Goal: Task Accomplishment & Management: Manage account settings

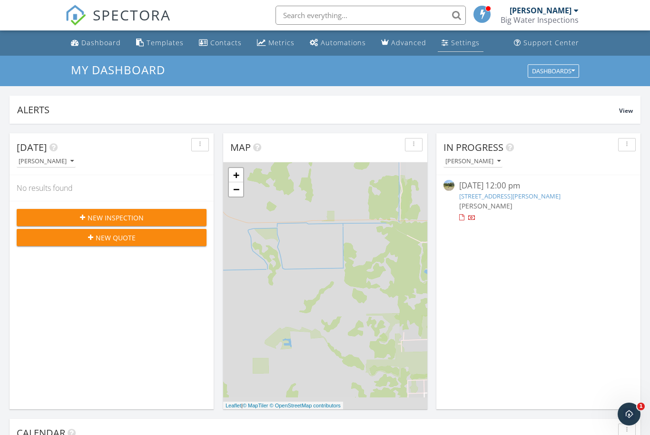
click at [459, 48] on link "Settings" at bounding box center [461, 43] width 46 height 18
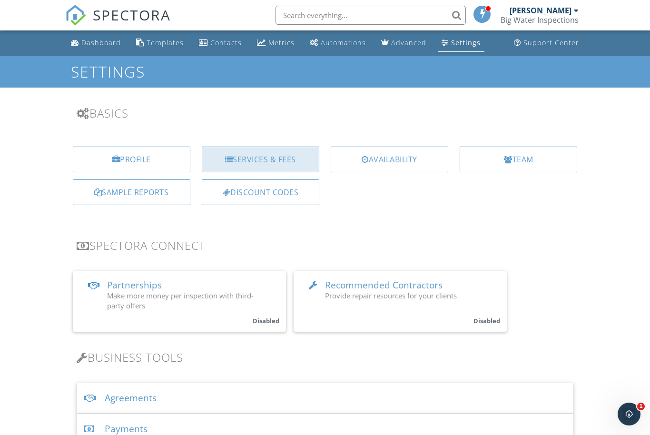
click at [288, 160] on div "Services & Fees" at bounding box center [261, 160] width 118 height 26
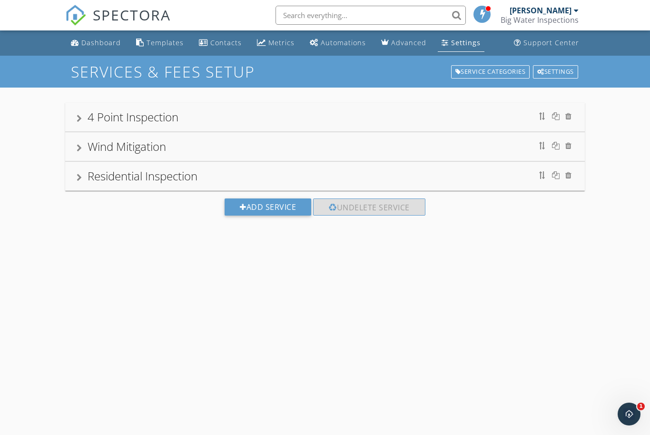
click at [188, 96] on div "4 Point Inspection Wind Mitigation Residential Inspection Add Service Undelete …" at bounding box center [325, 167] width 650 height 158
click at [159, 125] on div "4 Point Inspection" at bounding box center [133, 117] width 91 height 16
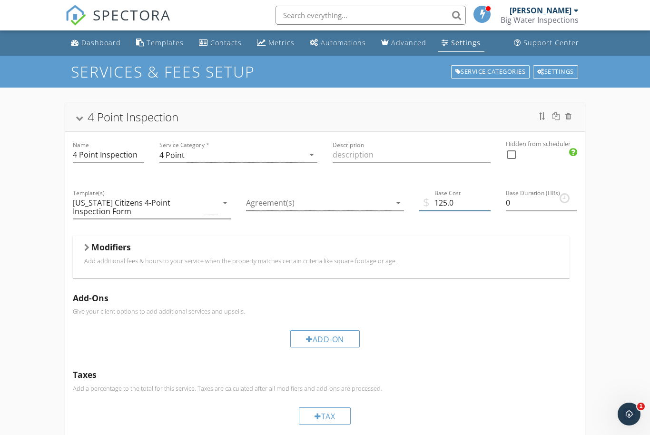
click at [455, 204] on input "125.0" at bounding box center [454, 203] width 71 height 16
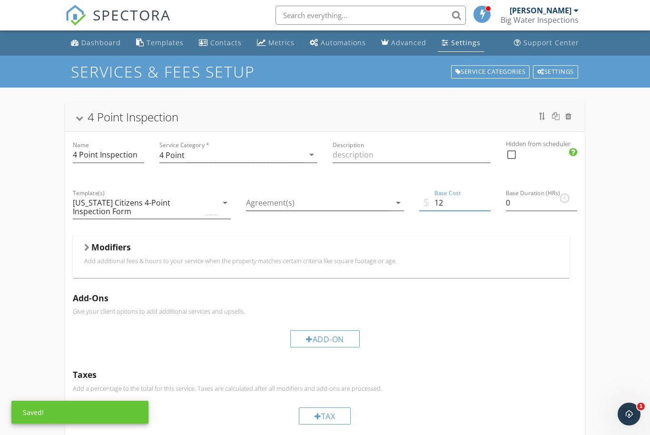
type input "125"
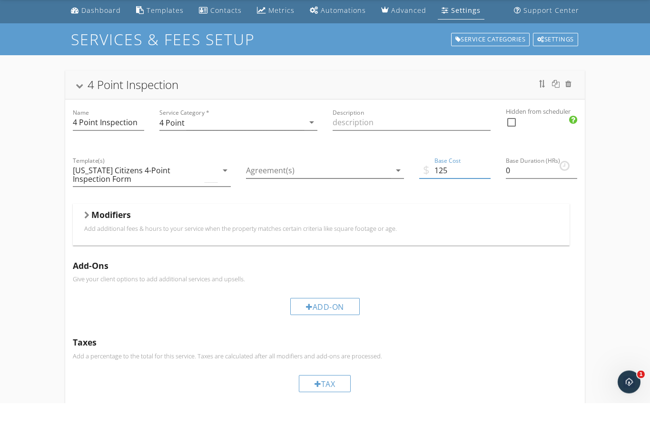
click at [194, 108] on div "4 Point Inspection" at bounding box center [325, 116] width 497 height 17
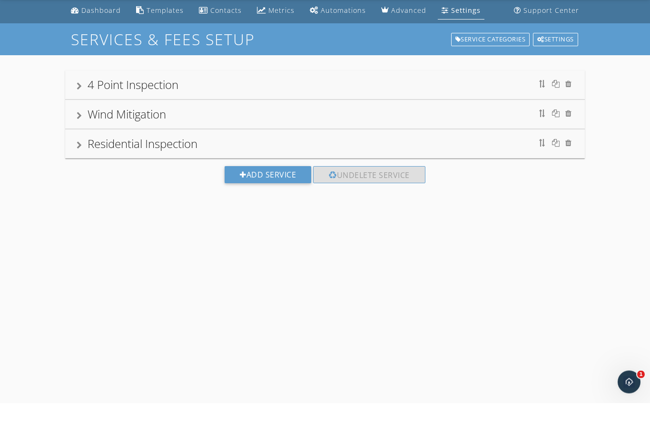
scroll to position [32, 0]
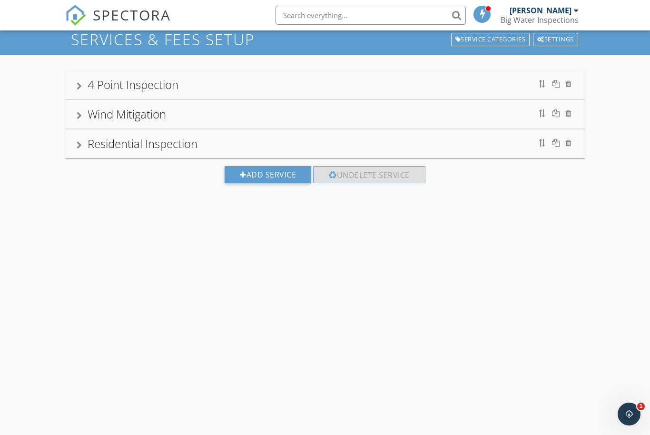
click at [246, 147] on div "Residential Inspection" at bounding box center [325, 143] width 497 height 17
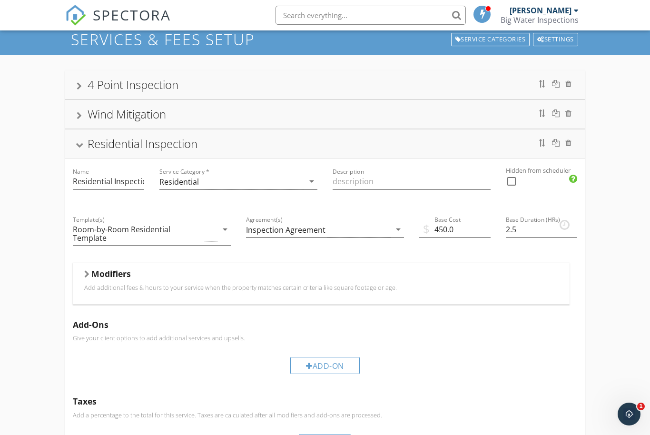
scroll to position [31, 0]
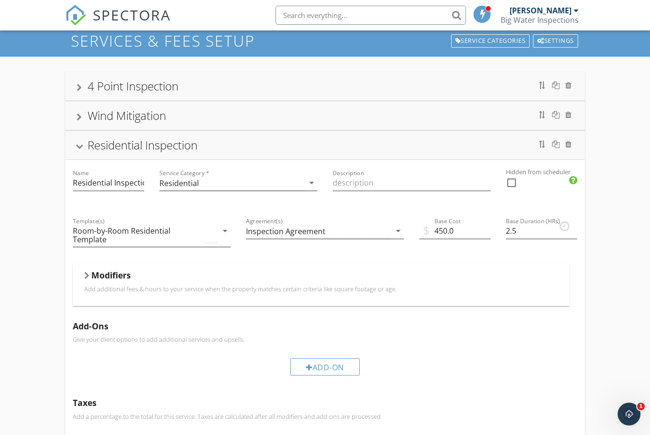
click at [261, 139] on div "Residential Inspection" at bounding box center [325, 145] width 497 height 17
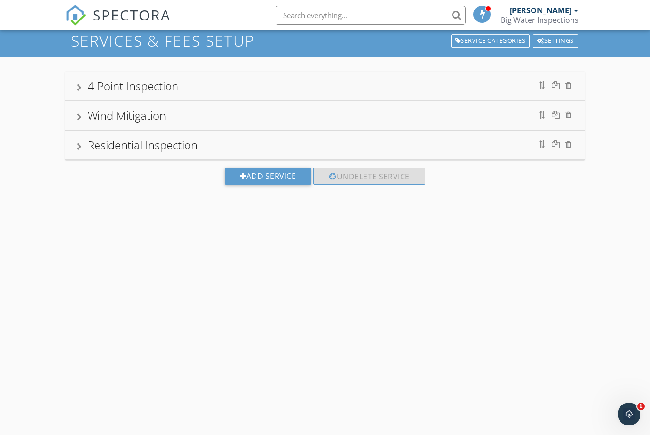
click at [278, 85] on div "4 Point Inspection" at bounding box center [325, 86] width 497 height 17
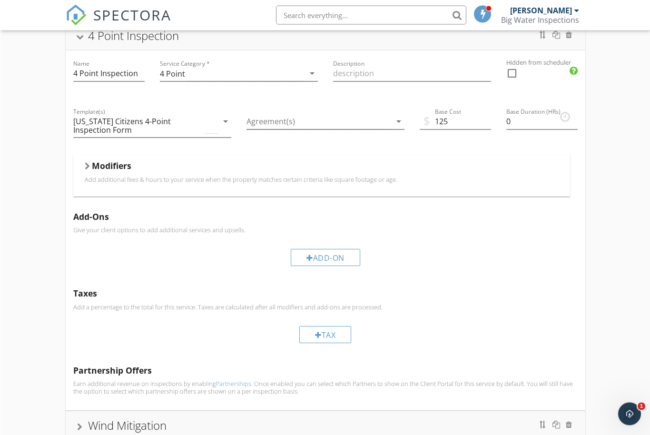
scroll to position [81, 0]
click at [106, 177] on p "Add additional fees & hours to your service when the property matches certain c…" at bounding box center [321, 180] width 474 height 8
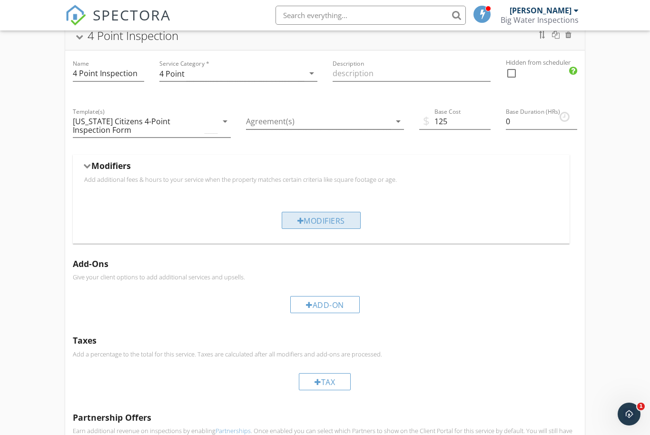
click at [323, 225] on div "Modifiers" at bounding box center [321, 220] width 79 height 17
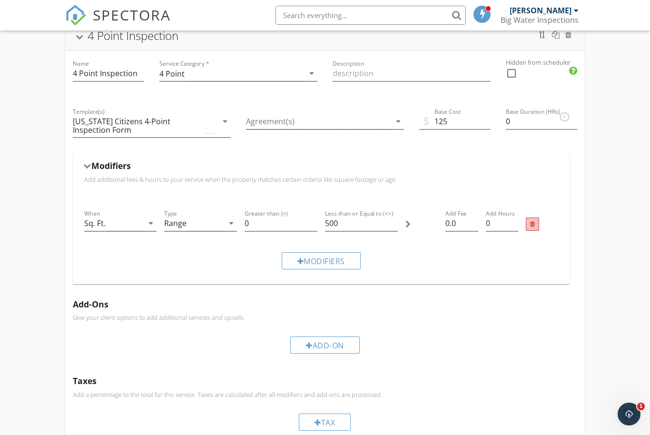
click at [531, 226] on div at bounding box center [532, 224] width 5 height 6
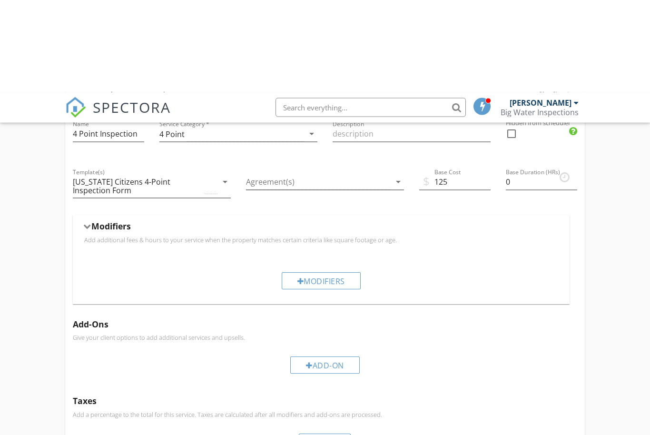
scroll to position [0, 0]
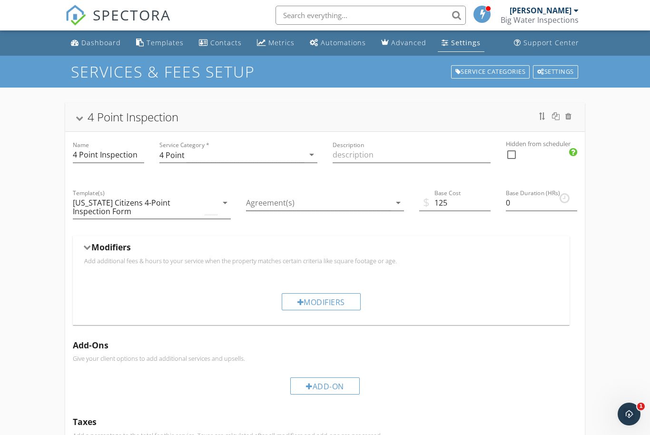
click at [184, 115] on div "4 Point Inspection" at bounding box center [325, 116] width 497 height 17
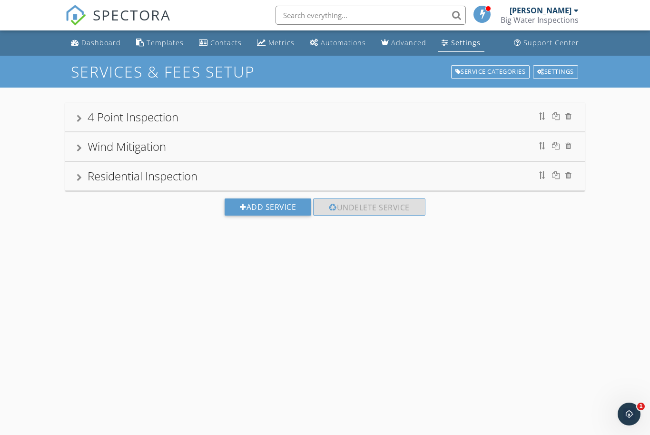
click at [228, 147] on div "Wind Mitigation" at bounding box center [325, 146] width 497 height 17
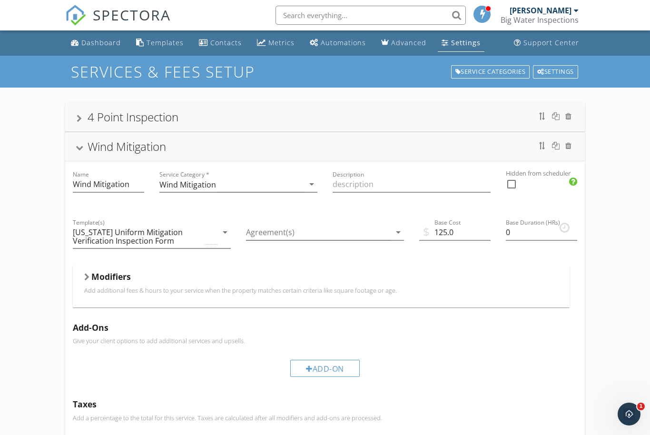
click at [240, 140] on div "Wind Mitigation" at bounding box center [325, 146] width 497 height 17
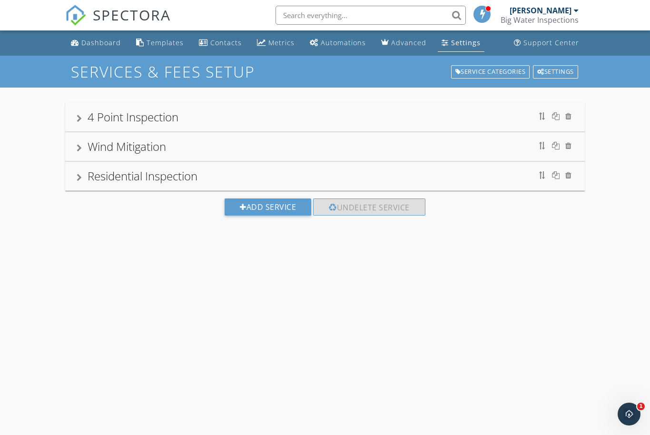
click at [245, 174] on div "Residential Inspection" at bounding box center [325, 175] width 497 height 17
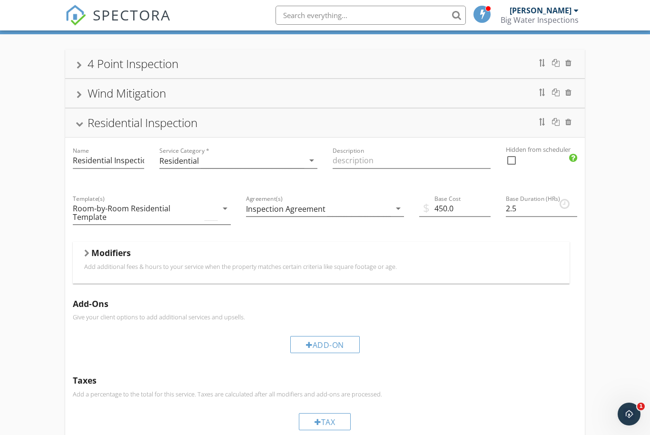
scroll to position [67, 0]
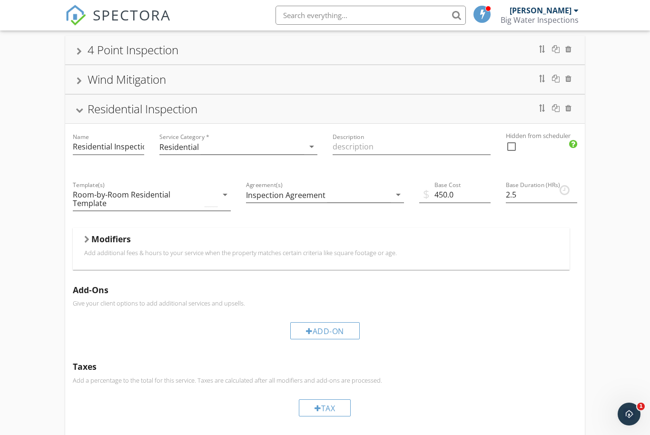
click at [183, 260] on div "Modifiers Add additional fees & hours to your service when the property matches…" at bounding box center [321, 249] width 474 height 30
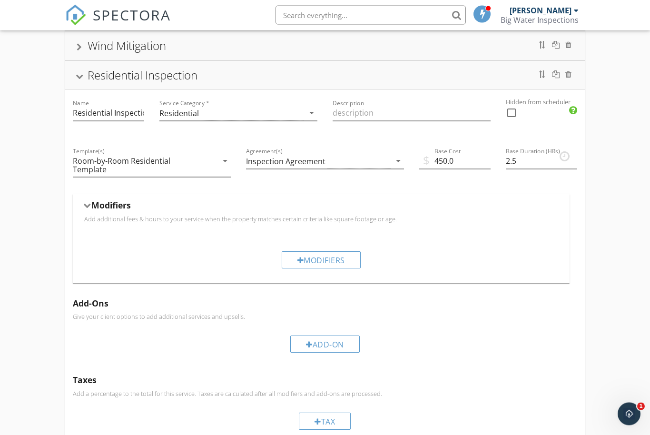
scroll to position [102, 0]
click at [343, 258] on div "Modifiers" at bounding box center [321, 258] width 79 height 17
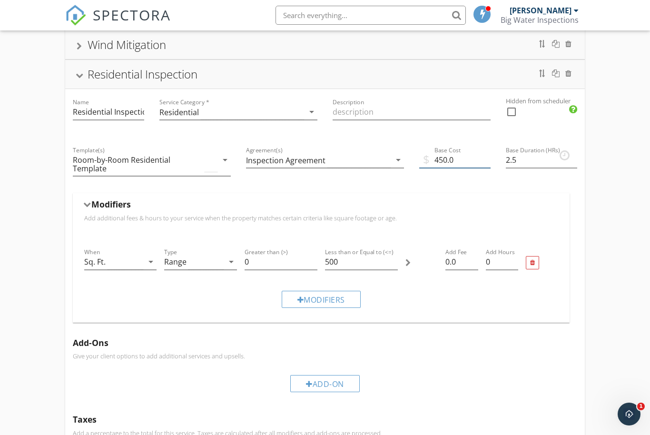
click at [464, 165] on input "450.0" at bounding box center [454, 160] width 71 height 16
type input "4"
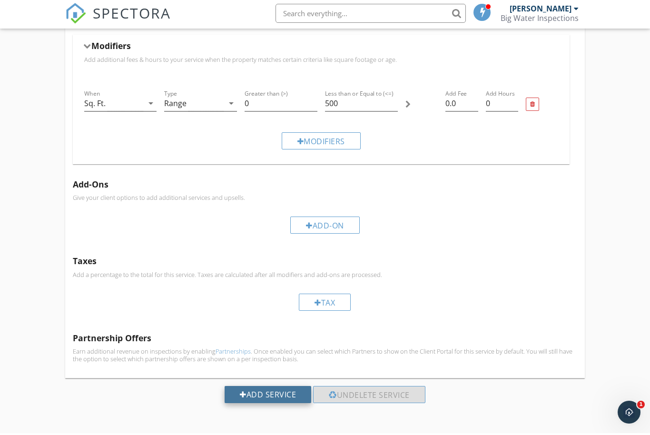
scroll to position [259, 0]
type input "350"
click at [258, 398] on div "Add Service" at bounding box center [268, 396] width 87 height 17
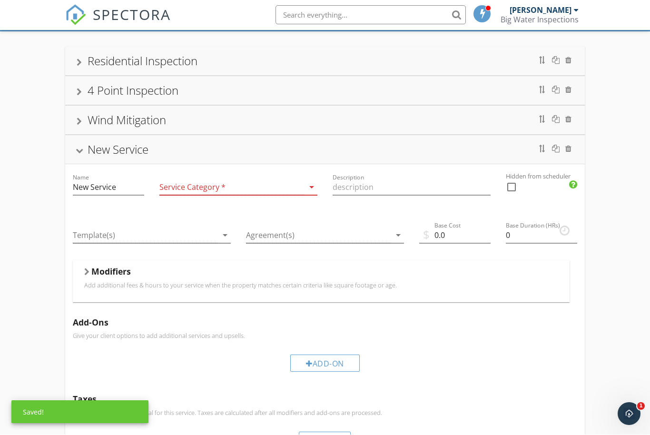
scroll to position [56, 0]
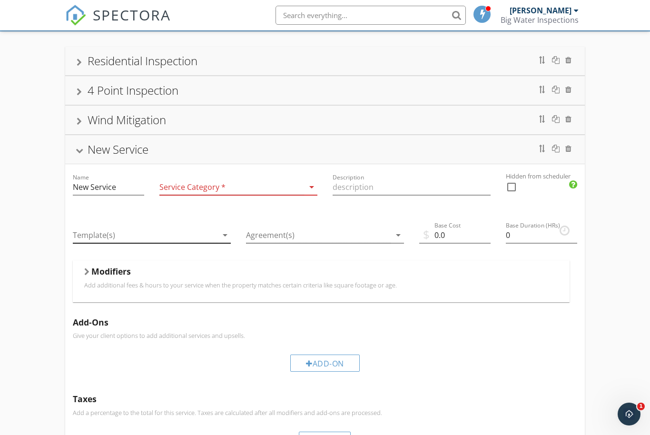
click at [215, 235] on div at bounding box center [145, 235] width 145 height 16
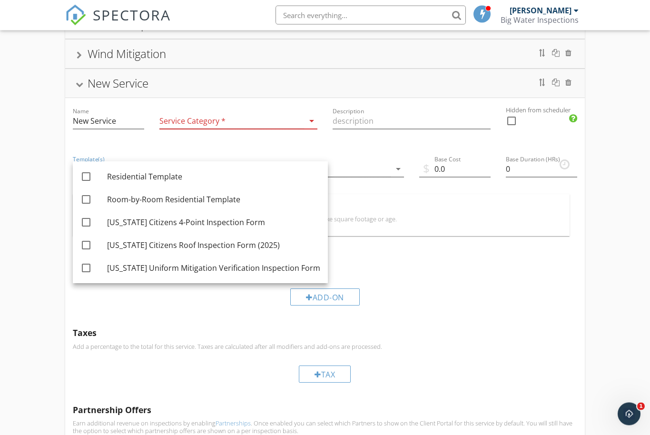
scroll to position [161, 0]
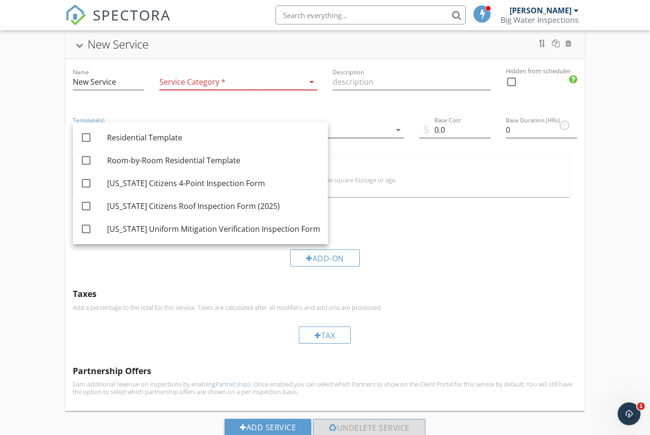
click at [431, 334] on div "Tax" at bounding box center [325, 335] width 505 height 32
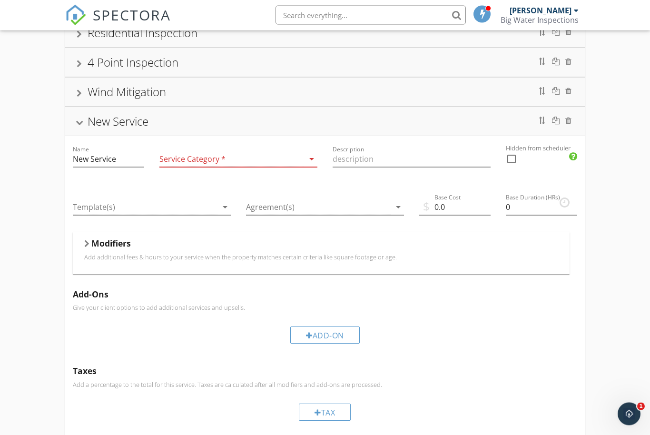
scroll to position [81, 0]
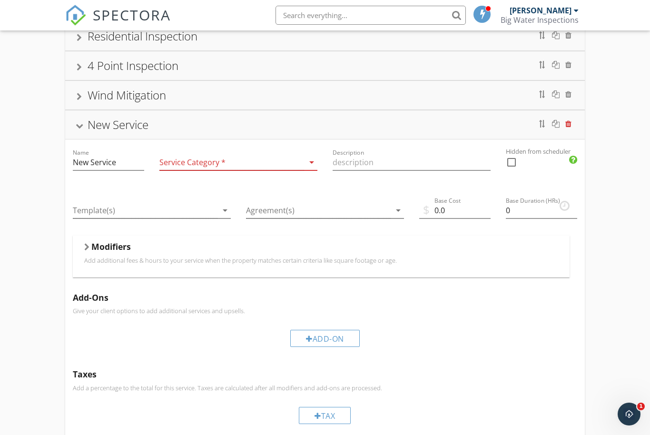
click at [571, 126] on div at bounding box center [568, 124] width 6 height 8
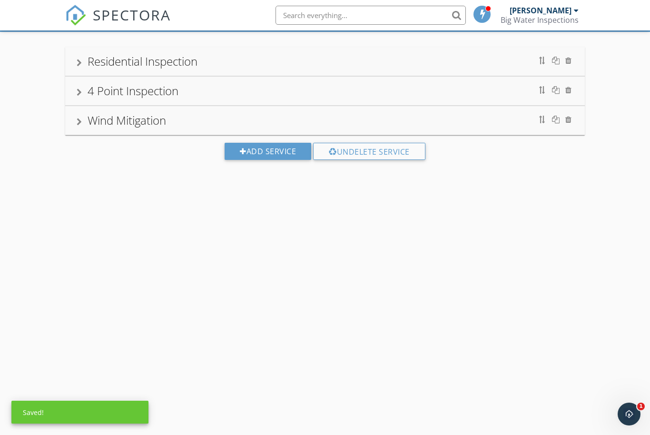
click at [386, 122] on div "Wind Mitigation" at bounding box center [325, 120] width 497 height 17
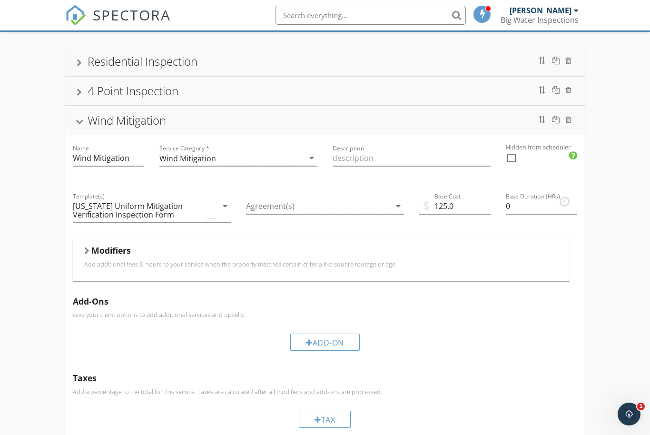
click at [208, 128] on div "Wind Mitigation" at bounding box center [325, 120] width 497 height 17
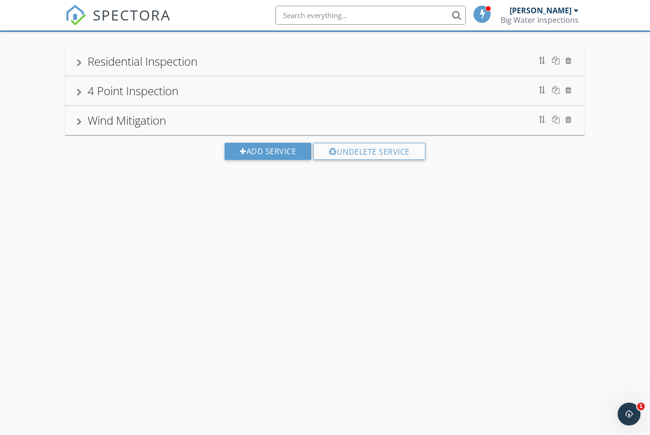
click at [207, 72] on div "Residential Inspection" at bounding box center [325, 61] width 520 height 29
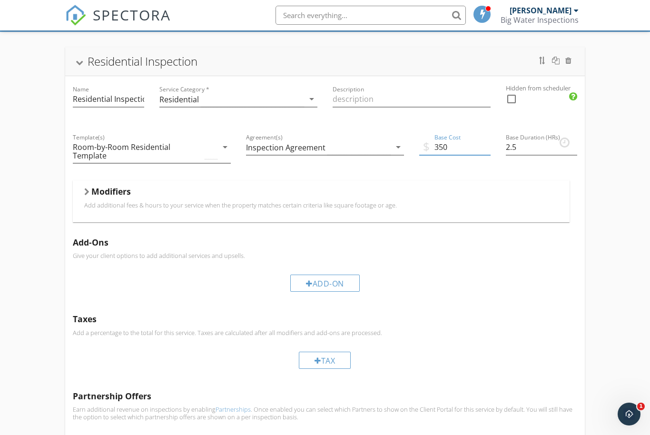
click at [456, 145] on input "350" at bounding box center [454, 147] width 71 height 16
click at [135, 201] on p "Add additional fees & hours to your service when the property matches certain c…" at bounding box center [321, 205] width 474 height 8
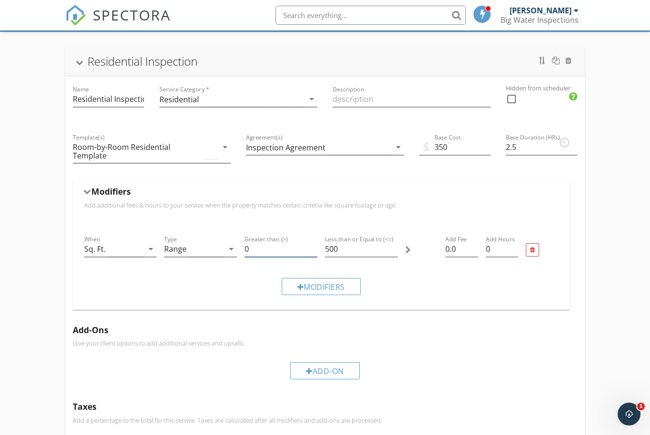
click at [276, 250] on input "0" at bounding box center [281, 249] width 73 height 16
click at [366, 248] on input "500" at bounding box center [361, 249] width 73 height 16
type input "5"
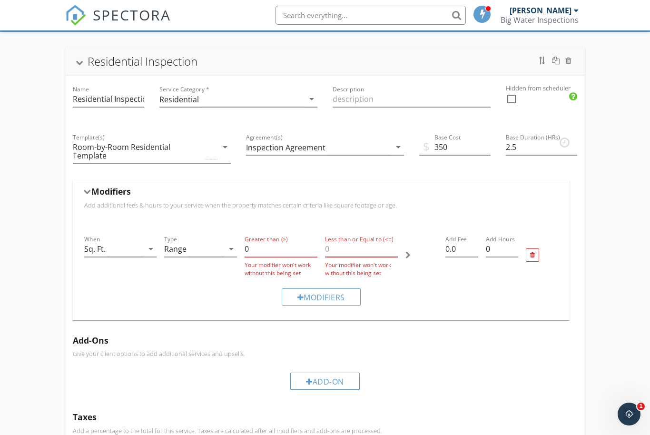
type input "2"
click at [269, 253] on input "0" at bounding box center [281, 249] width 73 height 16
type input "2000"
click at [341, 249] on input "Less than or Equal to (<=)" at bounding box center [361, 249] width 73 height 16
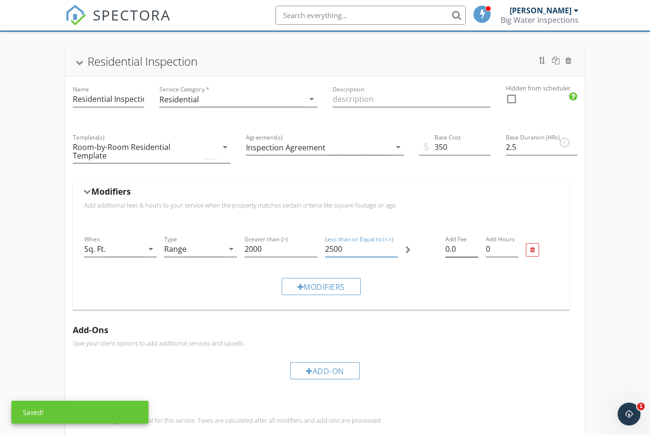
type input "2500"
click at [462, 252] on input "0.0" at bounding box center [461, 249] width 32 height 16
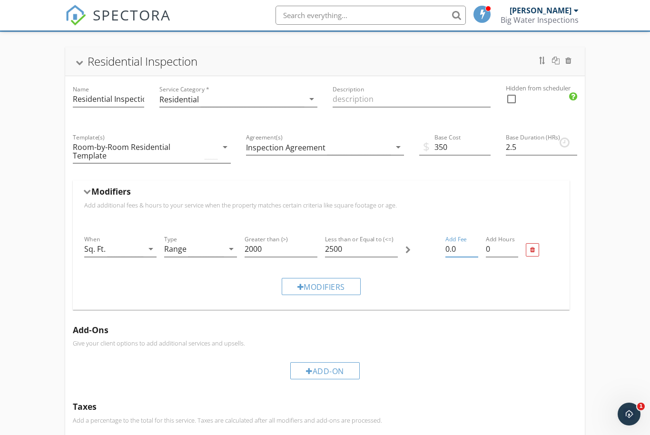
click at [510, 232] on div "Add Hours 0" at bounding box center [502, 250] width 40 height 40
click at [466, 252] on input "0.0" at bounding box center [461, 249] width 32 height 16
type input "0"
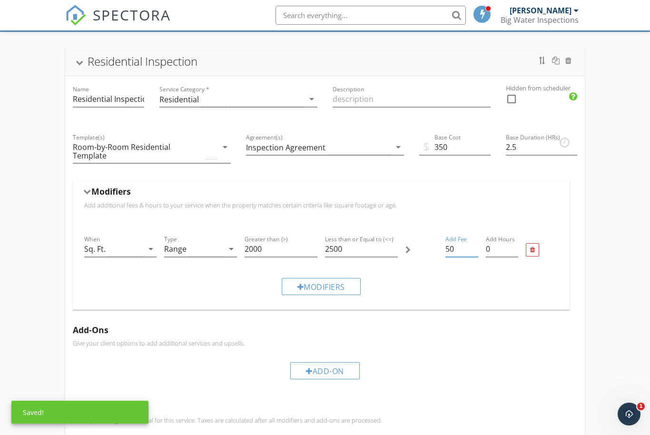
type input "50"
click at [426, 288] on div "Modifiers" at bounding box center [321, 286] width 482 height 32
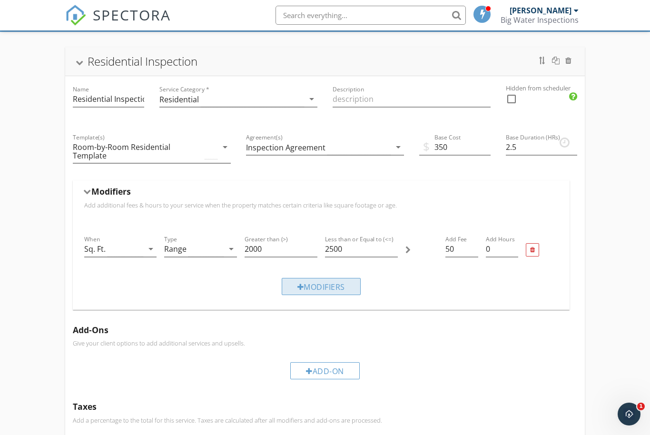
click at [333, 286] on div "Modifiers" at bounding box center [321, 286] width 79 height 17
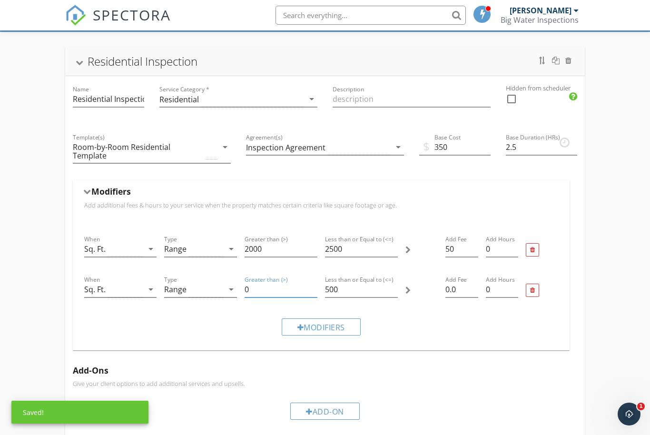
click at [284, 293] on input "0" at bounding box center [281, 290] width 73 height 16
click at [284, 289] on input "0" at bounding box center [281, 290] width 73 height 16
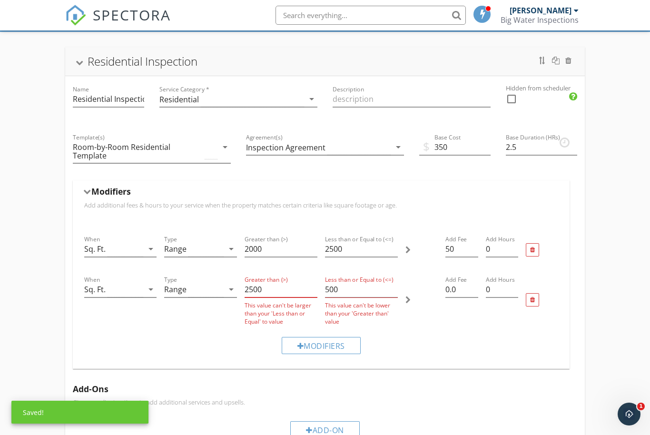
type input "2500"
click at [343, 290] on input "500" at bounding box center [361, 290] width 73 height 16
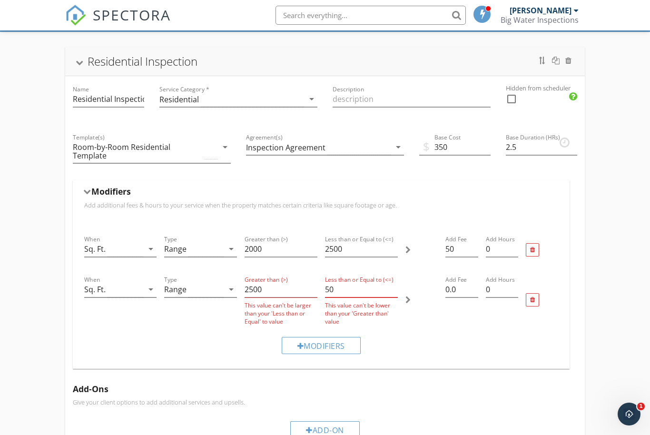
type input "5"
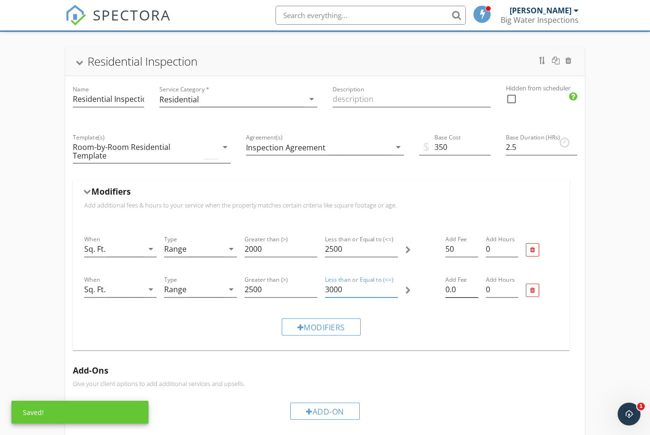
type input "3000"
click at [458, 290] on input "0.0" at bounding box center [461, 290] width 32 height 16
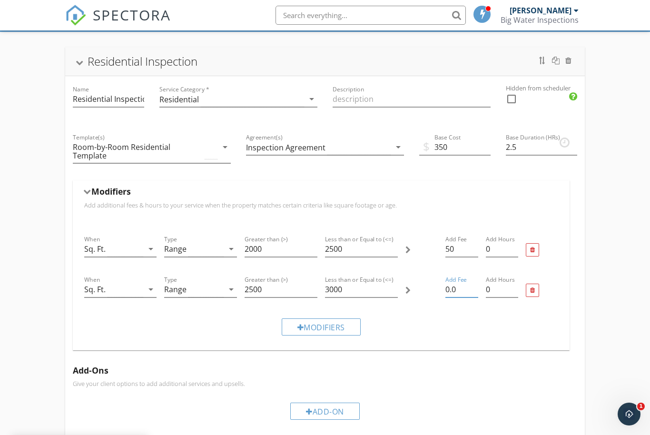
type input "0"
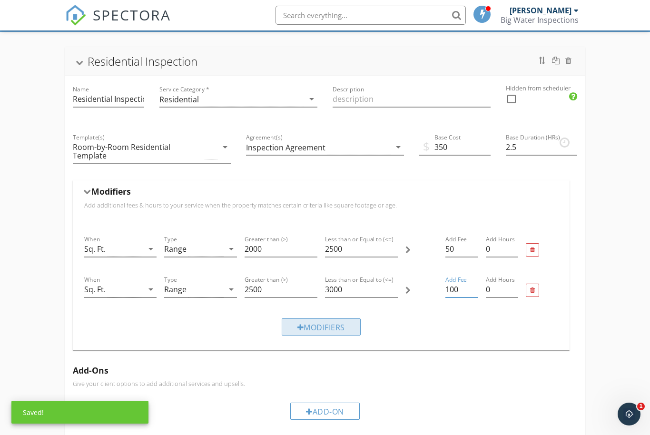
type input "100"
click at [333, 325] on div "Modifiers" at bounding box center [321, 326] width 79 height 17
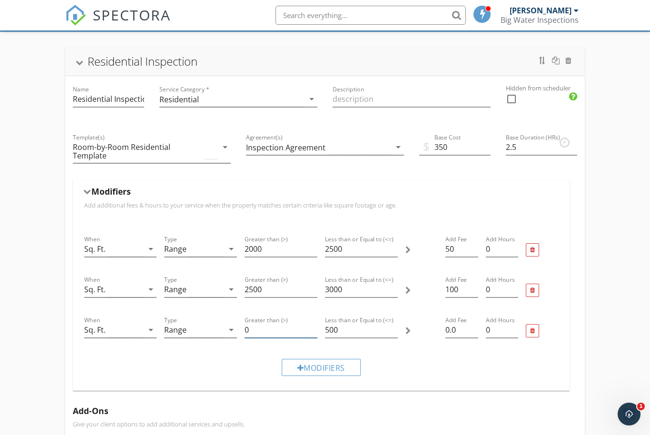
click at [287, 324] on input "0" at bounding box center [281, 330] width 73 height 16
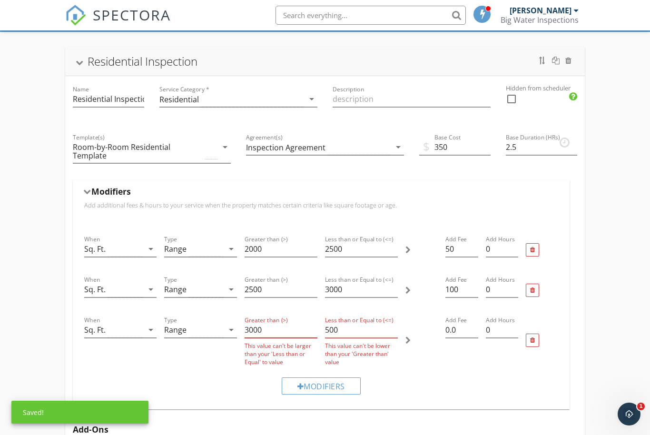
type input "3000"
click at [369, 332] on input "500" at bounding box center [361, 330] width 73 height 16
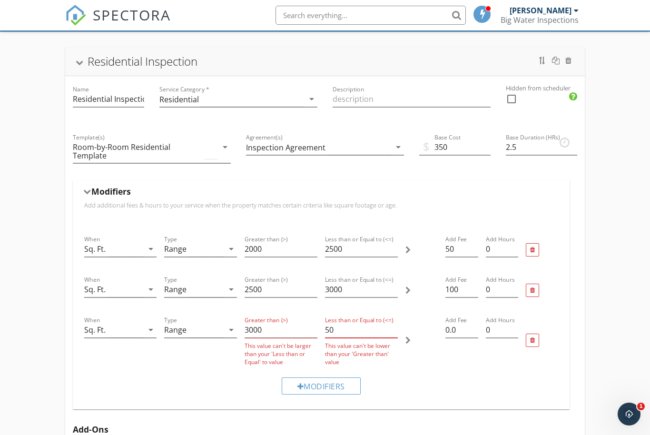
type input "5"
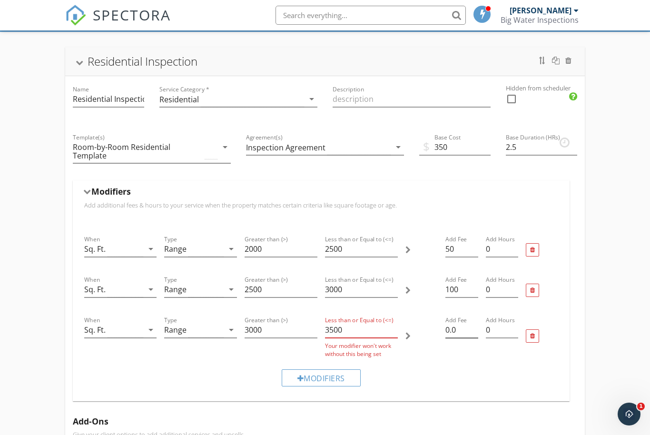
type input "3500"
click at [455, 334] on input "0.0" at bounding box center [461, 330] width 32 height 16
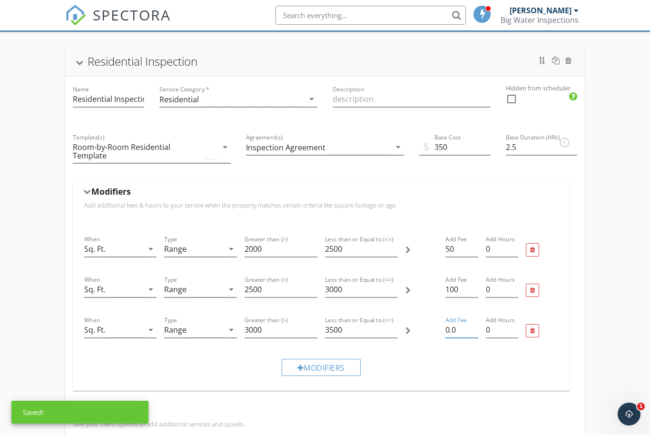
type input "0"
type input "150"
click at [332, 367] on div "Modifiers" at bounding box center [321, 367] width 79 height 17
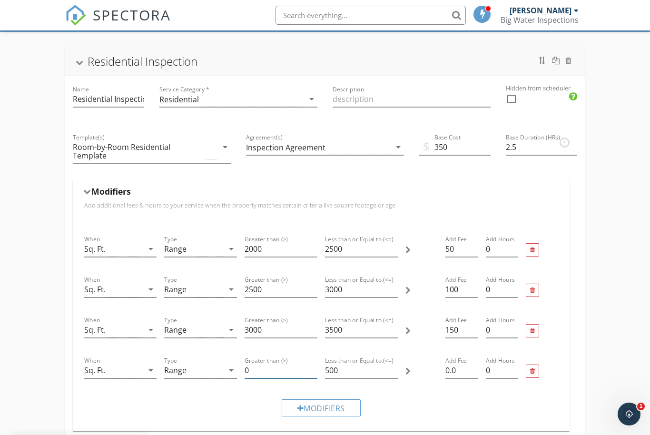
click at [265, 369] on input "0" at bounding box center [281, 371] width 73 height 16
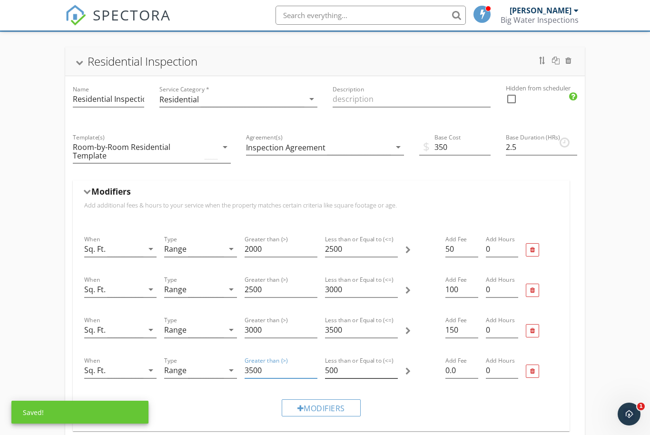
type input "3500"
click at [350, 366] on input "500" at bounding box center [361, 371] width 73 height 16
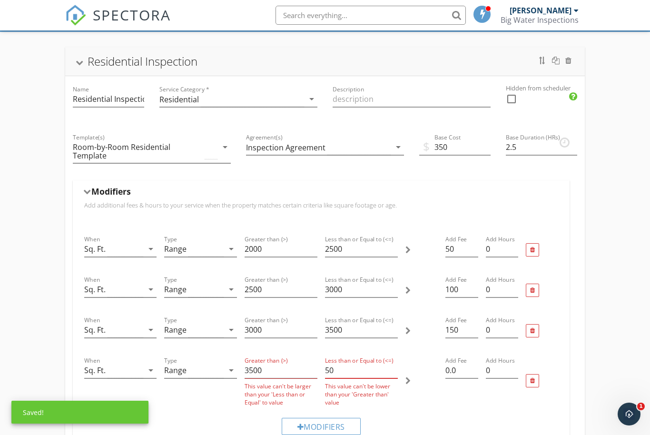
type input "5"
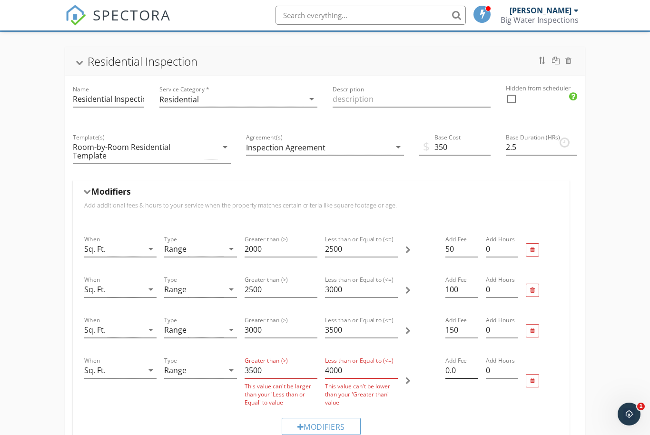
type input "4000"
click at [472, 364] on input "0.0" at bounding box center [461, 371] width 32 height 16
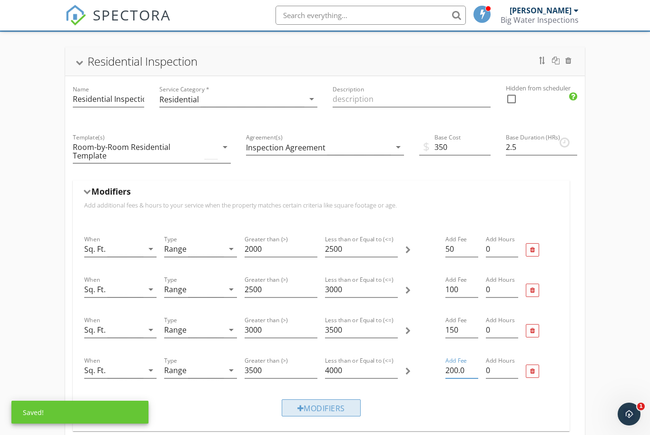
type input "200.0"
click at [342, 403] on div "Modifiers" at bounding box center [321, 407] width 79 height 17
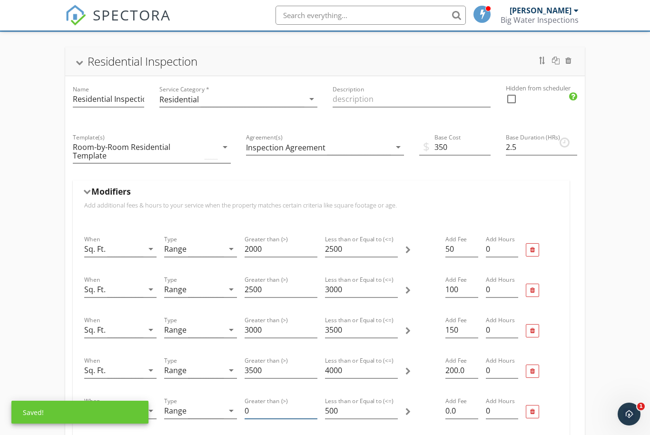
click at [282, 404] on input "0" at bounding box center [281, 411] width 73 height 16
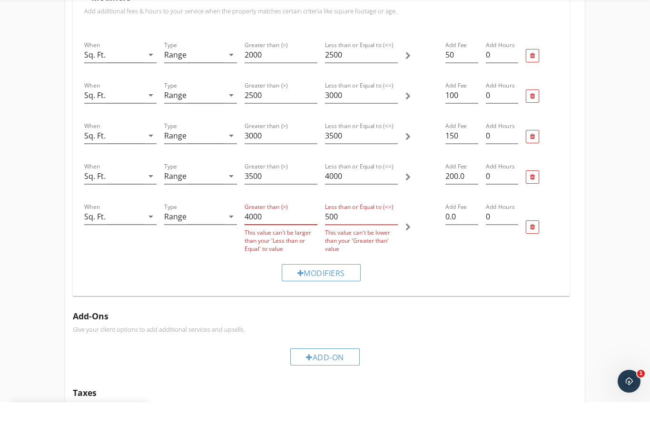
type input "4000"
click at [355, 242] on input "500" at bounding box center [361, 250] width 73 height 16
type input "5"
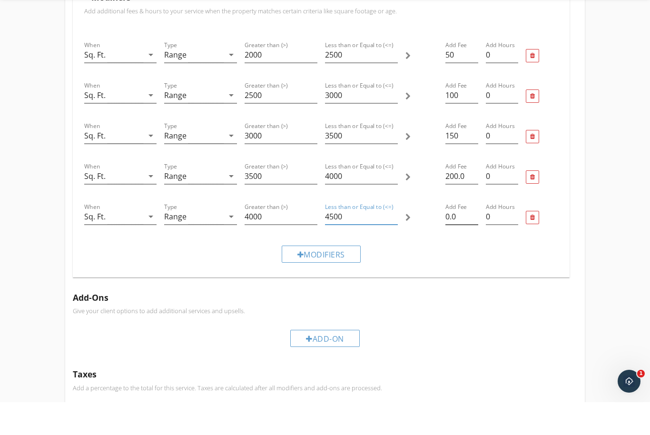
type input "4500"
click at [452, 242] on input "0.0" at bounding box center [461, 250] width 32 height 16
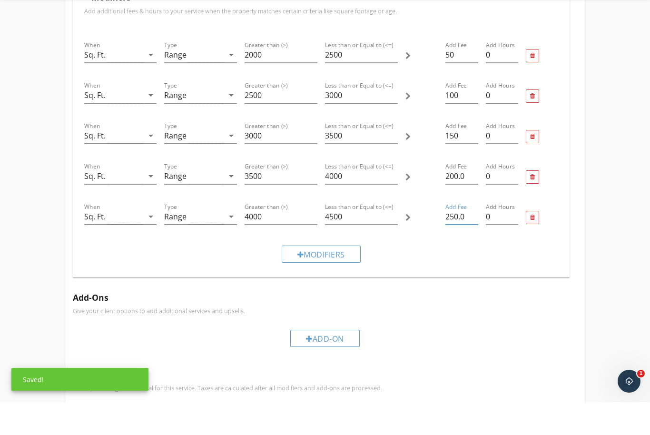
type input "250.0"
click at [453, 271] on div "Modifiers" at bounding box center [321, 287] width 482 height 32
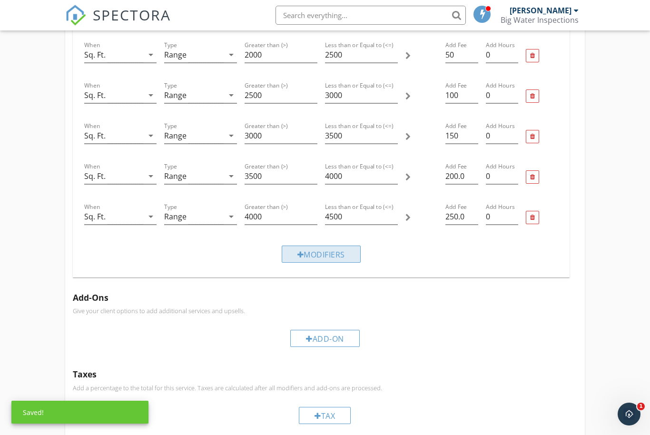
click at [338, 257] on div "Modifiers" at bounding box center [321, 254] width 79 height 17
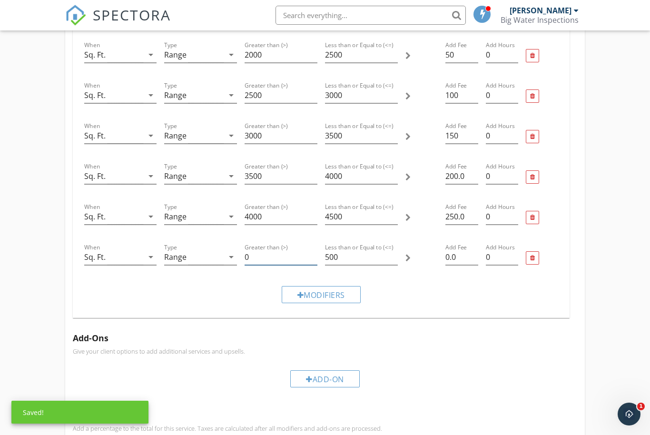
click at [260, 257] on input "0" at bounding box center [281, 257] width 73 height 16
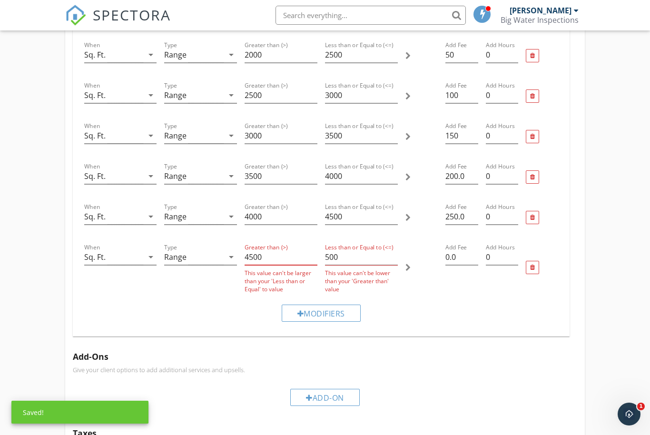
type input "4500"
click at [341, 251] on input "500" at bounding box center [361, 257] width 73 height 16
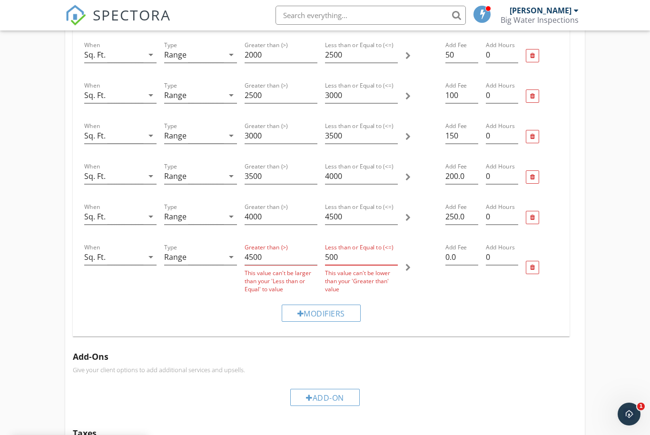
click at [361, 257] on input "500" at bounding box center [361, 257] width 73 height 16
type input "5"
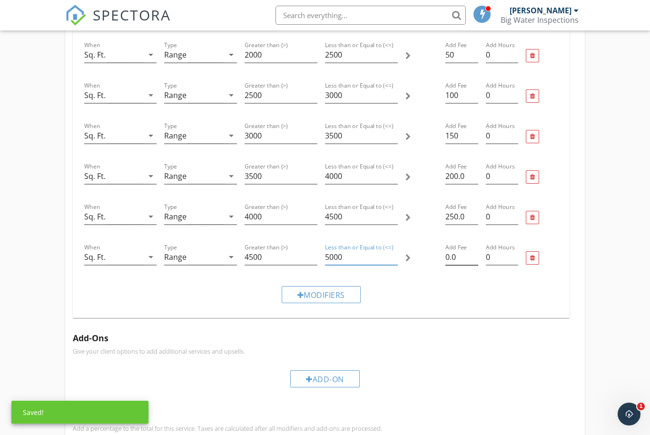
type input "5000"
click at [456, 258] on input "0.0" at bounding box center [461, 257] width 32 height 16
type input "0"
type input "300"
click at [331, 295] on div "Modifiers" at bounding box center [321, 294] width 79 height 17
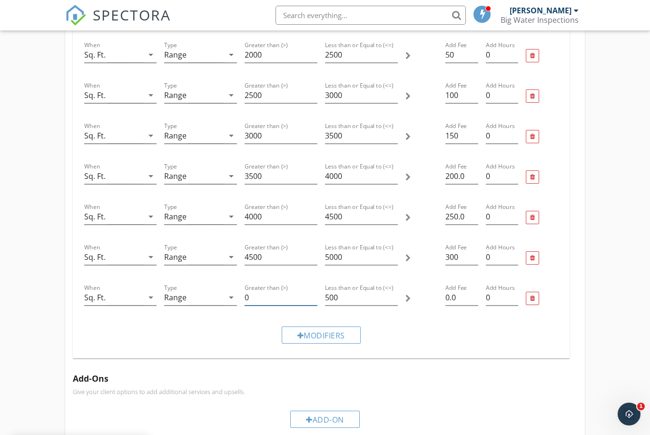
click at [271, 296] on input "0" at bounding box center [281, 298] width 73 height 16
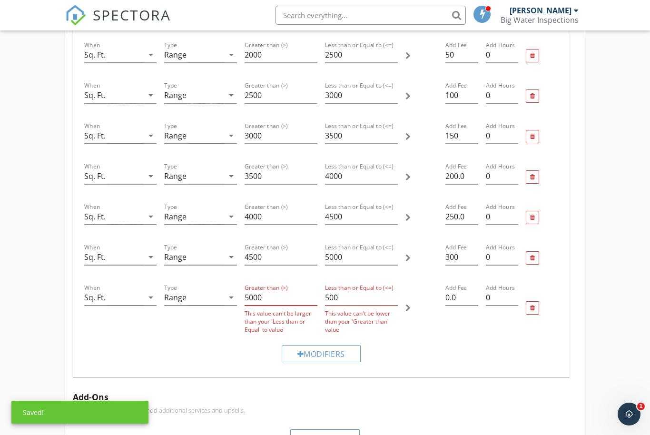
type input "5000"
click at [361, 304] on input "500" at bounding box center [361, 298] width 73 height 16
type input "5"
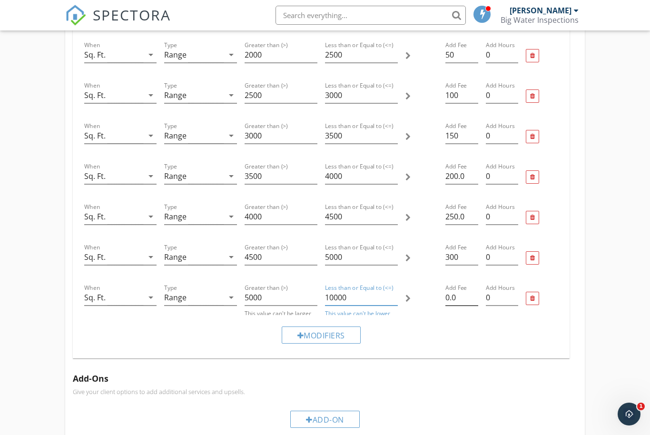
type input "10000"
click at [458, 295] on input "0.0" at bounding box center [461, 298] width 32 height 16
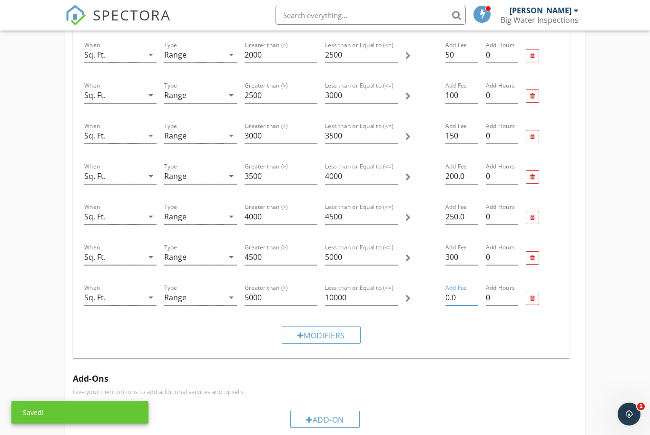
type input "0"
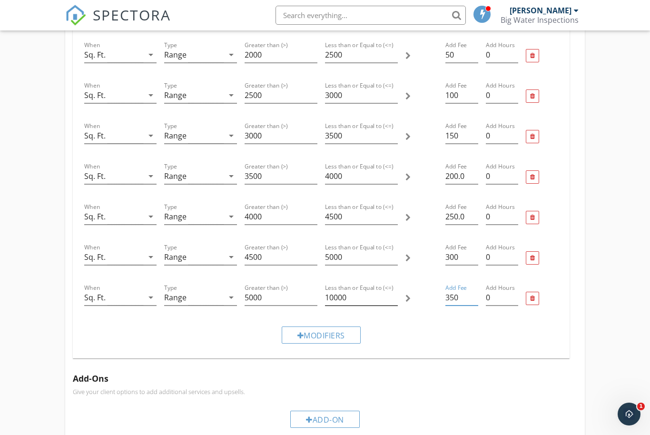
type input "350"
click at [367, 298] on input "10000" at bounding box center [361, 298] width 73 height 16
type input "1"
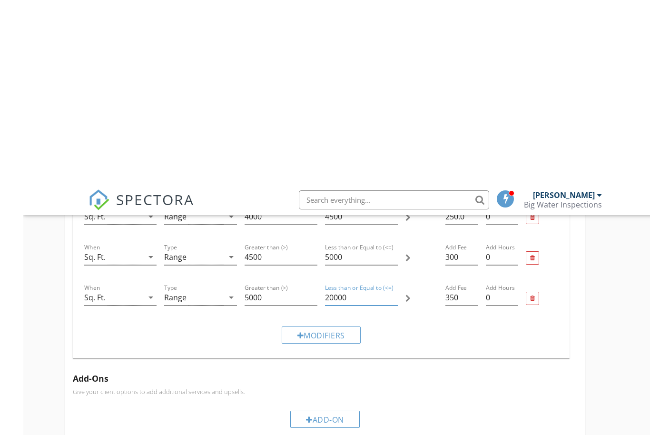
scroll to position [434, 26]
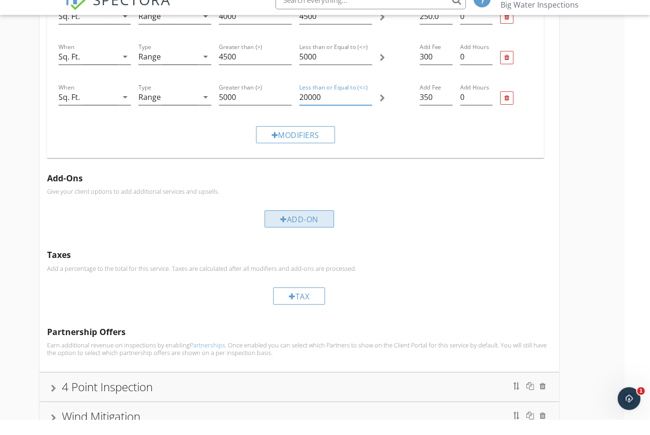
type input "20000"
click at [299, 226] on div "Add-On" at bounding box center [299, 234] width 69 height 17
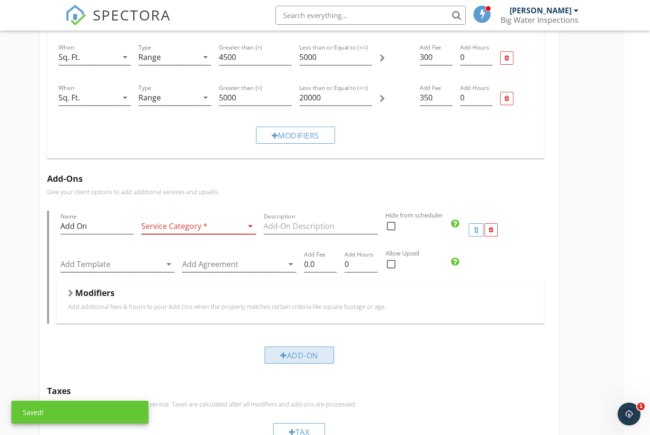
scroll to position [450, 0]
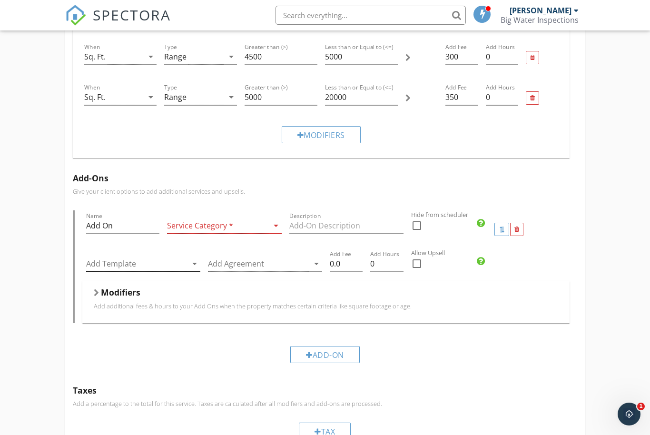
click at [185, 270] on div at bounding box center [136, 264] width 101 height 16
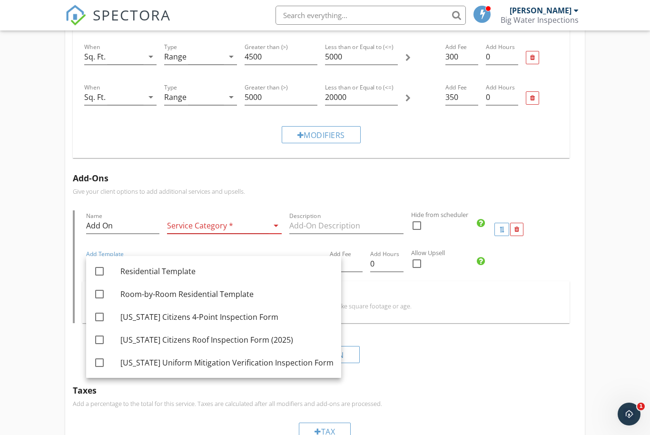
click at [75, 368] on div "Add-On" at bounding box center [325, 354] width 505 height 32
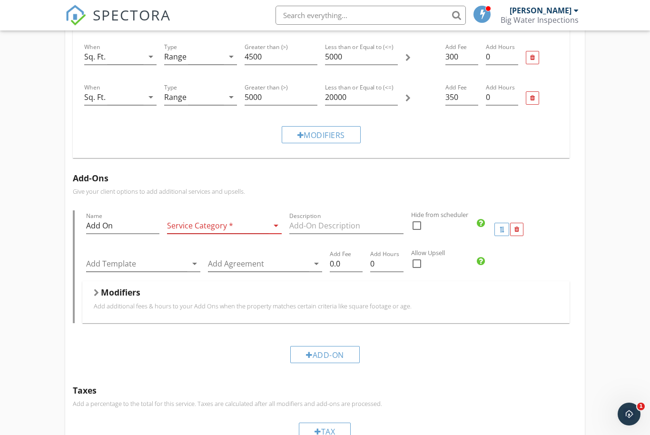
click at [271, 230] on icon "arrow_drop_down" at bounding box center [275, 225] width 11 height 11
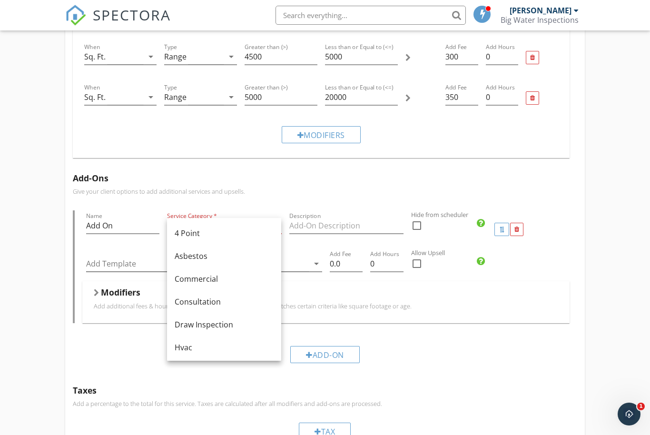
click at [54, 351] on div "Residential Inspection Name Residential Inspection Service Category * Residenti…" at bounding box center [325, 128] width 650 height 983
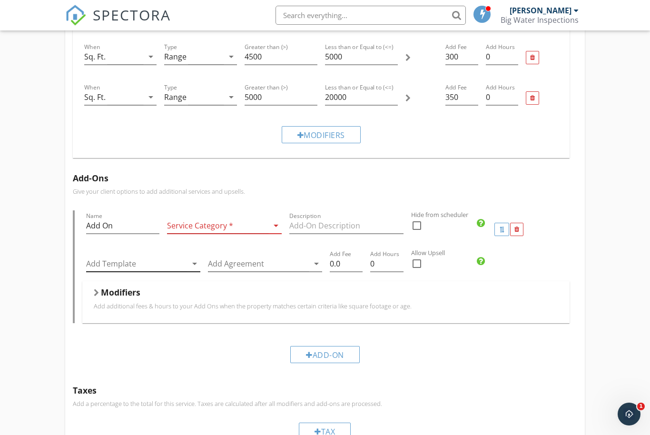
click at [144, 261] on div at bounding box center [136, 264] width 101 height 16
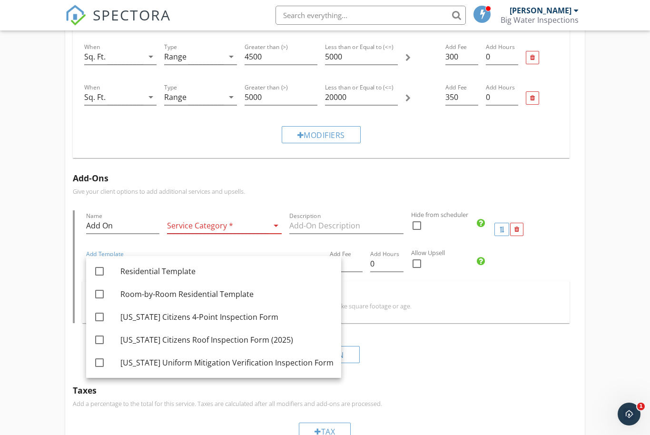
click at [39, 324] on div "Residential Inspection Name Residential Inspection Service Category * Residenti…" at bounding box center [325, 128] width 650 height 983
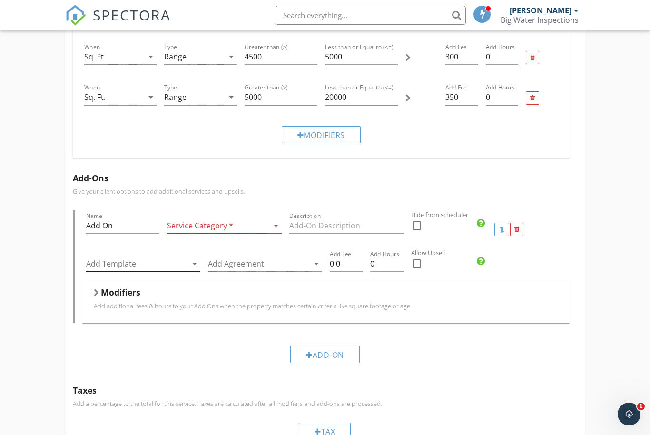
click at [170, 265] on div at bounding box center [136, 264] width 101 height 16
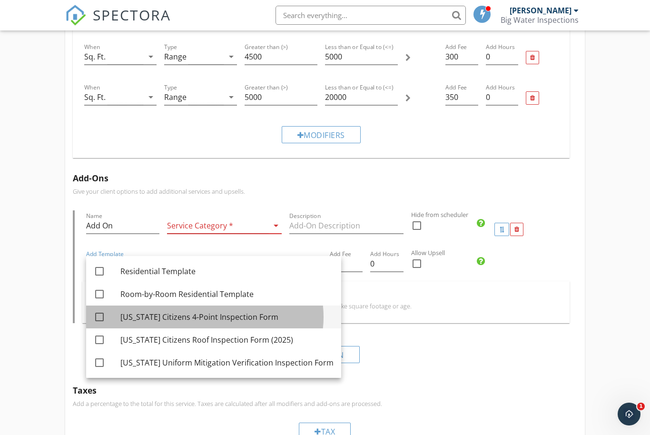
click at [228, 316] on div "[US_STATE] Citizens 4-Point Inspection Form" at bounding box center [226, 316] width 213 height 11
checkbox input "true"
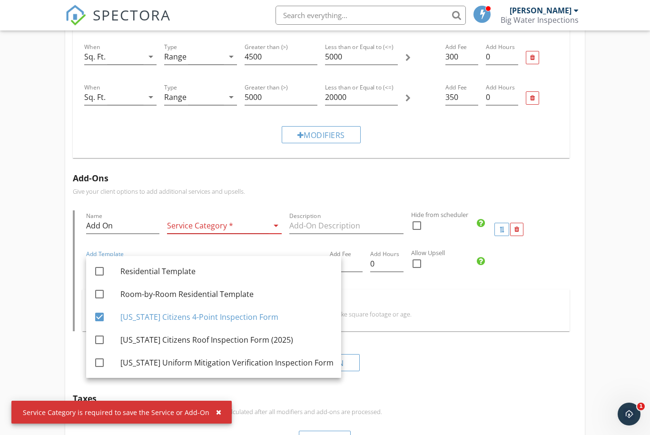
click at [259, 225] on div at bounding box center [217, 226] width 101 height 16
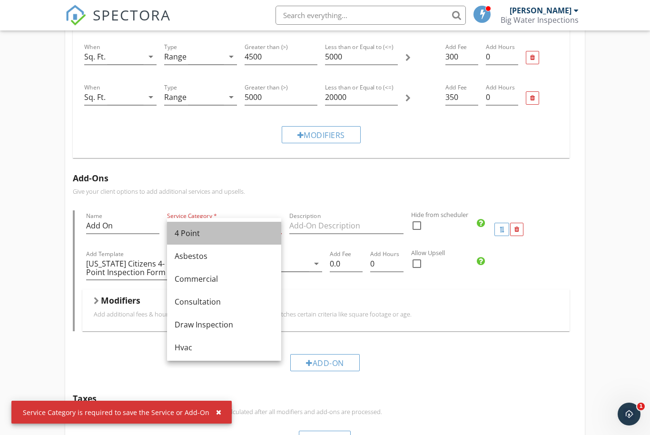
click at [224, 236] on div "4 Point" at bounding box center [224, 232] width 99 height 11
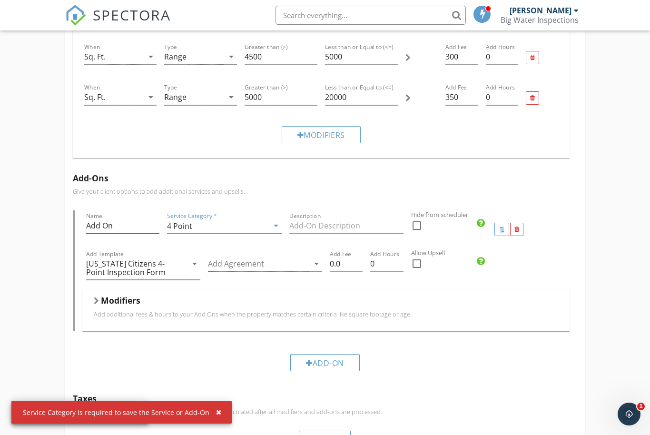
click at [109, 226] on input "Add On" at bounding box center [123, 226] width 74 height 16
click at [132, 229] on input "Add On" at bounding box center [123, 226] width 74 height 16
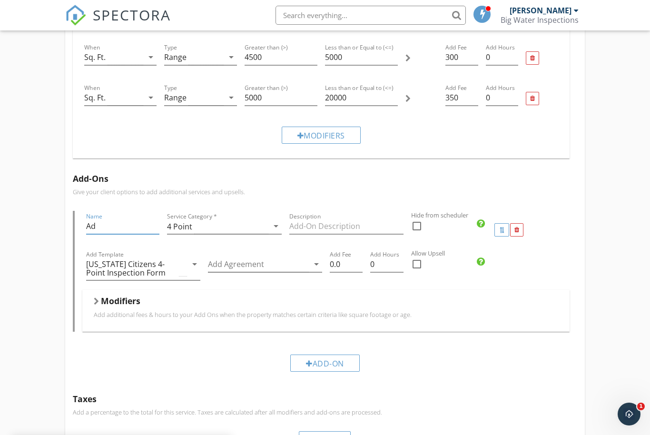
type input "A"
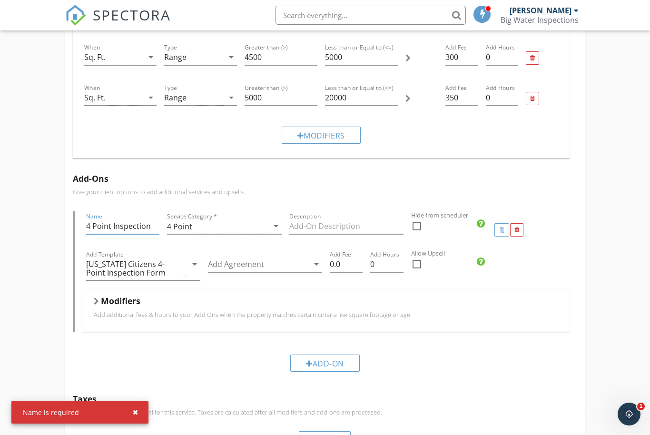
type input "4 Point Inspection"
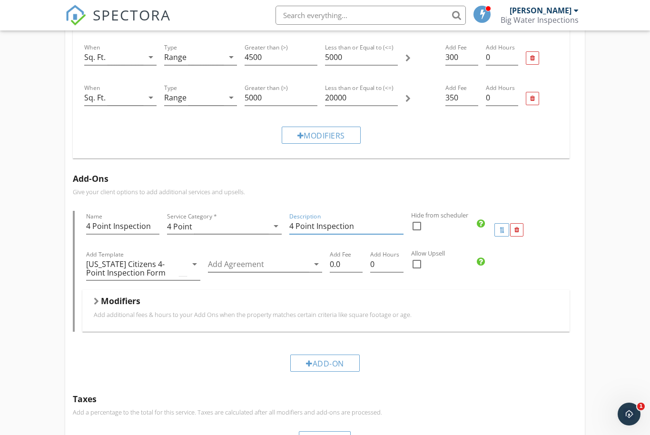
type input "4 Point Inspection"
click at [417, 264] on div at bounding box center [417, 264] width 16 height 16
checkbox input "true"
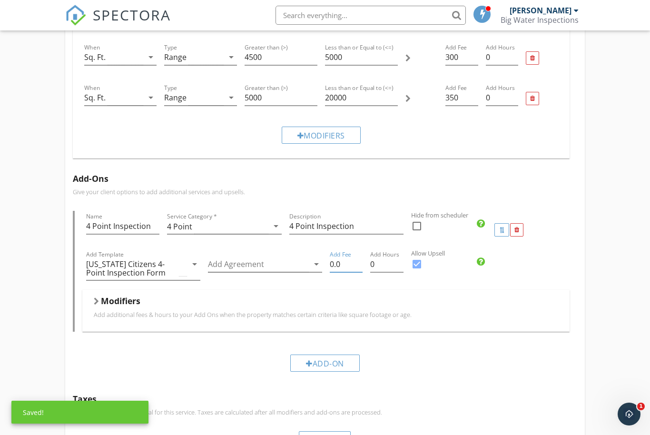
click at [348, 264] on input "0.0" at bounding box center [346, 264] width 33 height 16
type input "0"
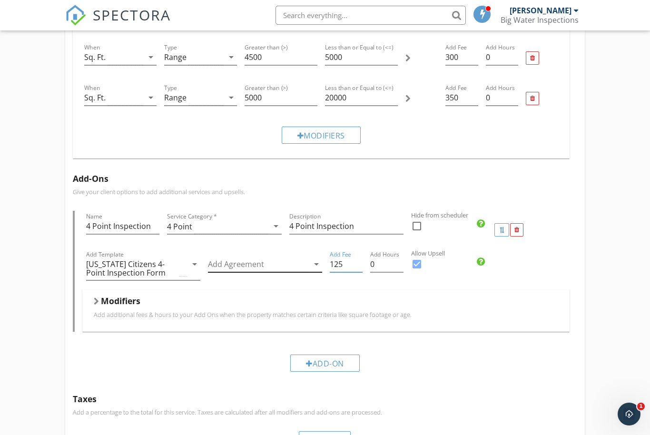
click at [312, 267] on icon "arrow_drop_down" at bounding box center [316, 263] width 11 height 11
click at [343, 293] on div "Modifiers Add additional fees & hours to your Add Ons when the property matches…" at bounding box center [326, 310] width 488 height 41
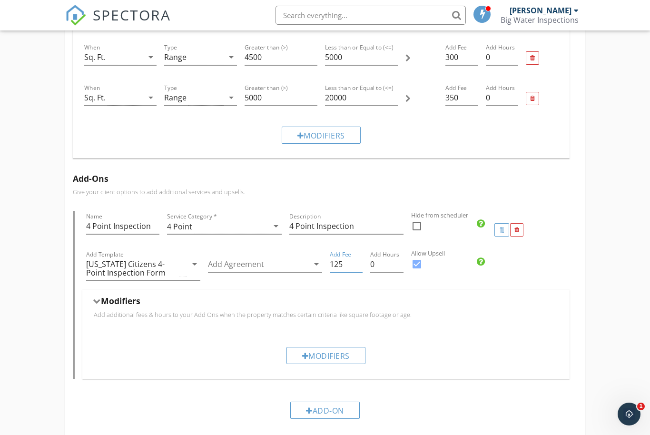
click at [345, 264] on input "125" at bounding box center [346, 264] width 33 height 16
type input "1"
type input "75"
click at [313, 357] on div "Modifiers" at bounding box center [325, 355] width 79 height 17
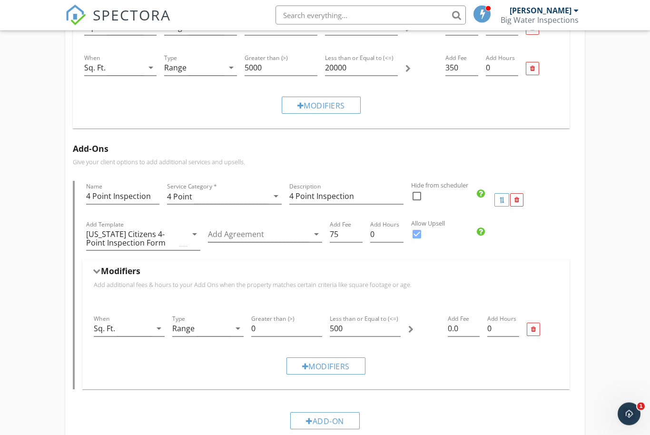
scroll to position [496, 0]
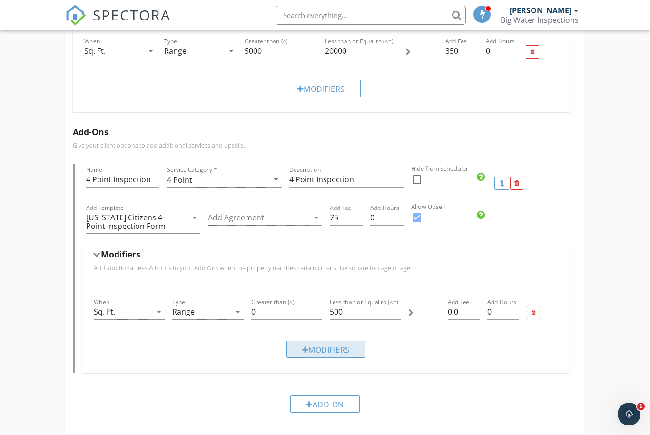
click at [327, 347] on div "Modifiers" at bounding box center [325, 349] width 79 height 17
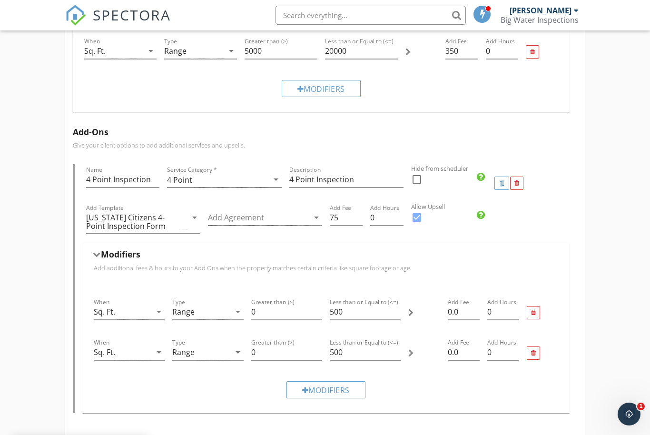
click at [102, 255] on h5 "Modifiers" at bounding box center [120, 254] width 39 height 10
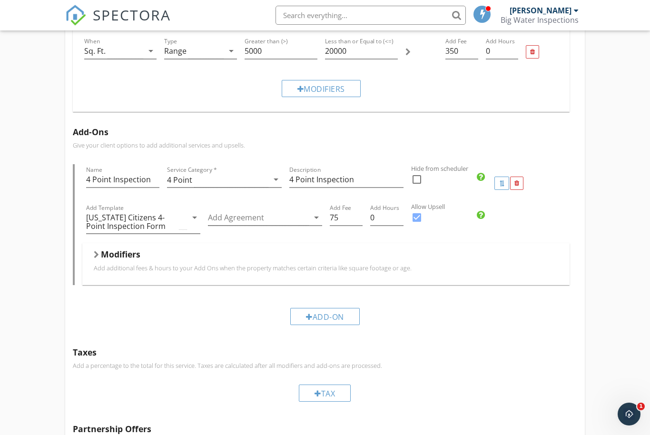
click at [102, 255] on h5 "Modifiers" at bounding box center [120, 254] width 39 height 10
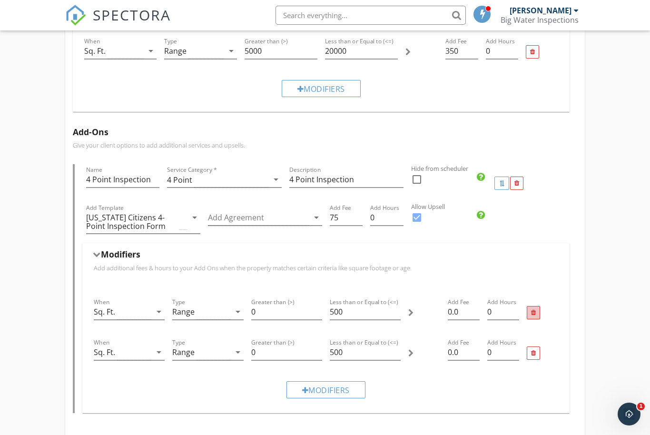
click at [537, 314] on div at bounding box center [533, 312] width 13 height 13
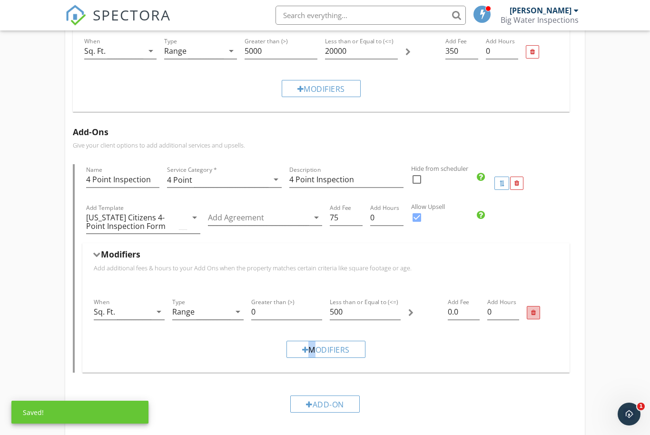
click at [537, 314] on div at bounding box center [533, 312] width 13 height 13
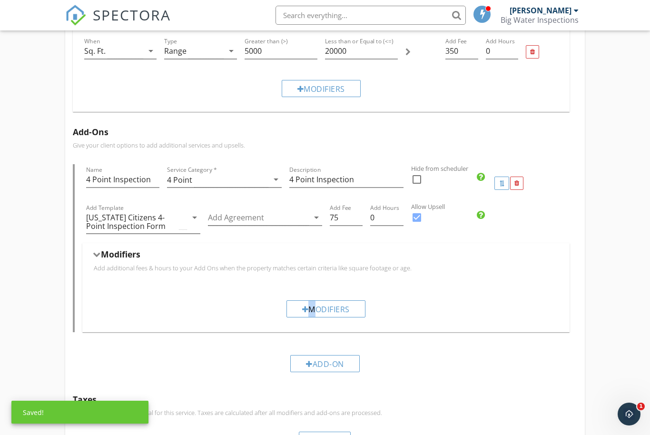
click at [128, 255] on h5 "Modifiers" at bounding box center [120, 254] width 39 height 10
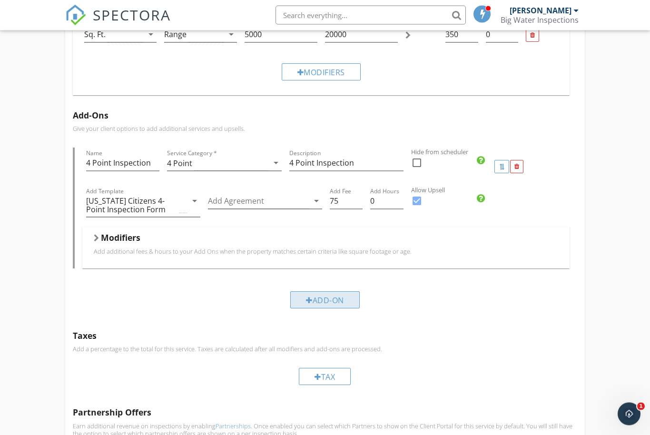
click at [335, 295] on div "Add-On" at bounding box center [324, 300] width 69 height 17
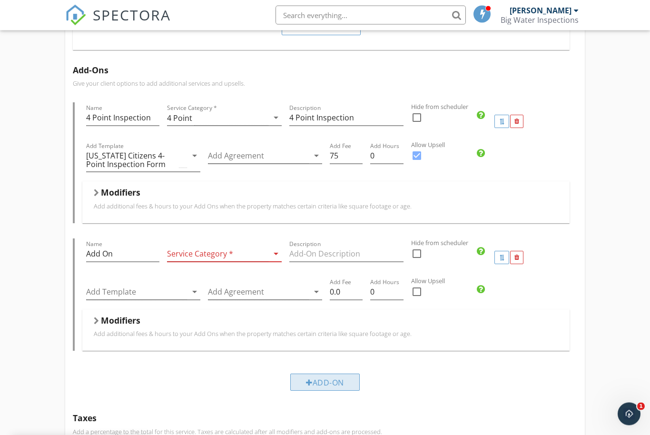
scroll to position [558, 0]
click at [258, 255] on div at bounding box center [217, 254] width 101 height 16
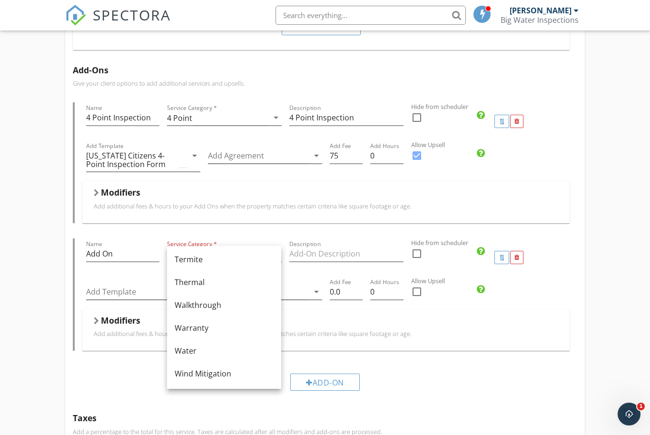
scroll to position [573, 0]
click at [234, 376] on div "Wind Mitigation" at bounding box center [224, 373] width 99 height 11
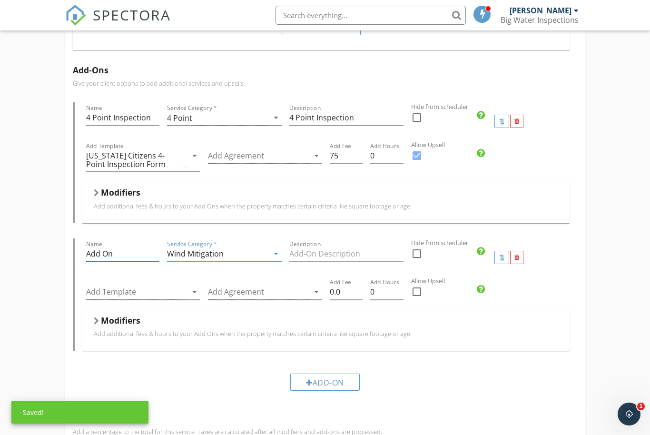
click at [114, 259] on input "Add On" at bounding box center [123, 254] width 74 height 16
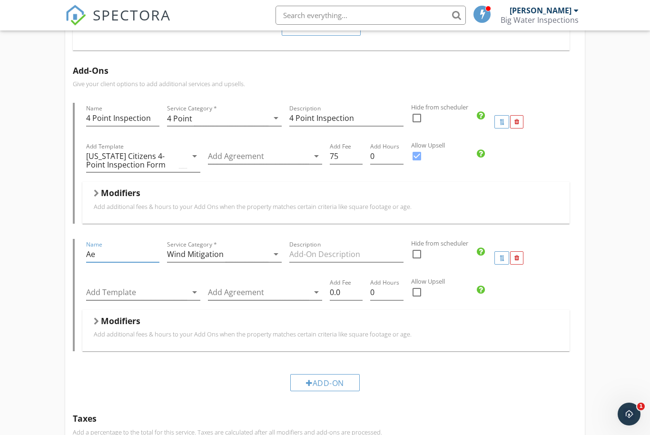
type input "A"
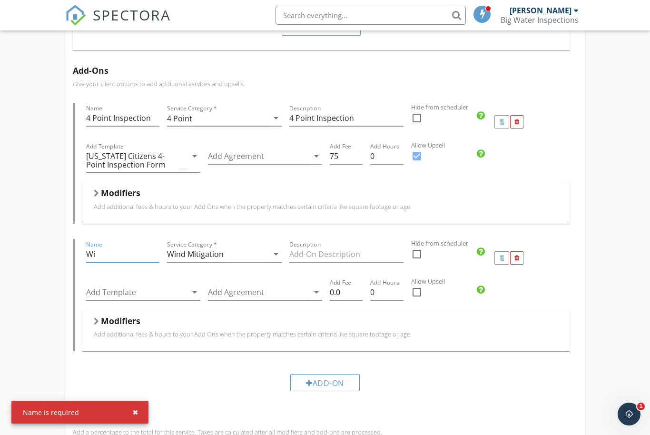
type input "W"
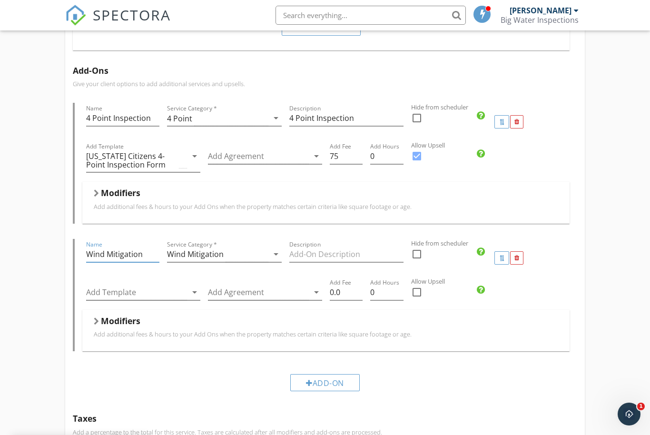
type input "Wind Mitigation"
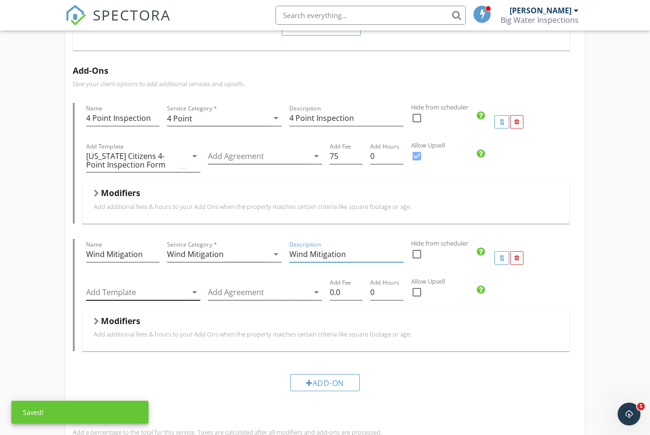
type input "Wind Mitigation"
click at [196, 290] on icon "arrow_drop_down" at bounding box center [194, 291] width 11 height 11
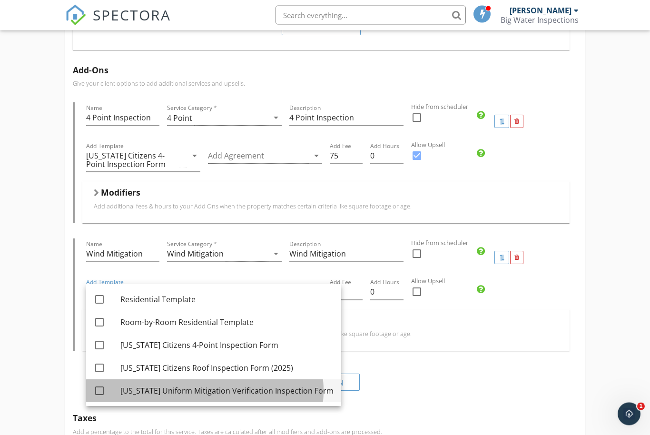
scroll to position [558, 0]
click at [209, 388] on div "[US_STATE] Uniform Mitigation Verification Inspection Form" at bounding box center [226, 390] width 213 height 11
checkbox input "true"
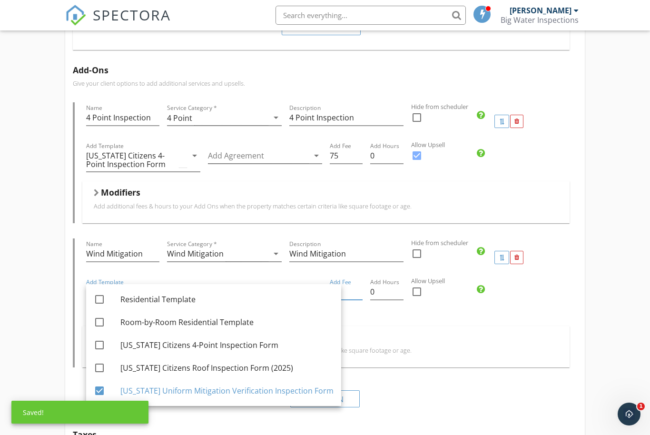
scroll to position [558, 0]
click at [351, 299] on input "0.0" at bounding box center [346, 293] width 33 height 16
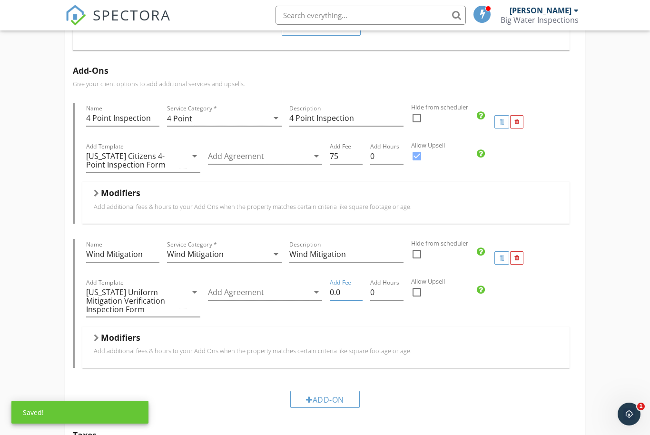
type input "0"
type input "75"
click at [417, 293] on div at bounding box center [417, 292] width 16 height 16
checkbox input "true"
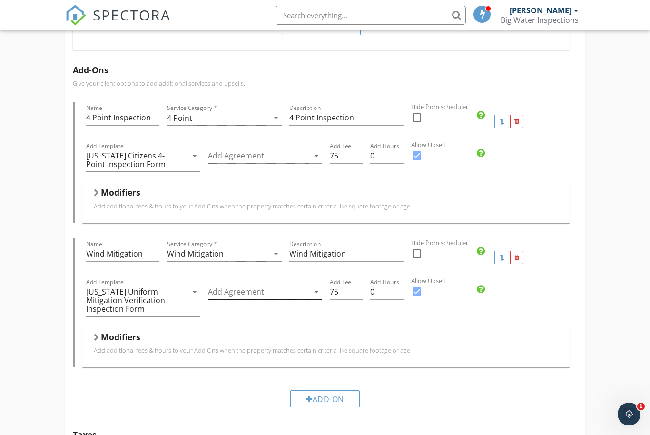
click at [316, 295] on icon "arrow_drop_down" at bounding box center [316, 291] width 11 height 11
click at [305, 300] on div "Inspection Agreement" at bounding box center [281, 299] width 79 height 11
checkbox input "true"
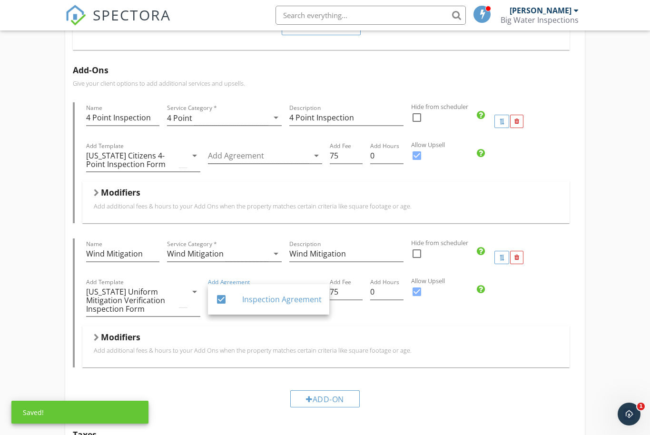
click at [327, 322] on div "Add Fee 75" at bounding box center [346, 300] width 40 height 49
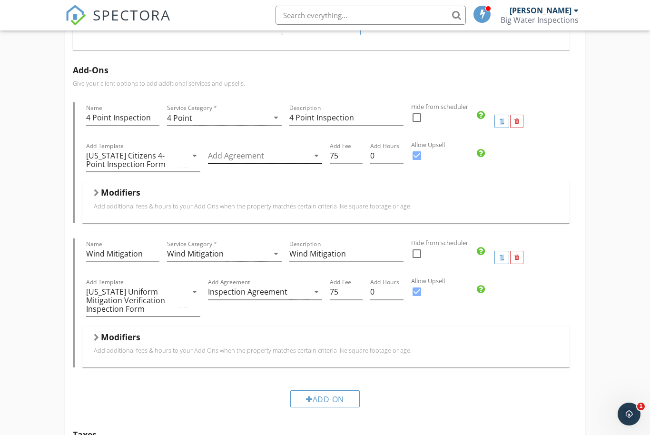
click at [317, 156] on icon "arrow_drop_down" at bounding box center [316, 155] width 11 height 11
click at [310, 163] on div "Inspection Agreement" at bounding box center [281, 162] width 79 height 11
checkbox input "true"
click at [390, 181] on div "Modifiers Add additional fees & hours to your Add Ons when the property matches…" at bounding box center [326, 201] width 488 height 41
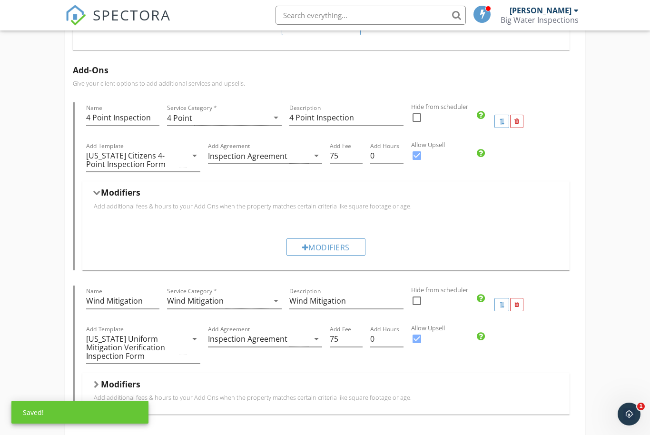
click at [390, 181] on div "Modifiers Add additional fees & hours to your Add Ons when the property matches…" at bounding box center [326, 201] width 488 height 41
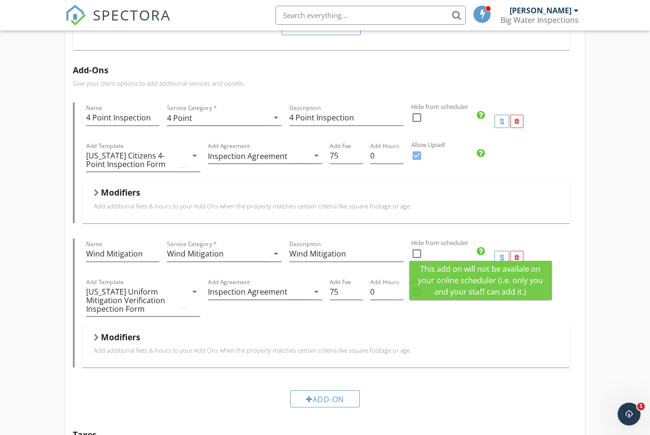
click at [481, 254] on icon at bounding box center [481, 251] width 8 height 10
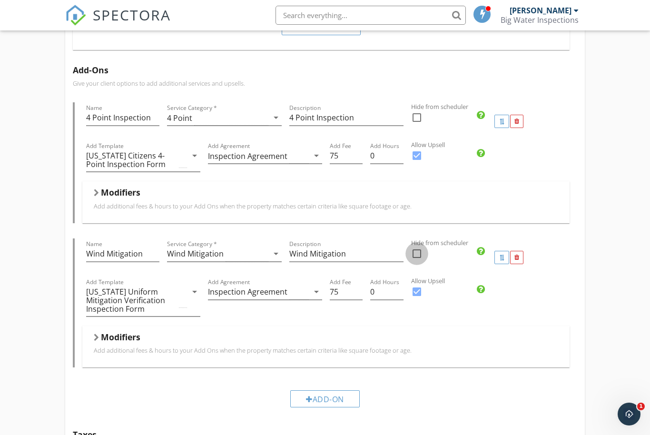
click at [422, 252] on div at bounding box center [417, 254] width 16 height 16
click at [480, 255] on icon at bounding box center [481, 251] width 8 height 10
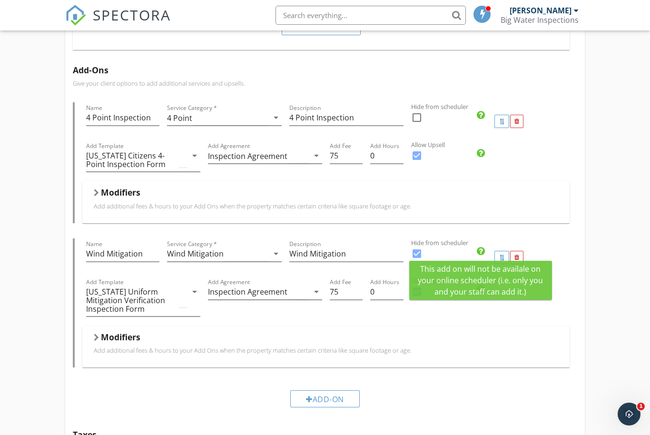
click at [496, 328] on div "Modifiers Add additional fees & hours to your Add Ons when the property matches…" at bounding box center [326, 346] width 488 height 41
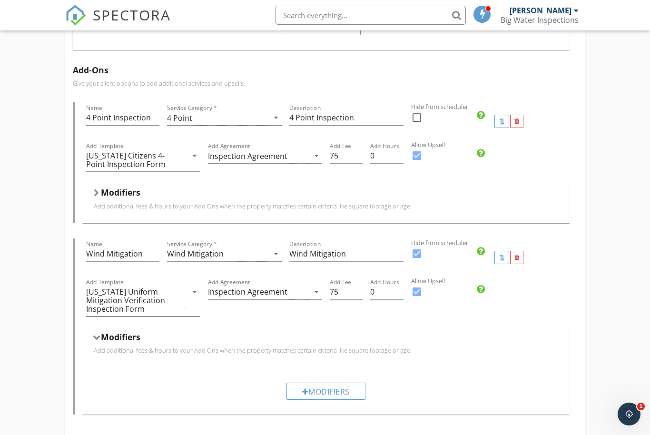
click at [409, 255] on div at bounding box center [417, 254] width 16 height 16
checkbox input "false"
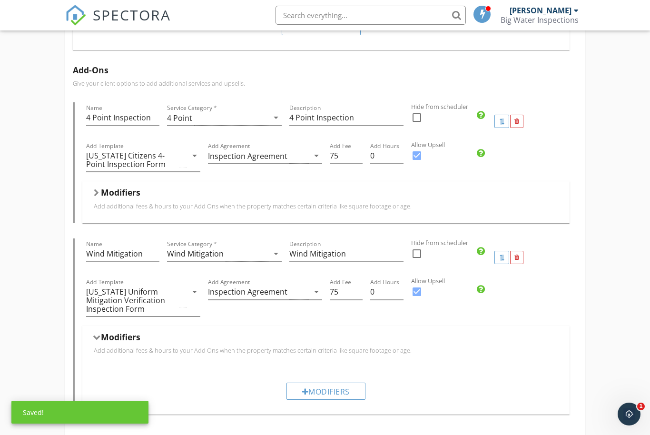
click at [429, 329] on div "Modifiers Add additional fees & hours to your Add Ons when the property matches…" at bounding box center [326, 346] width 488 height 41
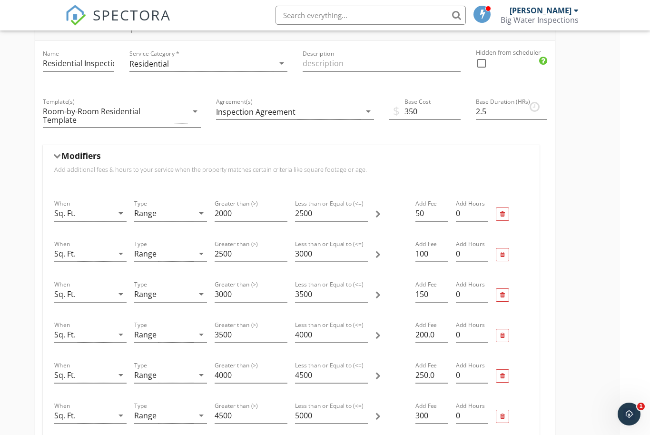
scroll to position [0, 30]
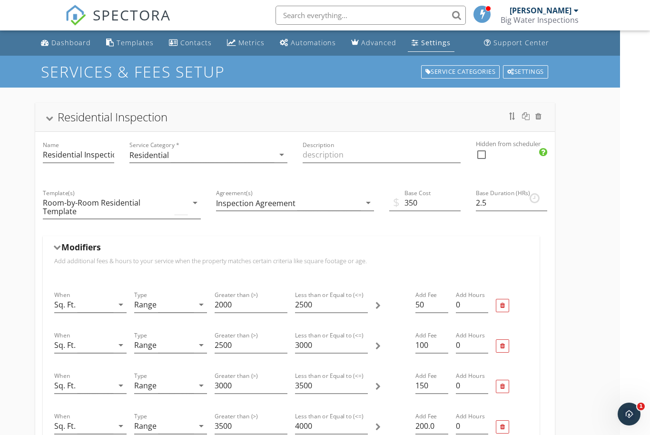
click at [181, 106] on div "Residential Inspection" at bounding box center [295, 117] width 520 height 29
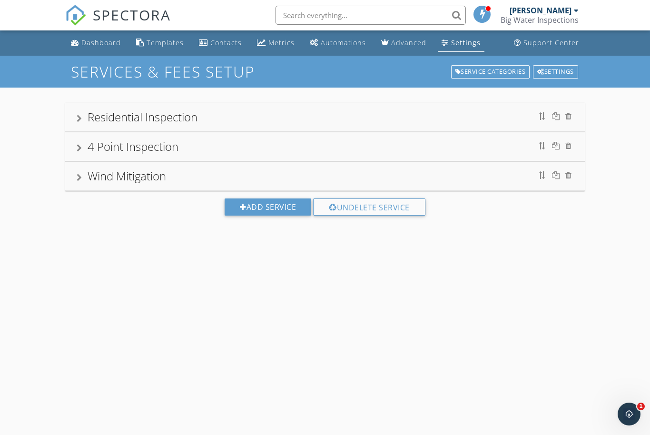
click at [455, 45] on div "Settings" at bounding box center [465, 42] width 29 height 9
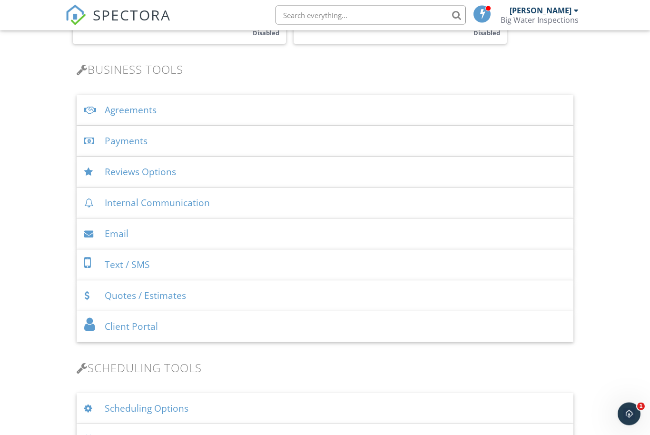
scroll to position [288, 0]
click at [490, 98] on div "Agreements" at bounding box center [325, 110] width 497 height 31
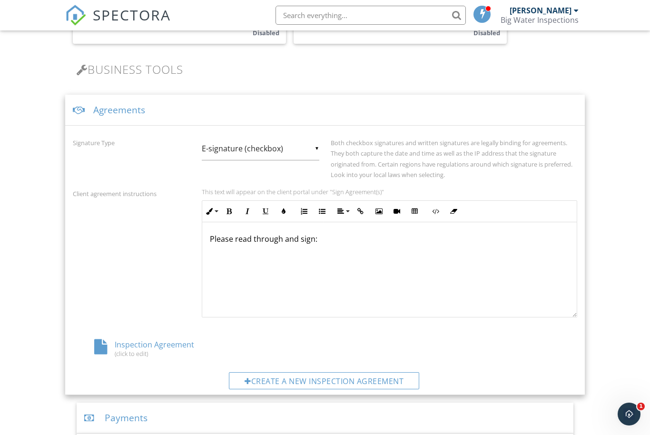
click at [152, 342] on div "Inspection Agreement (click to edit)" at bounding box center [157, 348] width 168 height 18
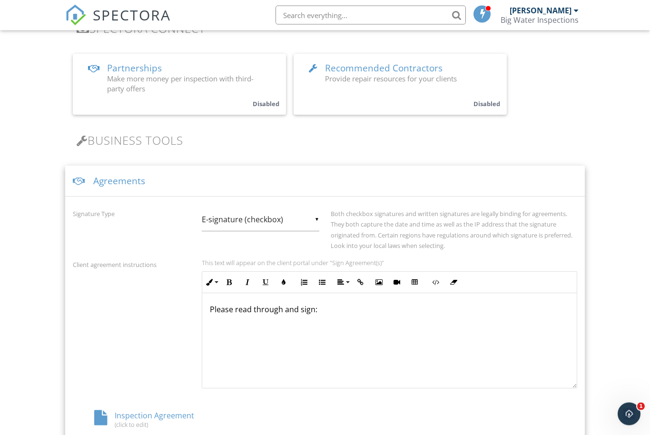
scroll to position [0, 0]
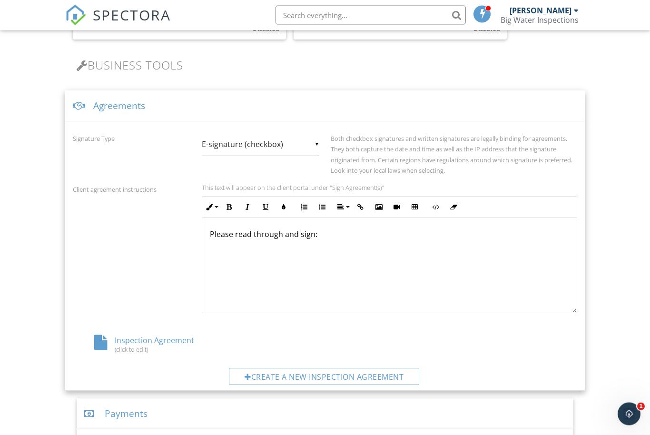
click at [316, 138] on input "E-signature (checkbox)" at bounding box center [261, 144] width 118 height 23
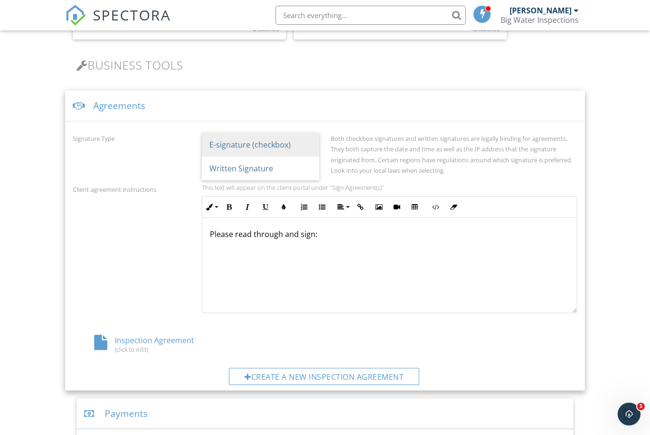
click at [372, 156] on label "Both checkbox signatures and written signatures are legally binding for agreeme…" at bounding box center [452, 154] width 242 height 40
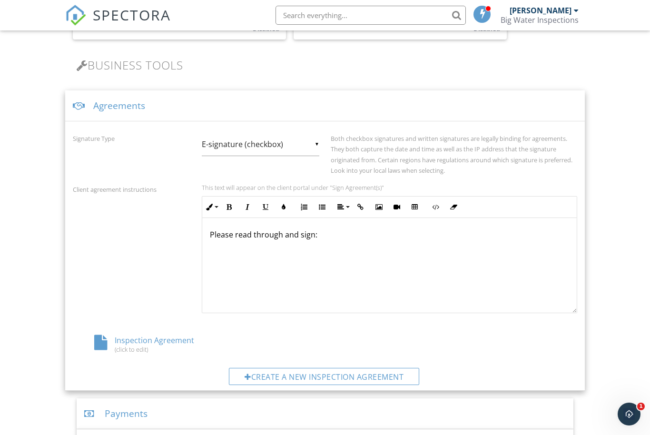
scroll to position [0, 0]
click at [318, 143] on input "E-signature (checkbox)" at bounding box center [261, 144] width 118 height 23
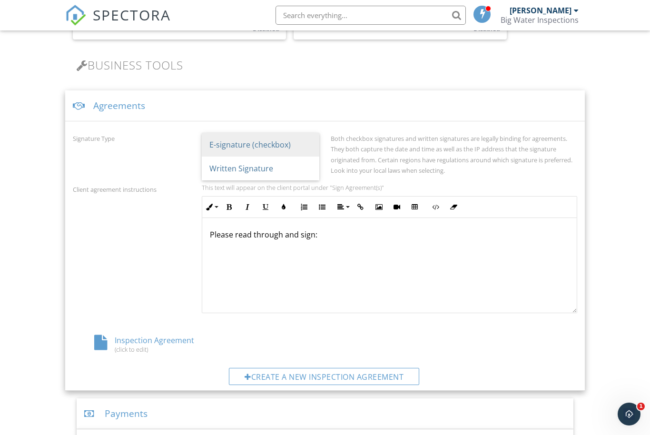
click at [299, 147] on span "E-signature (checkbox)" at bounding box center [261, 145] width 118 height 24
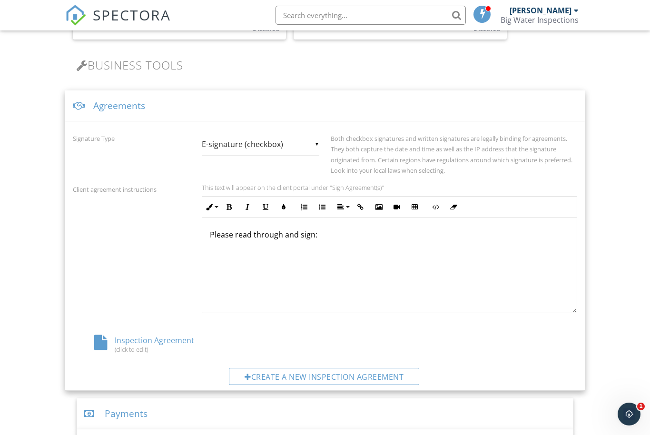
click at [153, 347] on div "(click to edit)" at bounding box center [157, 349] width 126 height 8
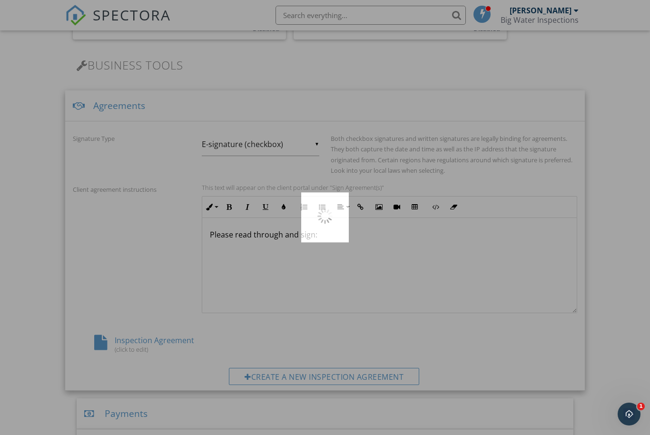
scroll to position [324, 0]
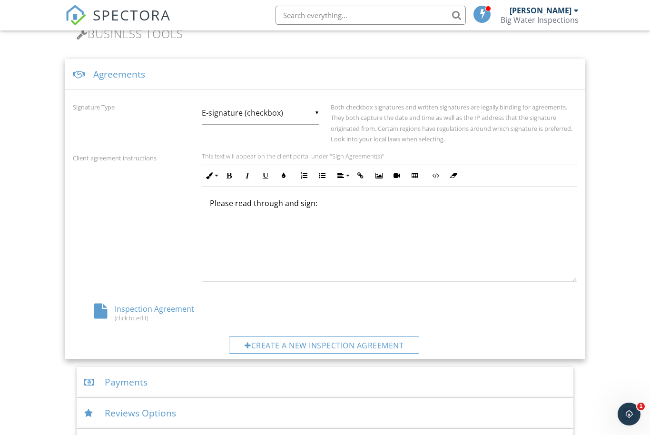
scroll to position [319, 0]
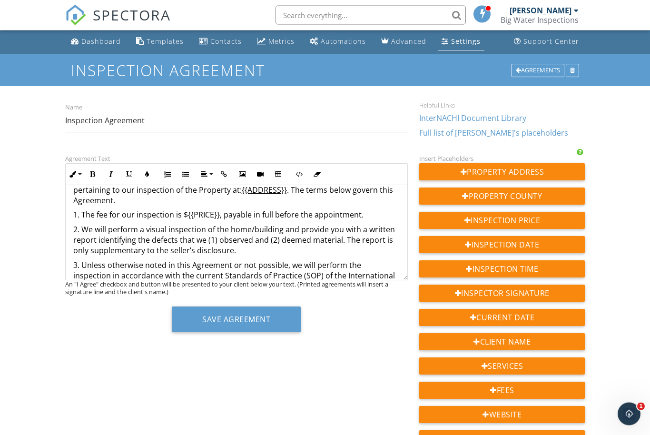
scroll to position [81, 0]
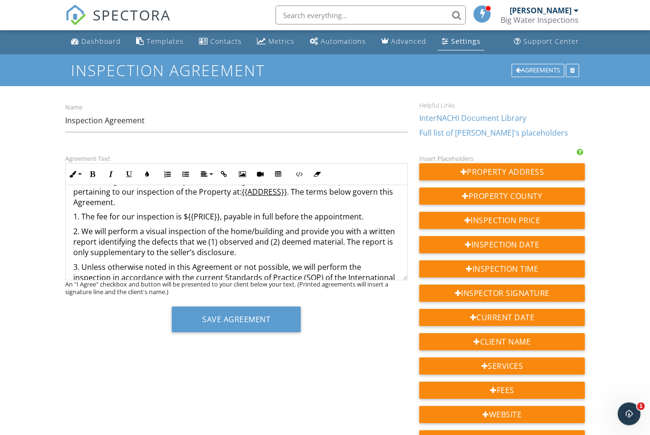
click at [142, 393] on div "Agreement Text Inline Style XLarge Large Normal Small Light Small/Light Bold It…" at bounding box center [324, 422] width 531 height 539
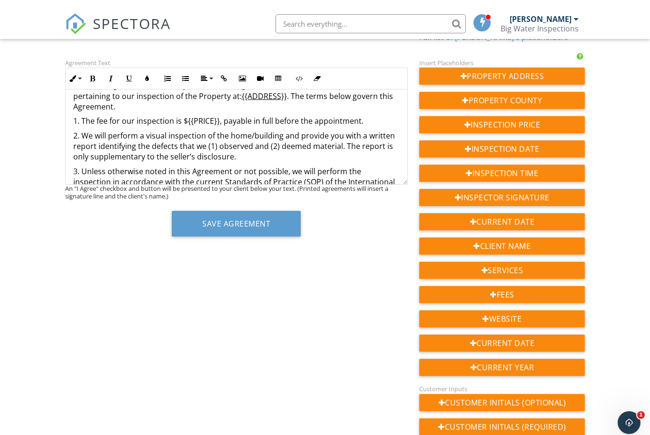
scroll to position [0, 0]
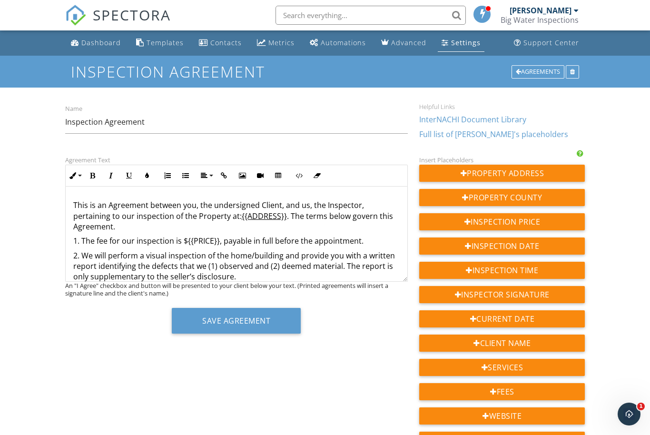
scroll to position [57, 0]
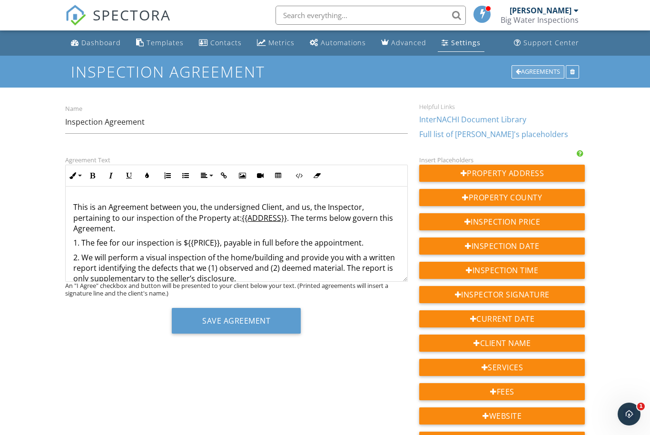
click at [542, 71] on div "Agreements" at bounding box center [537, 71] width 53 height 13
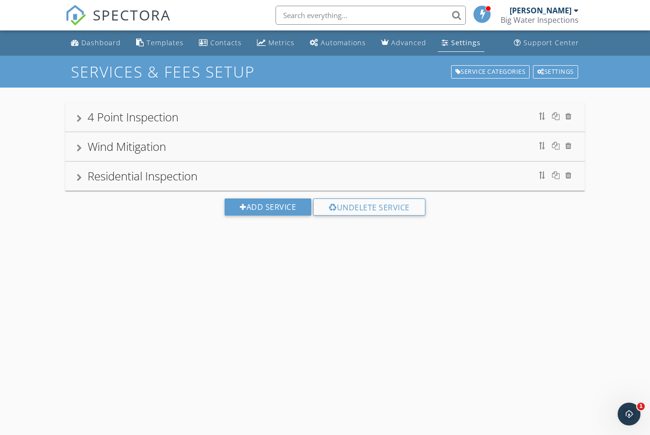
click at [456, 51] on link "Settings" at bounding box center [461, 43] width 47 height 18
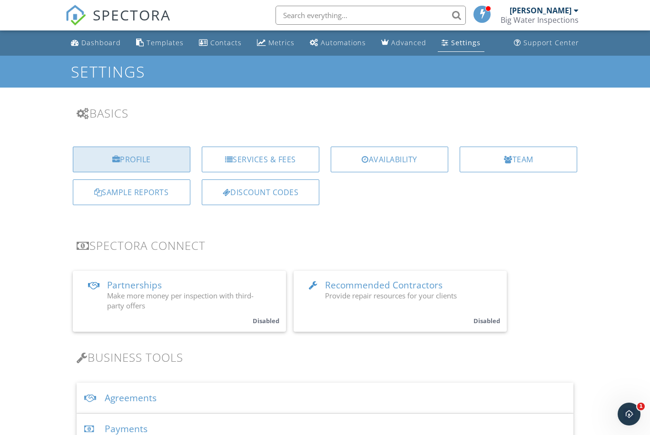
click at [149, 154] on div "Profile" at bounding box center [132, 160] width 118 height 26
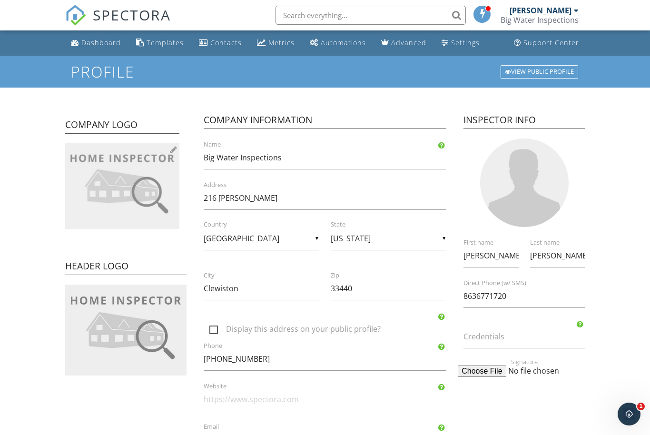
click at [99, 183] on img at bounding box center [122, 186] width 114 height 86
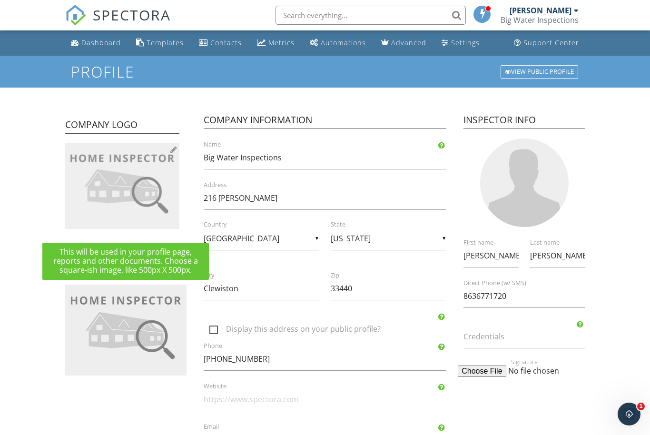
click at [124, 198] on img at bounding box center [122, 186] width 114 height 86
type input "C:\fakepath\IMG_0004.jpeg"
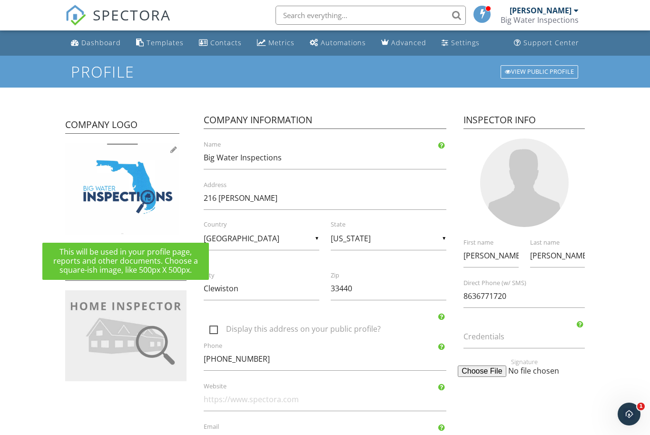
scroll to position [7, 0]
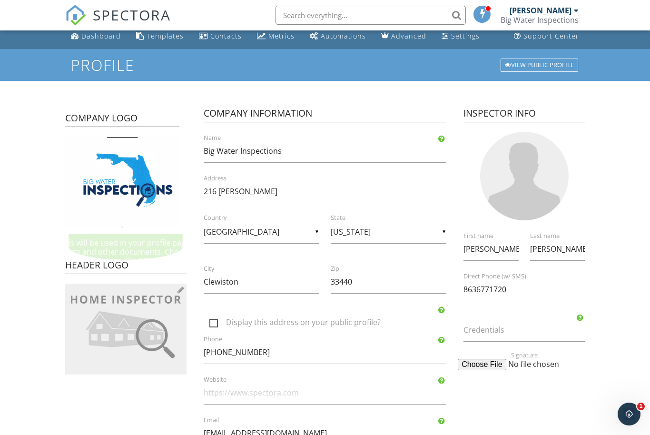
click at [103, 333] on img at bounding box center [125, 329] width 121 height 91
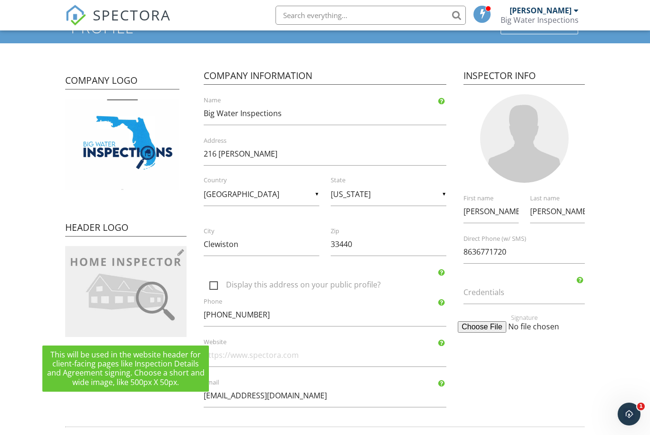
scroll to position [47, 0]
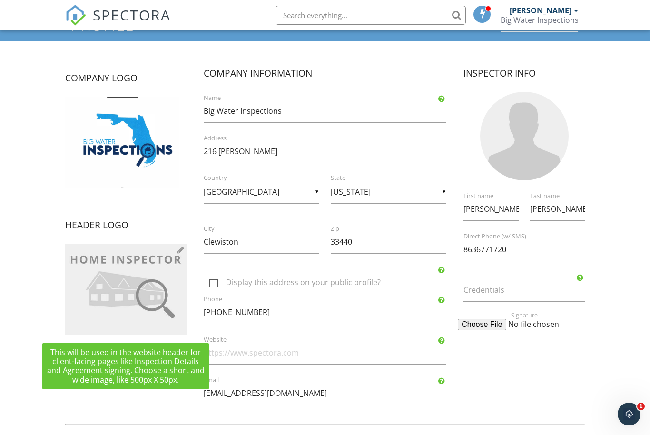
click at [91, 300] on img at bounding box center [125, 289] width 121 height 91
type input "C:\fakepath\IMG_0004.jpeg"
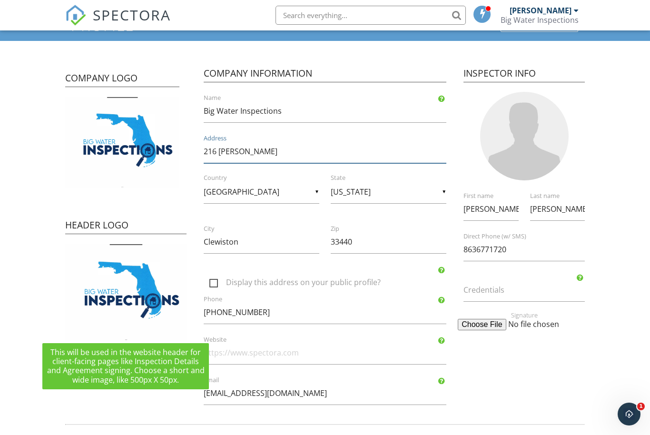
click at [387, 157] on input "216 Kilpatrick" at bounding box center [325, 151] width 243 height 23
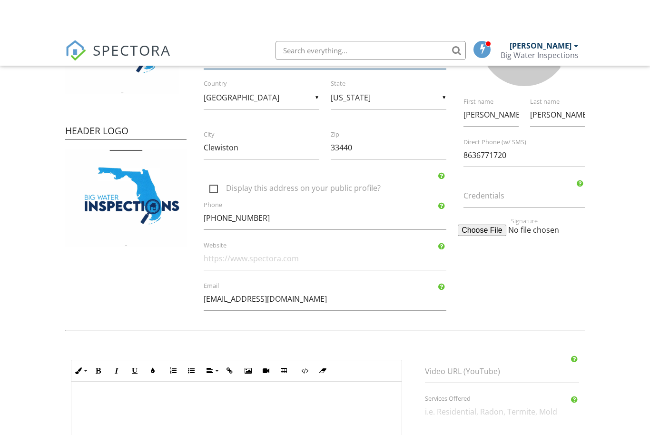
scroll to position [177, 0]
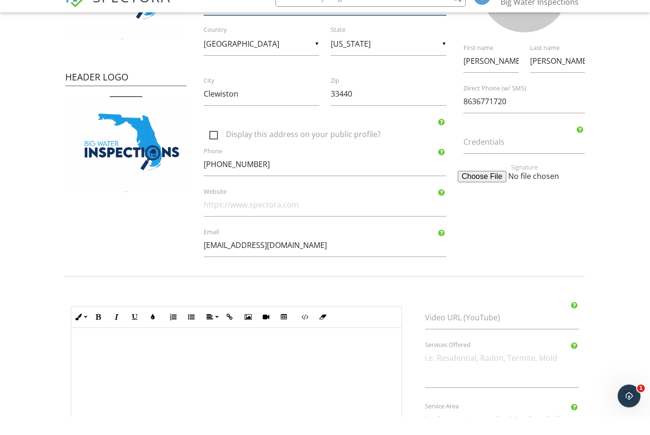
type input "216 Kilpatrick Rd"
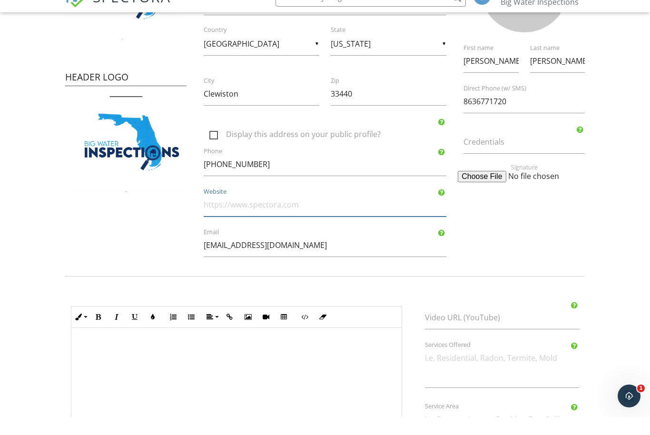
click at [306, 211] on input "Website" at bounding box center [325, 222] width 243 height 23
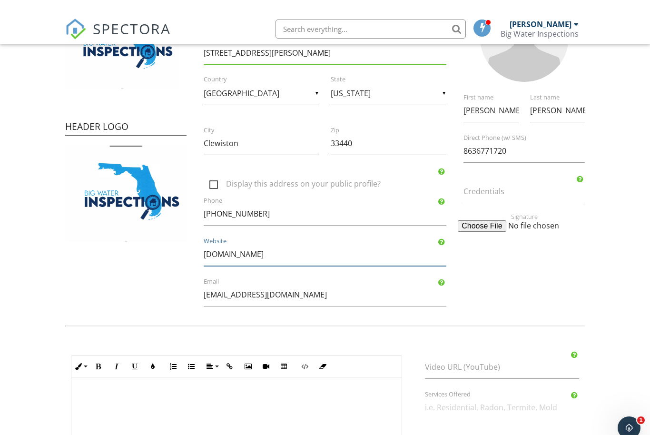
scroll to position [0, 0]
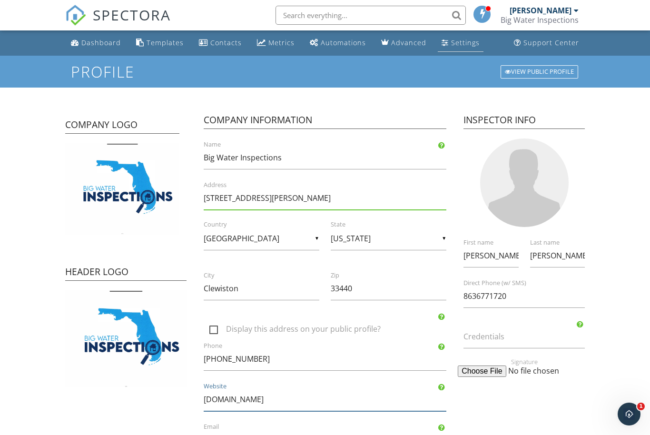
type input "bigwaterinspectionsfl.com"
click at [457, 45] on div "Settings" at bounding box center [465, 42] width 29 height 9
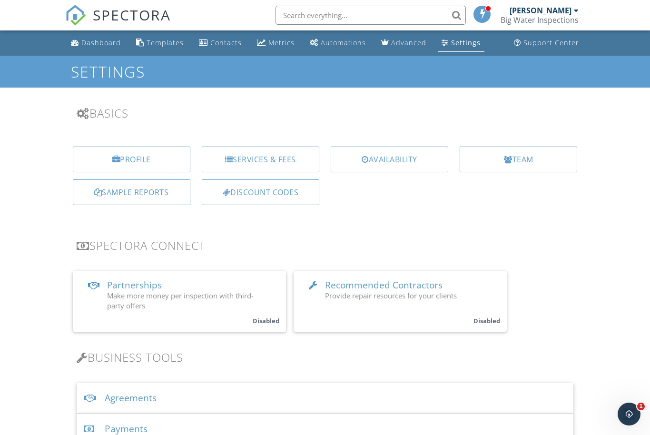
click at [179, 2] on div "SPECTORA Timothy Lowman Big Water Inspections Role: Inspector Dashboard New Ins…" at bounding box center [325, 15] width 520 height 30
click at [97, 193] on div at bounding box center [98, 192] width 8 height 8
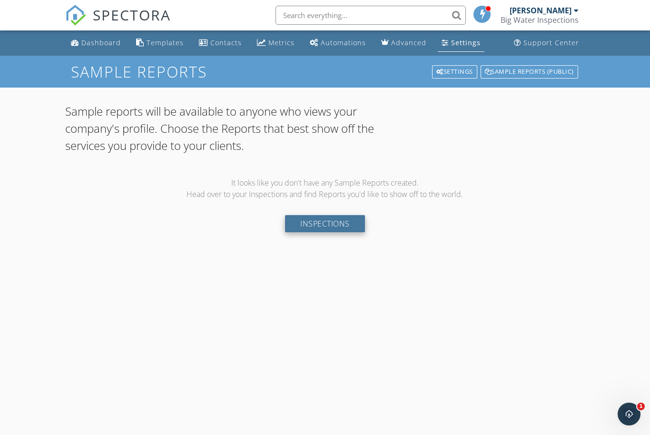
click at [318, 223] on link "Inspections" at bounding box center [325, 223] width 80 height 17
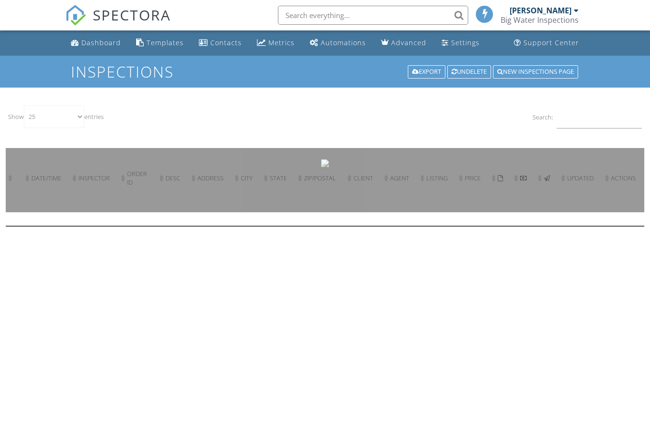
select select "25"
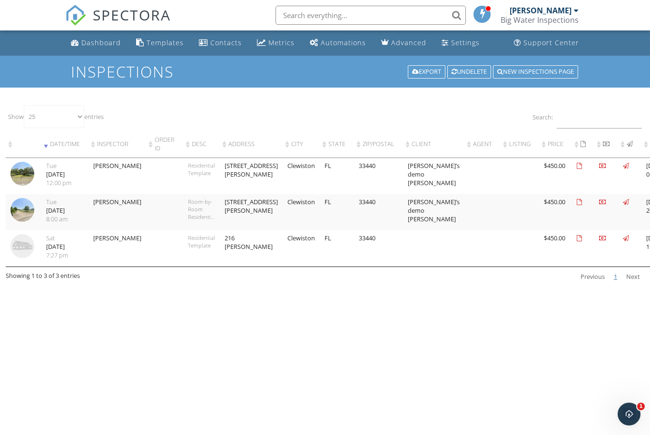
click at [39, 203] on td at bounding box center [24, 212] width 36 height 36
click at [22, 176] on img at bounding box center [22, 174] width 24 height 24
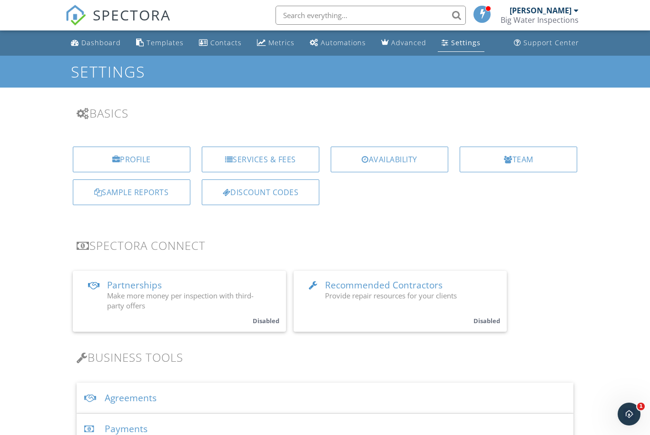
scroll to position [0, 0]
click at [269, 1] on li at bounding box center [368, 15] width 204 height 30
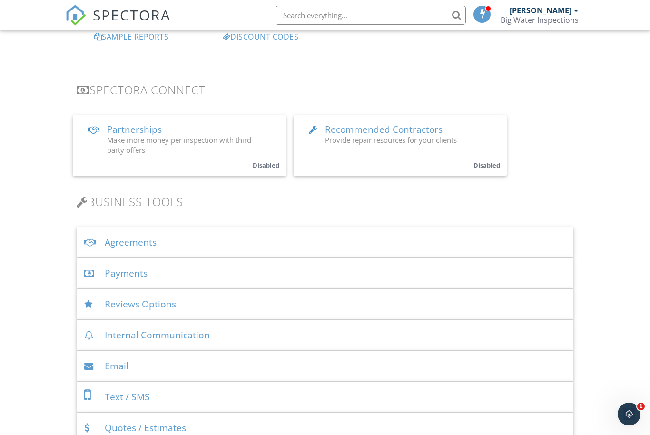
scroll to position [164, 0]
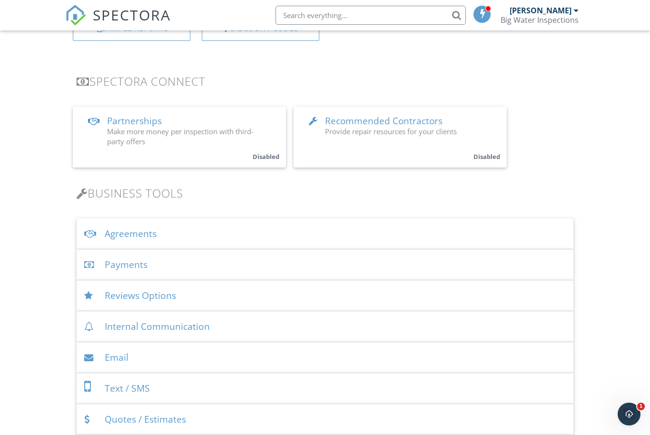
click at [381, 241] on div "Agreements" at bounding box center [325, 233] width 497 height 31
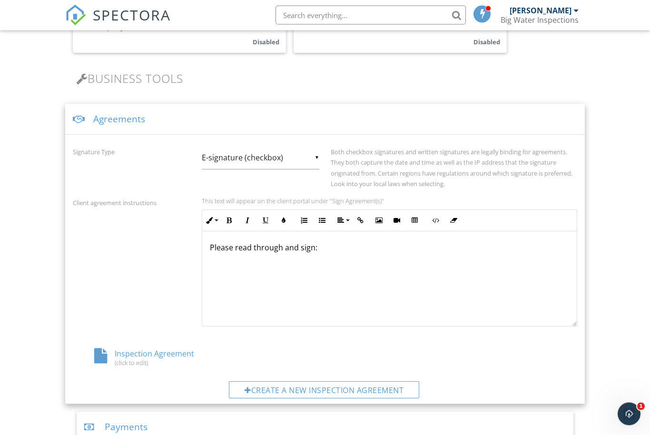
scroll to position [280, 0]
click at [275, 386] on div "Create a new inspection agreement" at bounding box center [324, 388] width 190 height 17
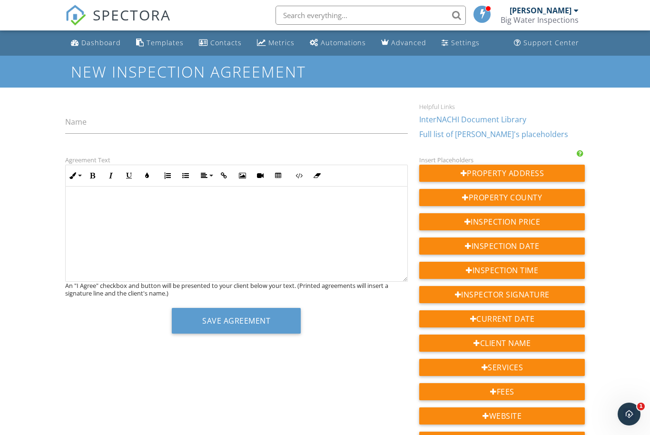
click at [294, 213] on div at bounding box center [237, 234] width 342 height 95
click at [225, 239] on div "​ ​" at bounding box center [237, 234] width 342 height 95
drag, startPoint x: 182, startPoint y: 238, endPoint x: 182, endPoint y: 229, distance: 8.6
click at [182, 238] on div "​ ​" at bounding box center [237, 234] width 342 height 95
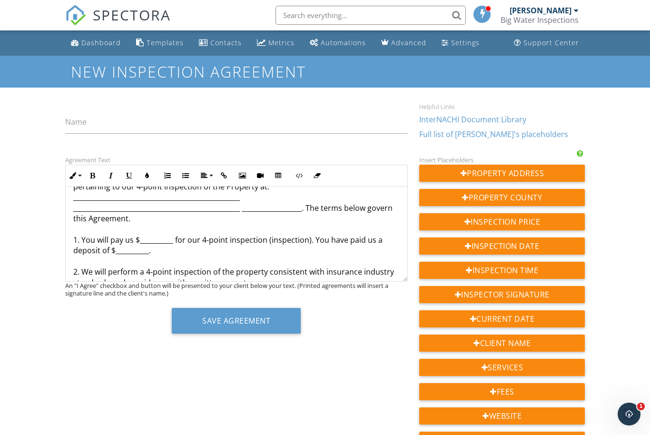
scroll to position [79, 0]
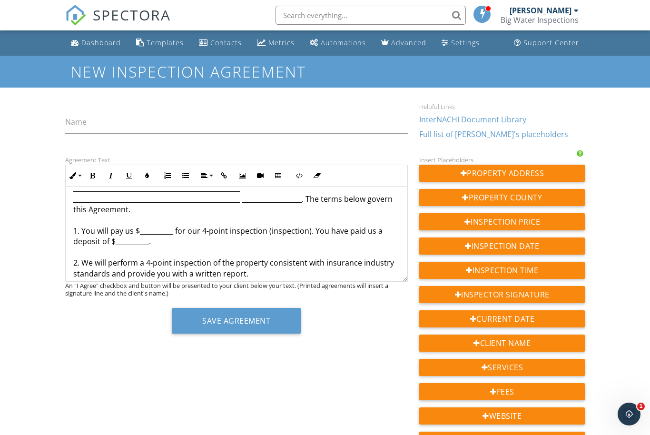
drag, startPoint x: 174, startPoint y: 228, endPoint x: 138, endPoint y: 229, distance: 36.2
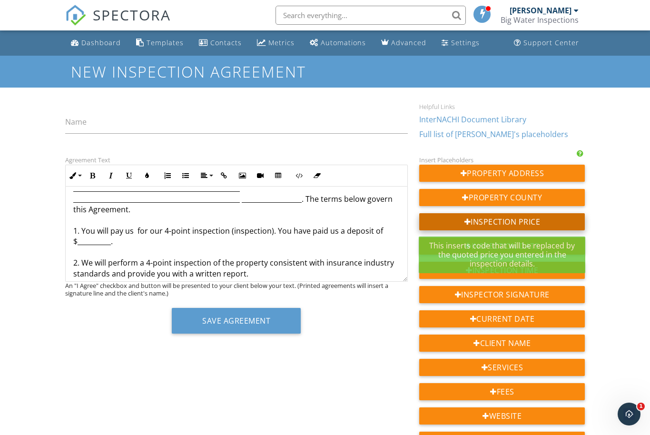
click at [467, 222] on div at bounding box center [467, 222] width 7 height 8
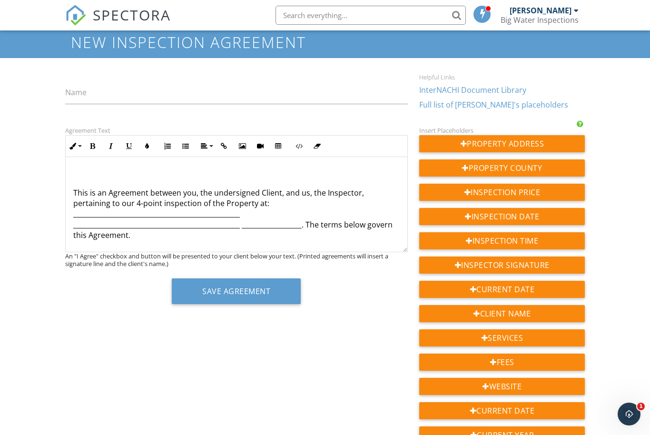
scroll to position [24, 0]
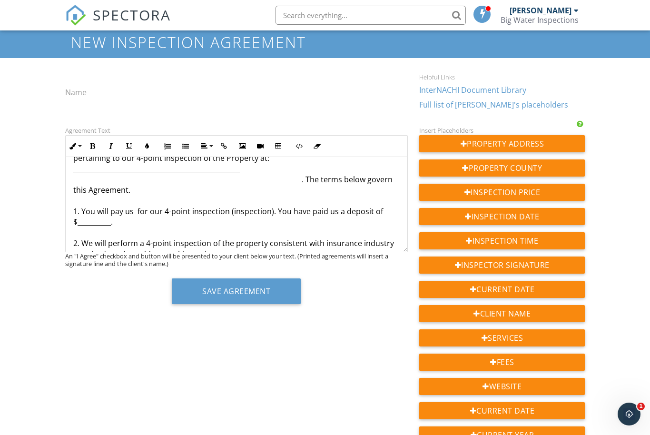
scroll to position [84, 0]
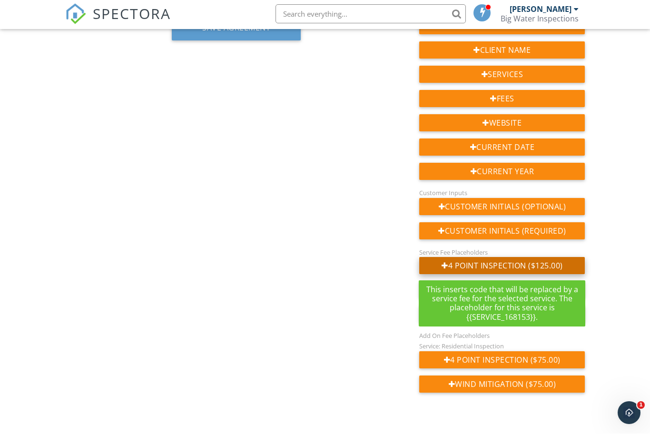
click at [502, 265] on div "4 Point Inspection ($125.00)" at bounding box center [502, 266] width 166 height 17
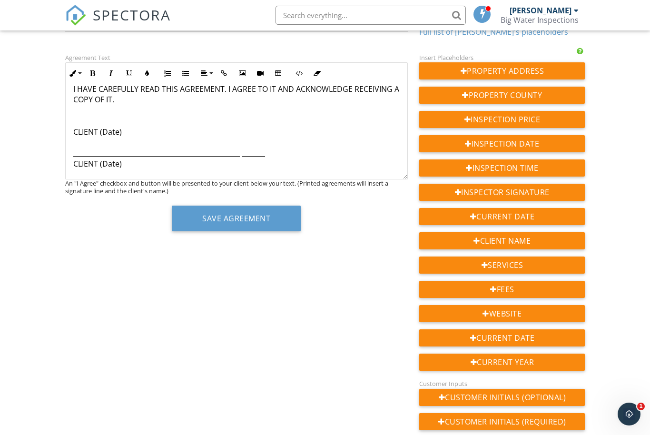
drag, startPoint x: 198, startPoint y: 174, endPoint x: 53, endPoint y: 176, distance: 145.6
click at [53, 176] on div "Dashboard Templates Contacts Metrics Automations Advanced Settings Support Cent…" at bounding box center [325, 276] width 650 height 697
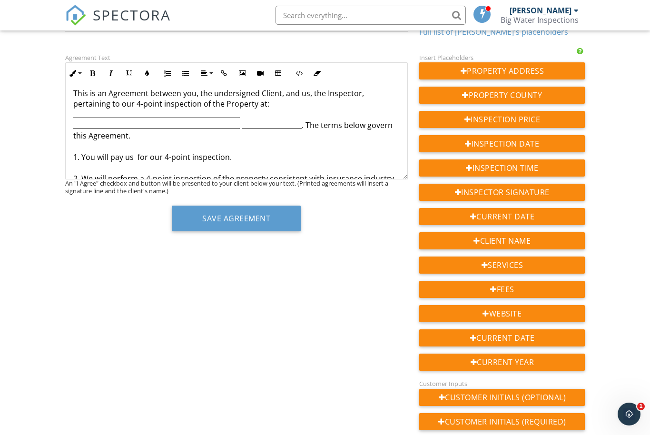
scroll to position [52, 0]
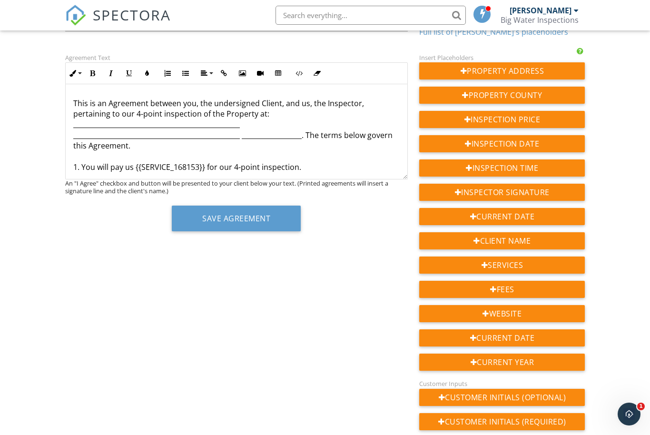
scroll to position [39, 0]
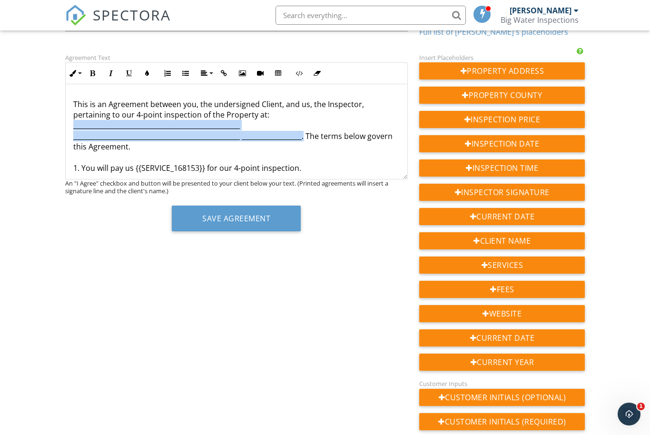
drag, startPoint x: 304, startPoint y: 134, endPoint x: 72, endPoint y: 125, distance: 231.4
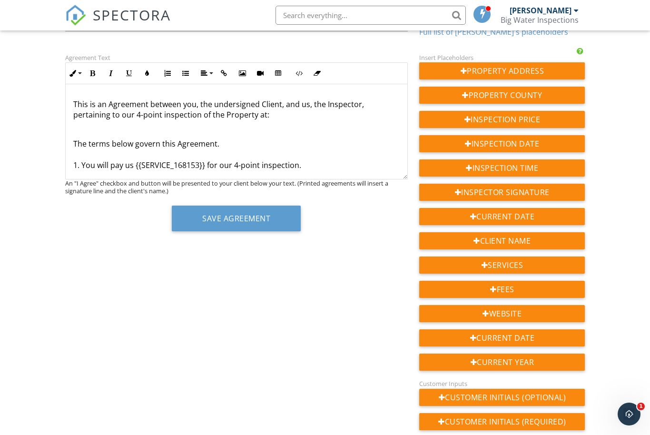
click at [250, 114] on p "4-Point Inspection Agreement This is an Agreement between you, the undersigned …" at bounding box center [236, 88] width 327 height 64
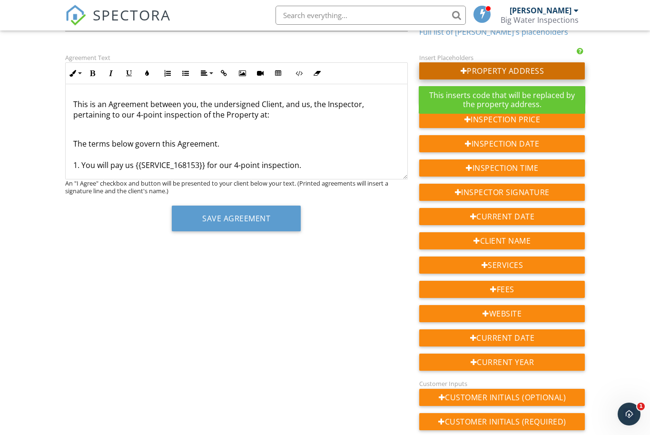
click at [472, 68] on div "Property Address" at bounding box center [502, 70] width 166 height 17
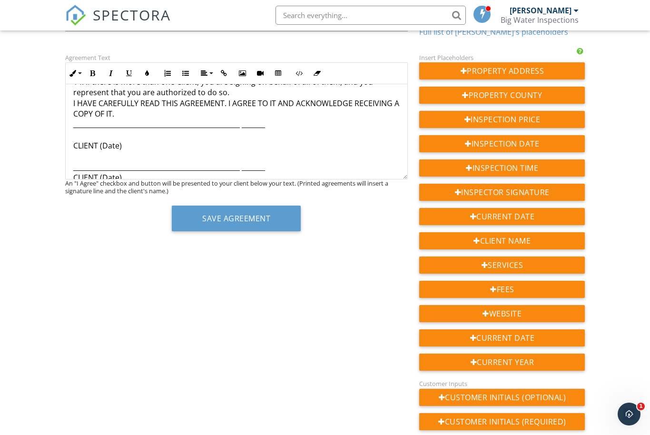
drag, startPoint x: 139, startPoint y: 174, endPoint x: 74, endPoint y: 175, distance: 65.7
click at [74, 187] on p "{{ADDRESS}}" at bounding box center [236, 192] width 327 height 10
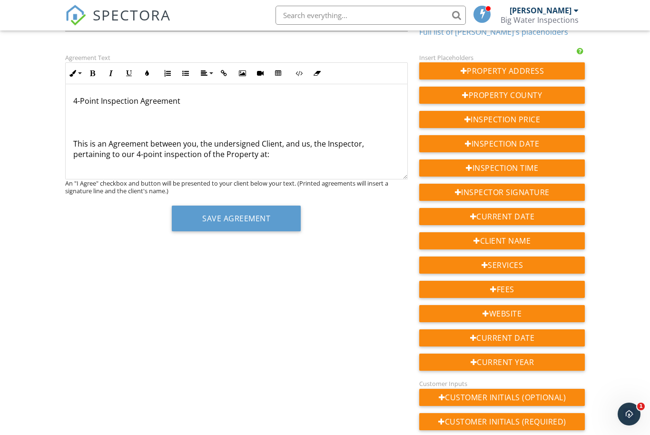
scroll to position [0, 0]
click at [244, 152] on p "4-Point Inspection Agreement This is an Agreement between you, the undersigned …" at bounding box center [236, 128] width 327 height 64
click at [227, 151] on p "4-Point Inspection Agreement This is an Agreement between you, the undersigned …" at bounding box center [236, 128] width 327 height 64
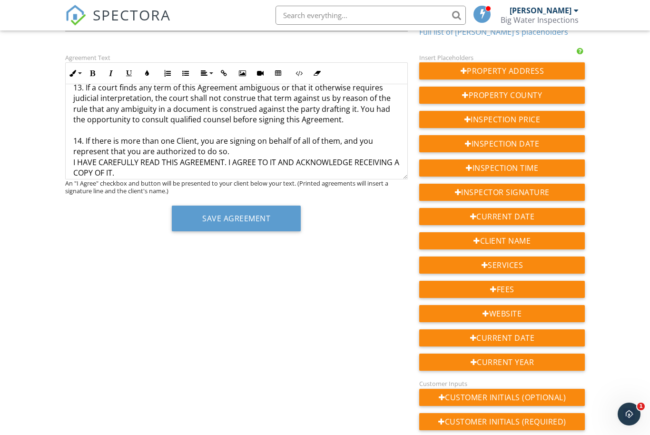
drag, startPoint x: 256, startPoint y: 159, endPoint x: 257, endPoint y: 153, distance: 6.7
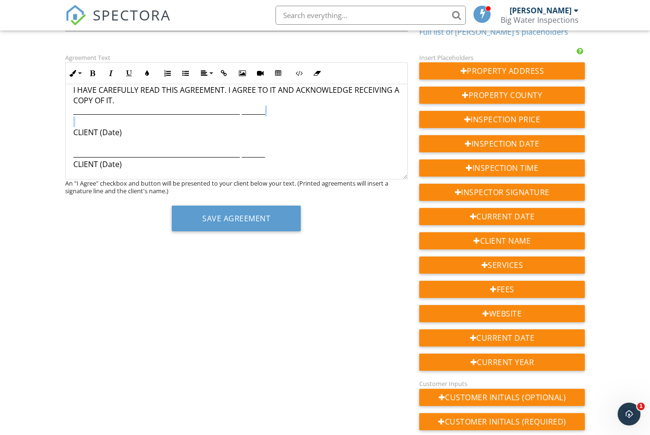
scroll to position [903, 0]
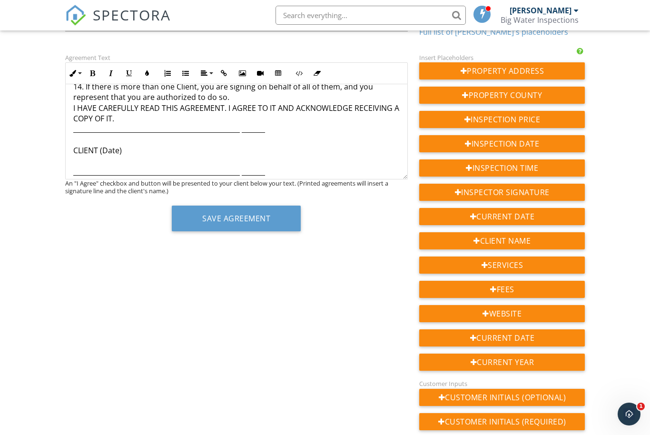
scroll to position [884, 0]
drag, startPoint x: 293, startPoint y: 155, endPoint x: 164, endPoint y: 154, distance: 128.9
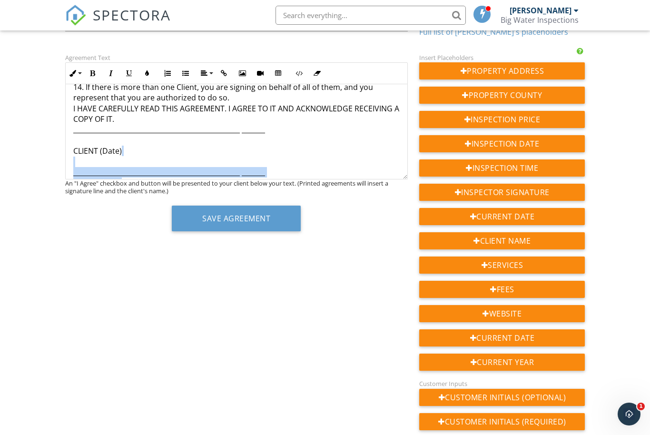
drag, startPoint x: 128, startPoint y: 166, endPoint x: 73, endPoint y: 148, distance: 57.8
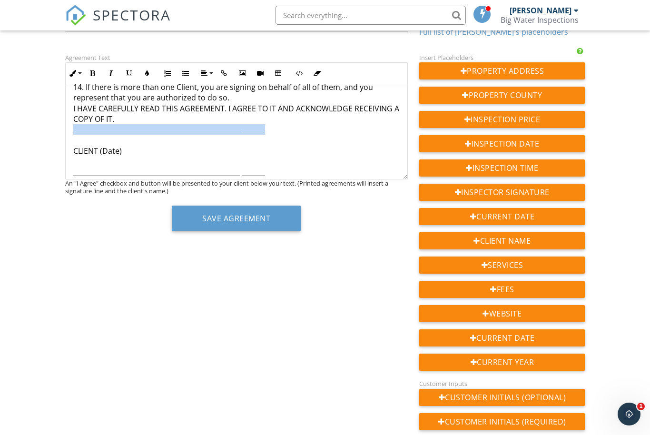
drag, startPoint x: 291, startPoint y: 113, endPoint x: 74, endPoint y: 115, distance: 216.5
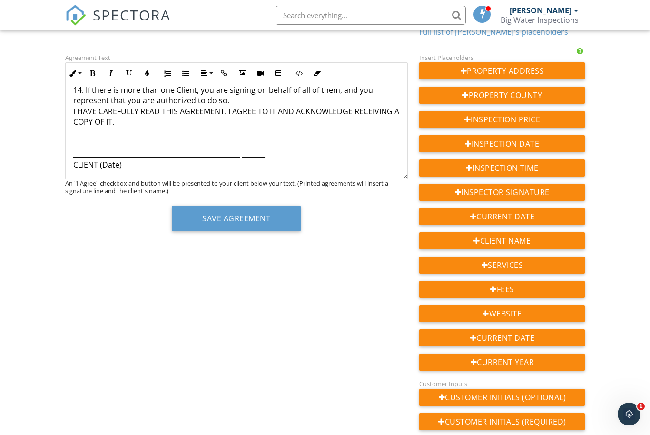
scroll to position [871, 0]
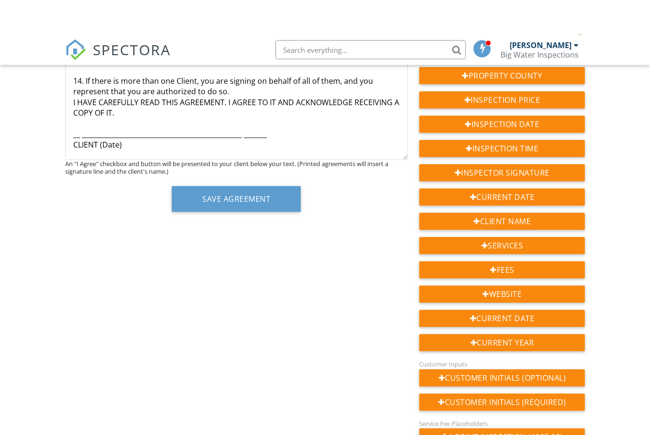
scroll to position [165, 0]
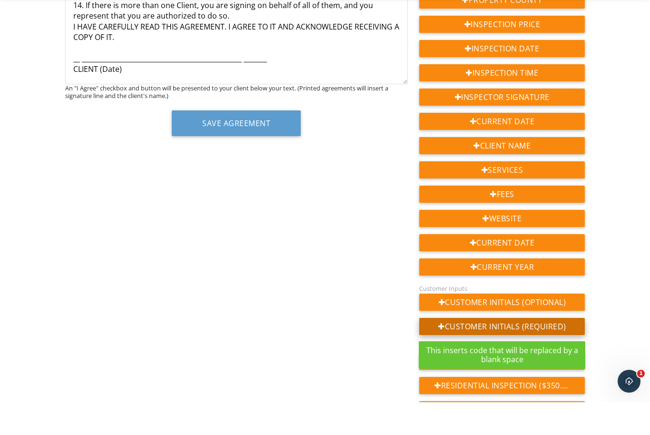
click at [563, 351] on div "Customer Initials (Required)" at bounding box center [502, 359] width 166 height 17
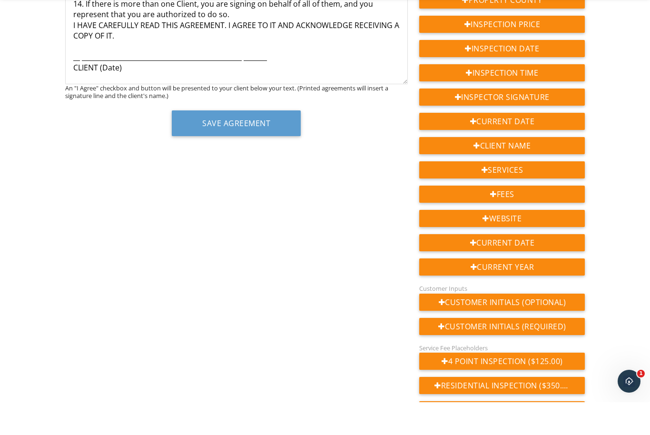
drag, startPoint x: 215, startPoint y: 78, endPoint x: 66, endPoint y: 78, distance: 148.9
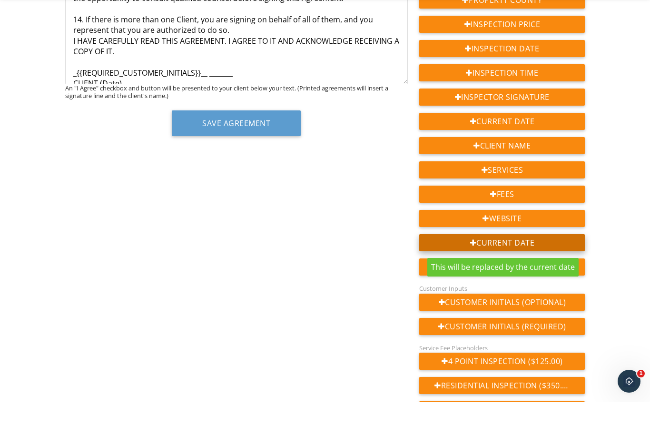
click at [475, 267] on div "Current Date" at bounding box center [502, 275] width 166 height 17
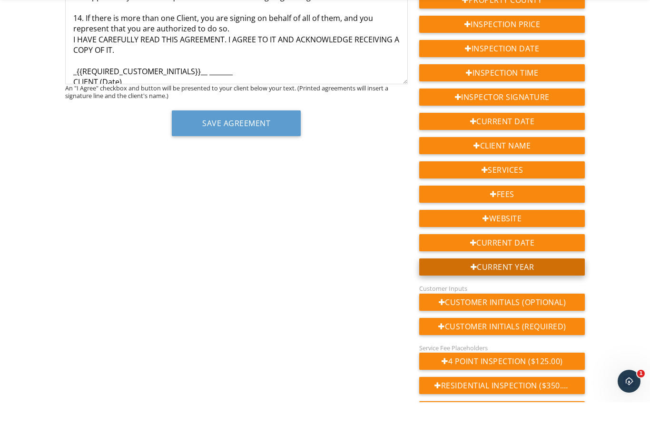
click at [480, 291] on div "Current Year" at bounding box center [502, 299] width 166 height 17
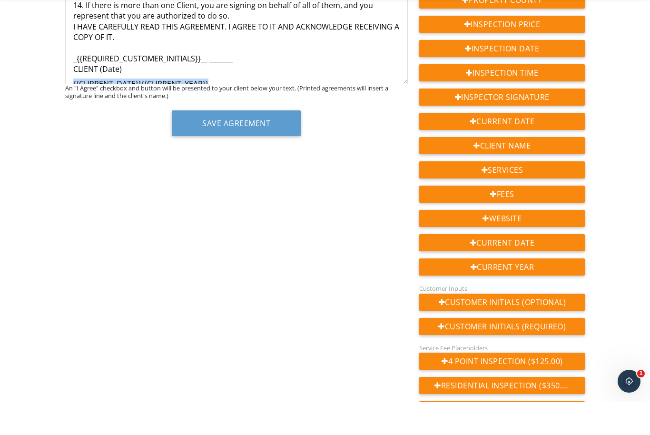
drag, startPoint x: 221, startPoint y: 66, endPoint x: 71, endPoint y: 66, distance: 149.9
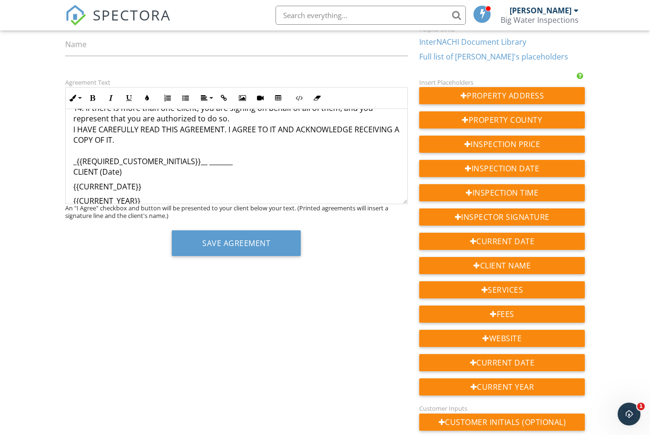
scroll to position [885, 0]
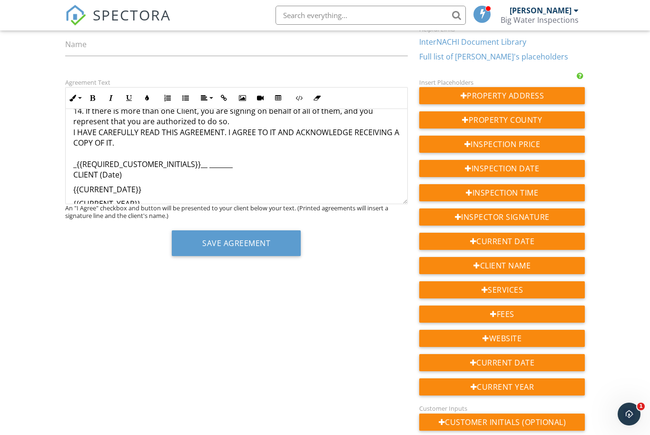
click at [73, 198] on p "{{CURRENT_YEAR}}" at bounding box center [236, 203] width 327 height 10
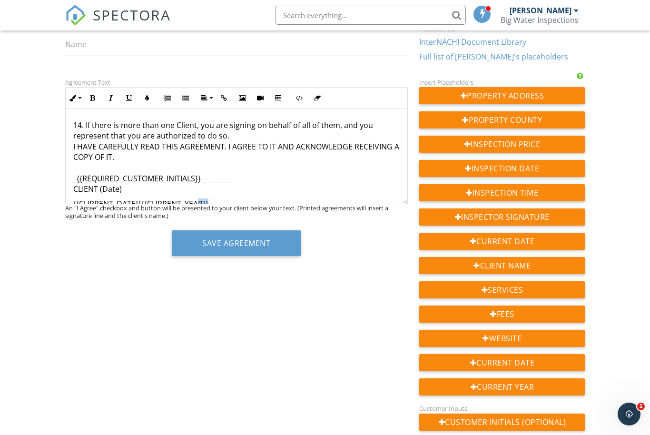
drag, startPoint x: 220, startPoint y: 184, endPoint x: 197, endPoint y: 185, distance: 22.8
click at [197, 198] on p "{{CURRENT_DATE}}{{CURRENT_YEAR}}" at bounding box center [236, 203] width 327 height 10
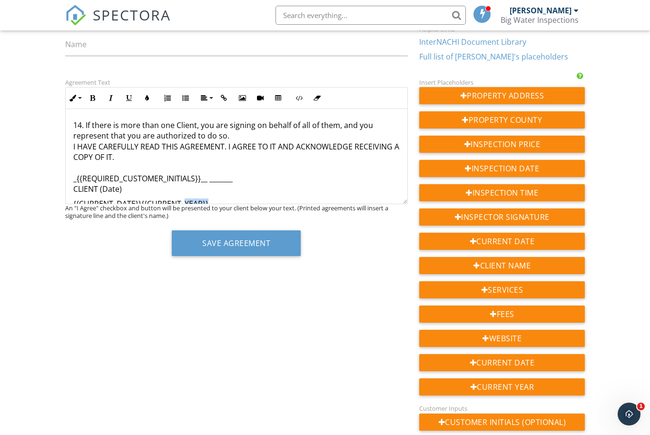
click at [157, 198] on p "{{CURRENT_DATE}}{{CURRENT_YEAR}}" at bounding box center [236, 203] width 327 height 10
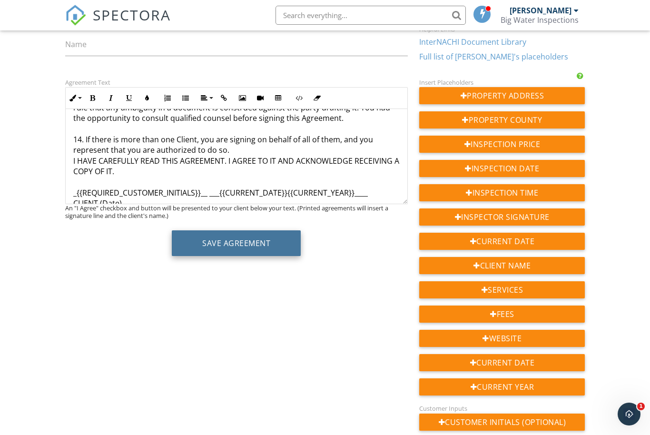
click at [250, 244] on button "Save Agreement" at bounding box center [236, 243] width 129 height 26
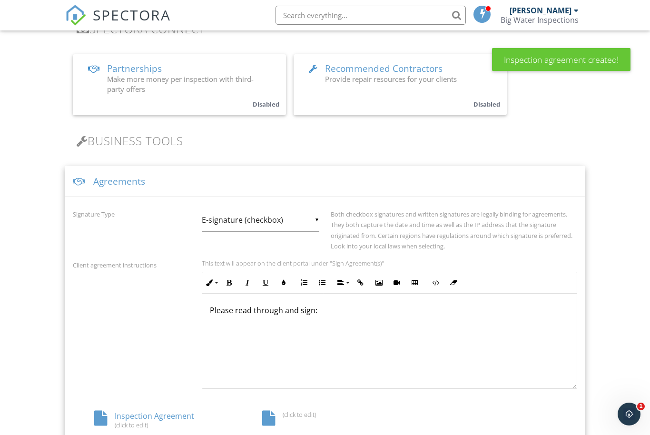
scroll to position [216, 0]
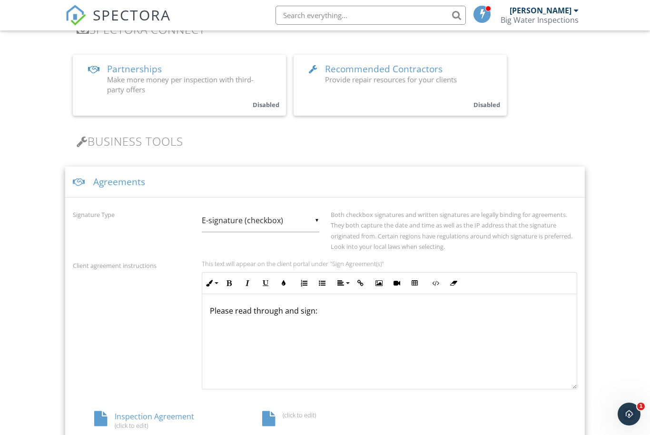
click at [124, 173] on div "Agreements" at bounding box center [325, 182] width 520 height 31
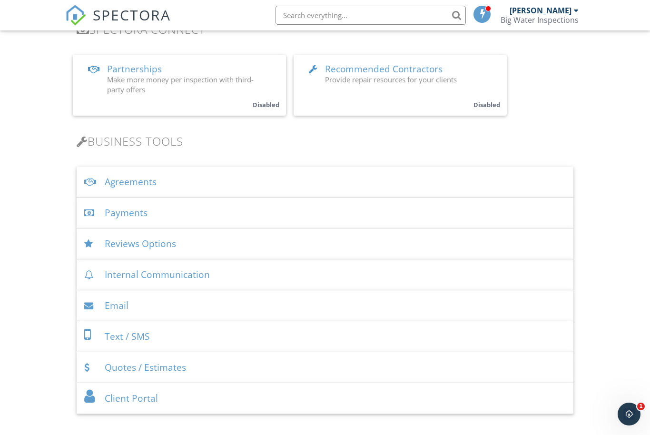
click at [136, 184] on div "Agreements" at bounding box center [325, 182] width 497 height 31
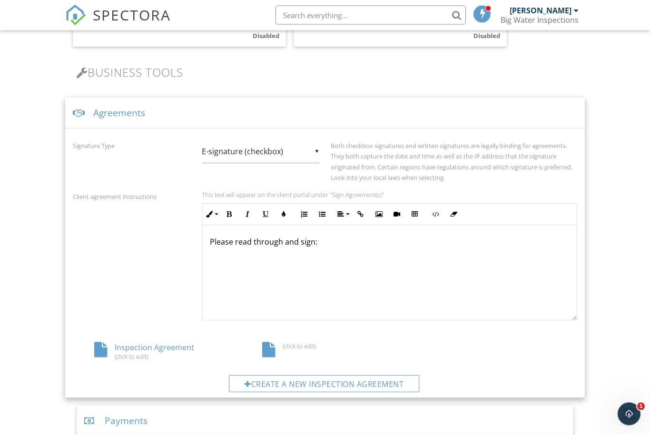
scroll to position [290, 0]
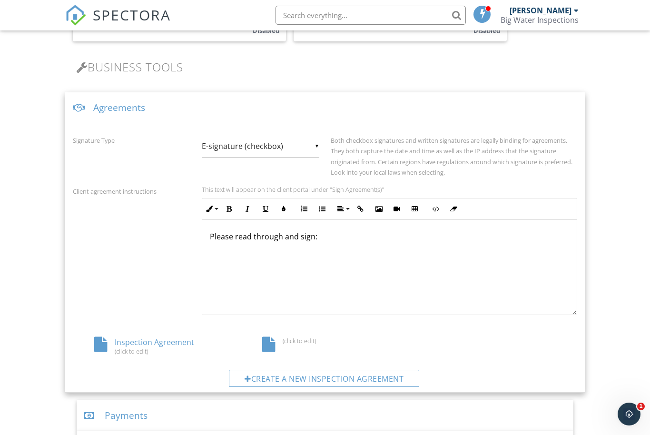
click at [165, 342] on div "Inspection Agreement (click to edit)" at bounding box center [157, 346] width 168 height 18
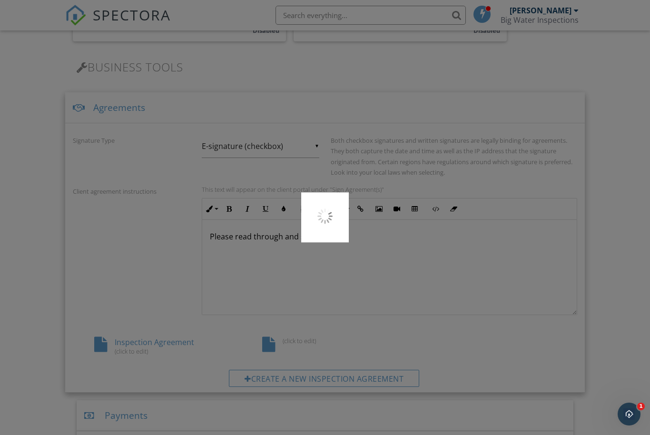
scroll to position [322, 0]
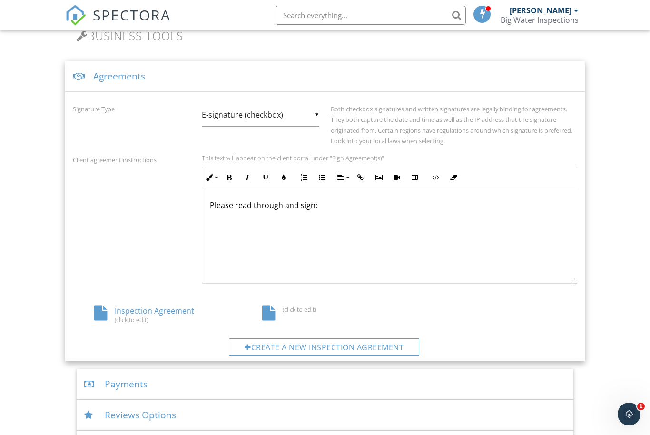
click at [307, 313] on div "(click to edit)" at bounding box center [325, 312] width 168 height 15
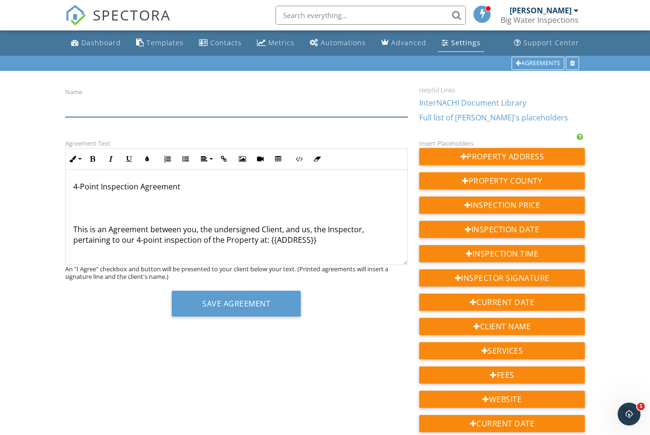
click at [132, 111] on input "Name" at bounding box center [236, 105] width 343 height 23
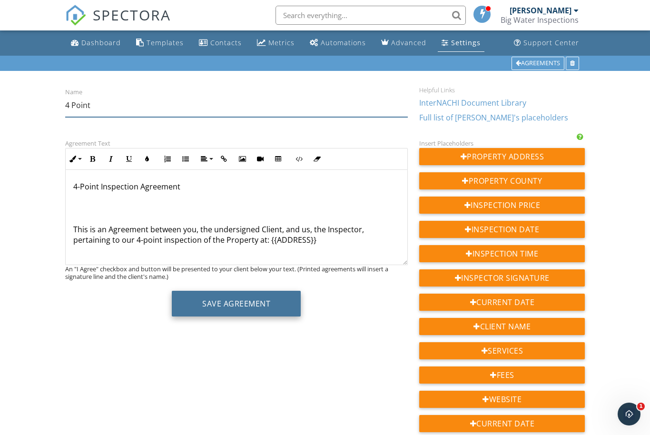
type input "4 Point"
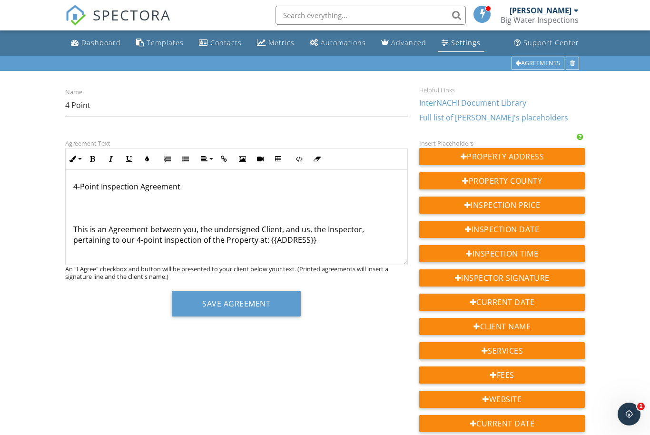
click at [218, 309] on button "Save Agreement" at bounding box center [236, 304] width 129 height 26
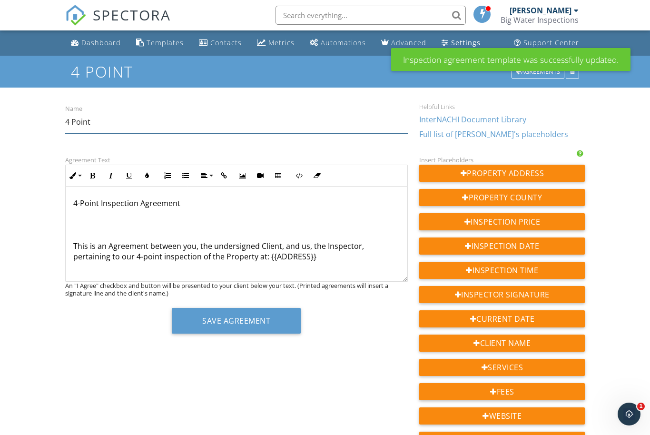
click at [109, 117] on input "4 Point" at bounding box center [236, 121] width 343 height 23
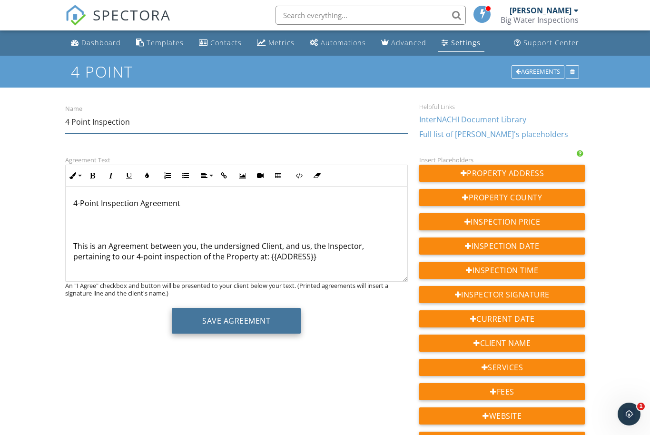
type input "4 Point Inspection"
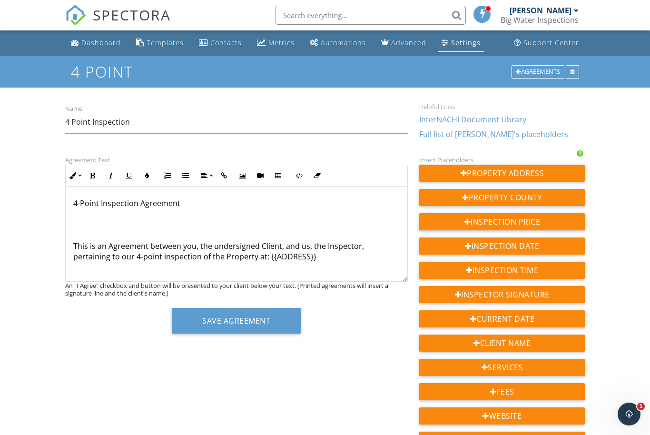
click at [219, 324] on button "Save Agreement" at bounding box center [236, 321] width 129 height 26
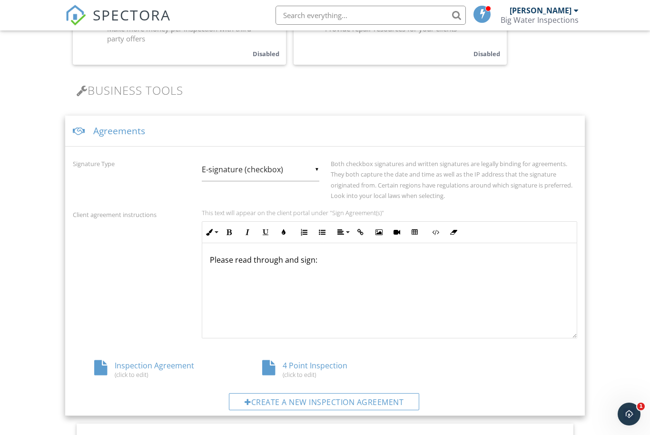
scroll to position [266, 0]
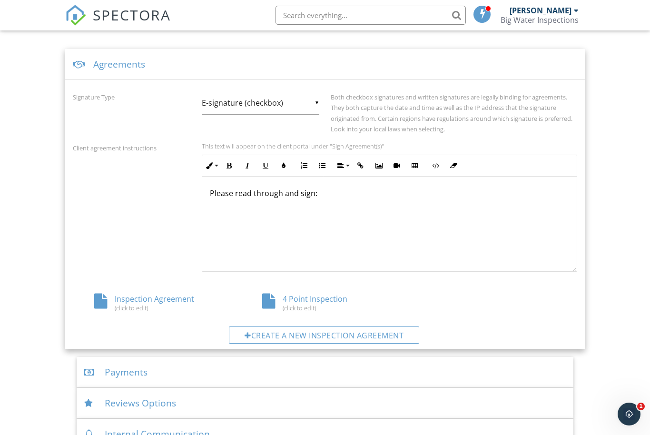
scroll to position [334, 0]
click at [505, 300] on div "Inspection Agreement (click to edit) 4 Point Inspection (click to edit)" at bounding box center [325, 302] width 516 height 18
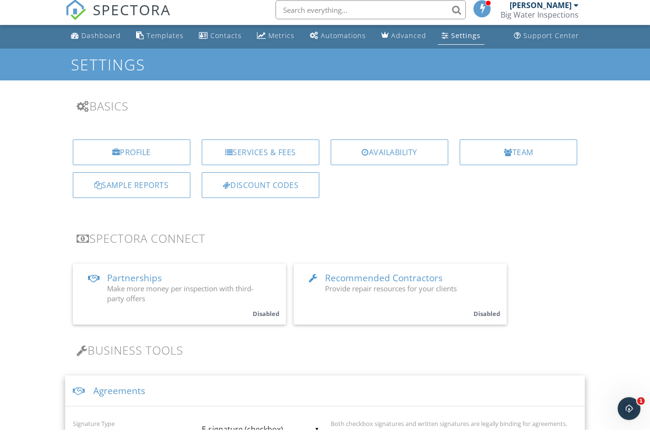
scroll to position [0, 0]
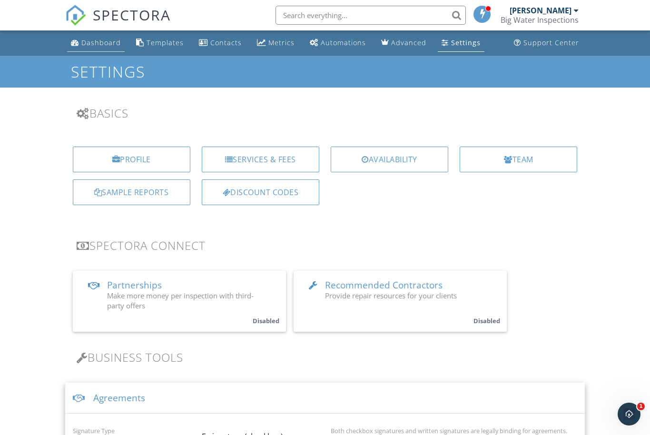
click at [99, 39] on div "Dashboard" at bounding box center [100, 42] width 39 height 9
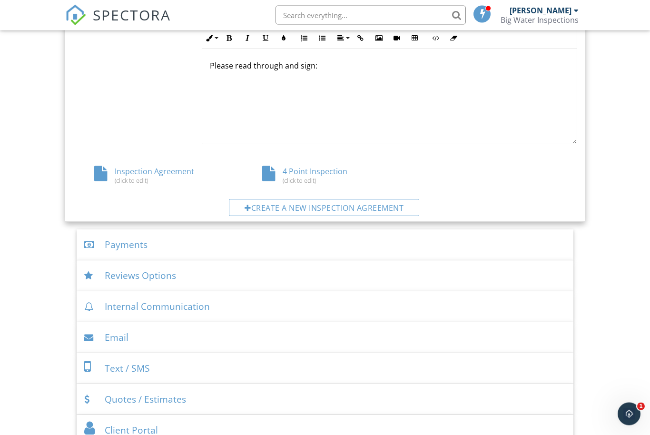
scroll to position [461, 0]
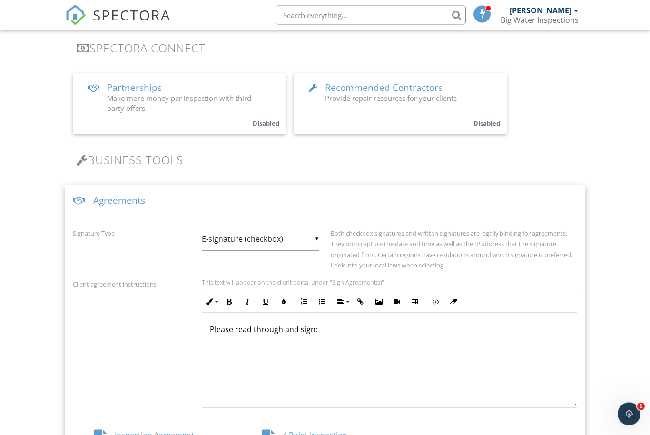
click at [90, 206] on div "Agreements" at bounding box center [325, 201] width 520 height 31
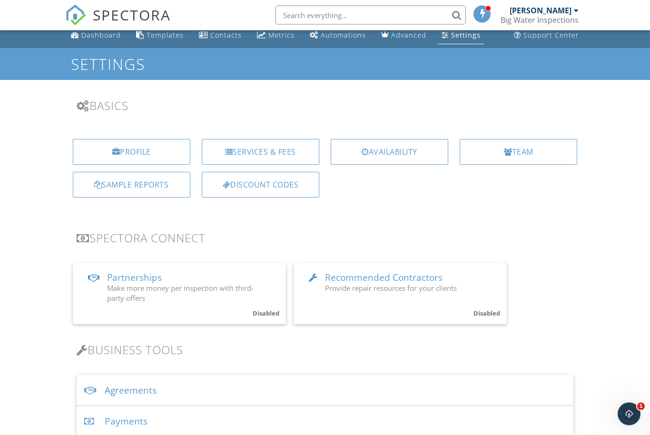
scroll to position [0, 0]
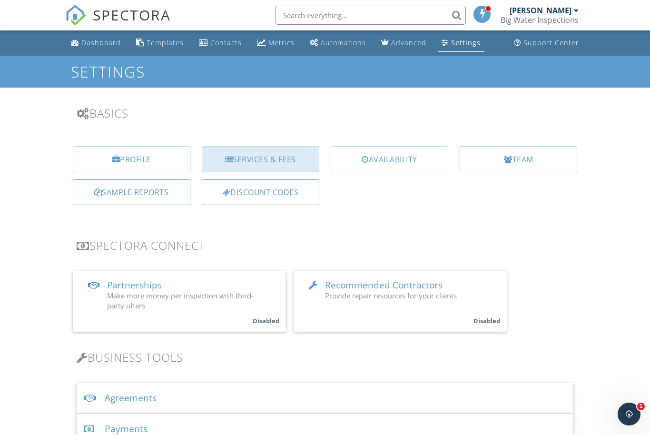
click at [281, 157] on div "Services & Fees" at bounding box center [261, 160] width 118 height 26
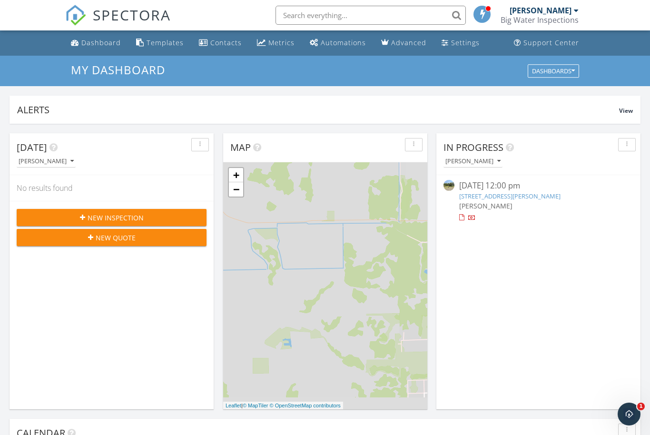
click at [129, 206] on div "New Inspection New Quote" at bounding box center [112, 227] width 204 height 53
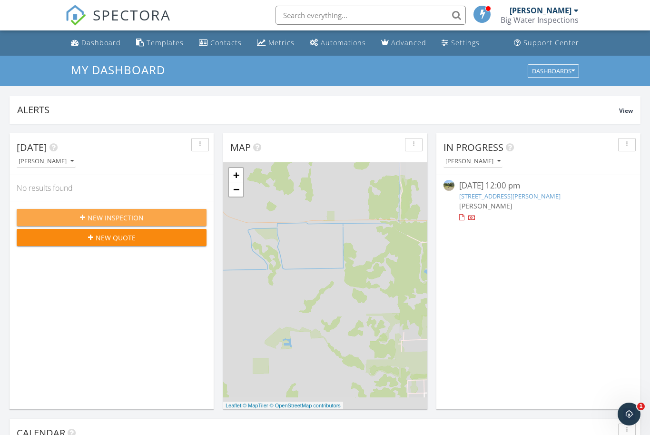
click at [121, 225] on button "New Inspection" at bounding box center [112, 217] width 190 height 17
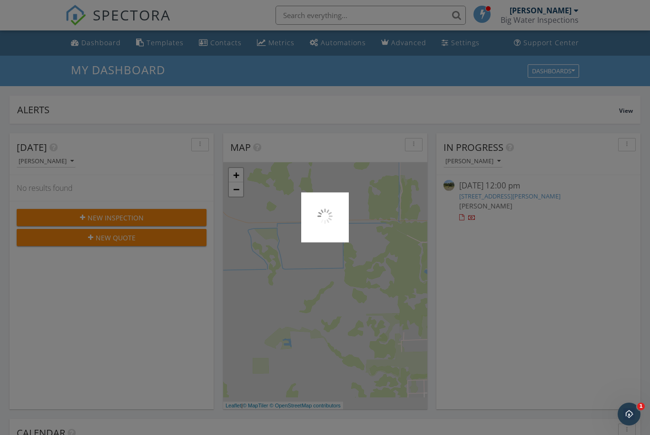
click at [413, 146] on div at bounding box center [325, 217] width 650 height 435
click at [330, 216] on img at bounding box center [324, 215] width 19 height 19
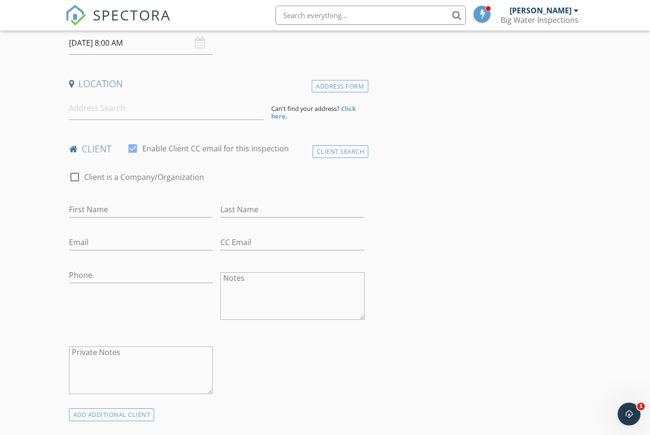
scroll to position [174, 0]
click at [182, 212] on input "First Name" at bounding box center [141, 209] width 144 height 16
type input "Tim"
click at [280, 209] on input "Last Name" at bounding box center [292, 209] width 144 height 16
type input "L"
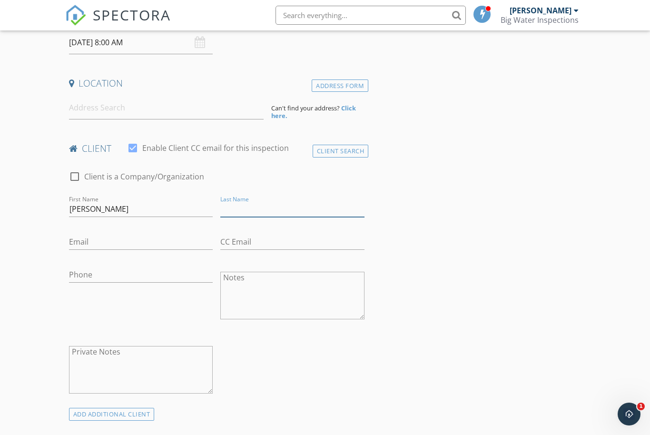
scroll to position [173, 0]
click at [85, 216] on input "Tim" at bounding box center [141, 210] width 144 height 16
type input "T"
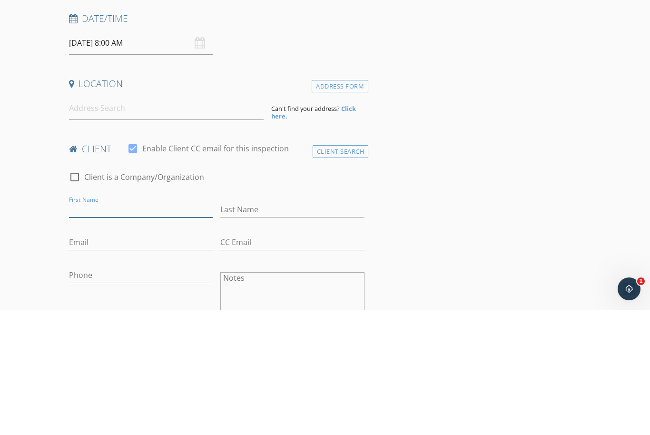
scroll to position [0, 0]
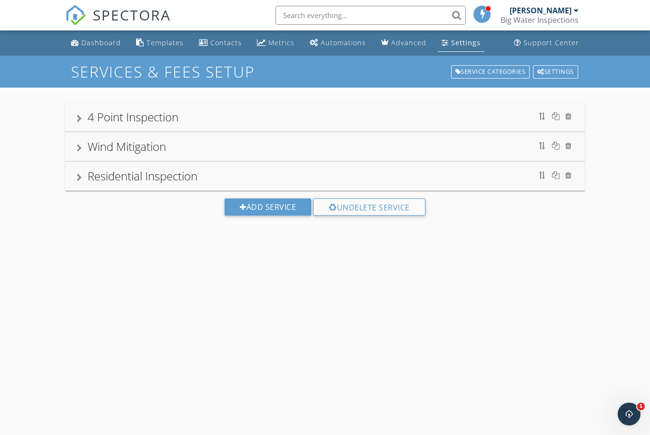
click at [511, 117] on div "4 Point Inspection" at bounding box center [325, 116] width 497 height 17
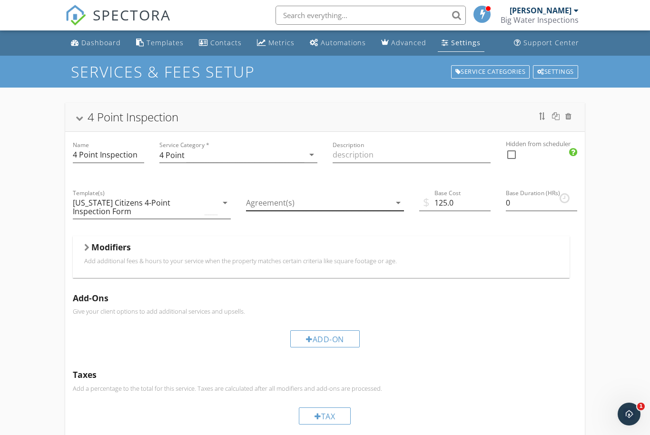
click at [403, 202] on icon "arrow_drop_down" at bounding box center [398, 202] width 11 height 11
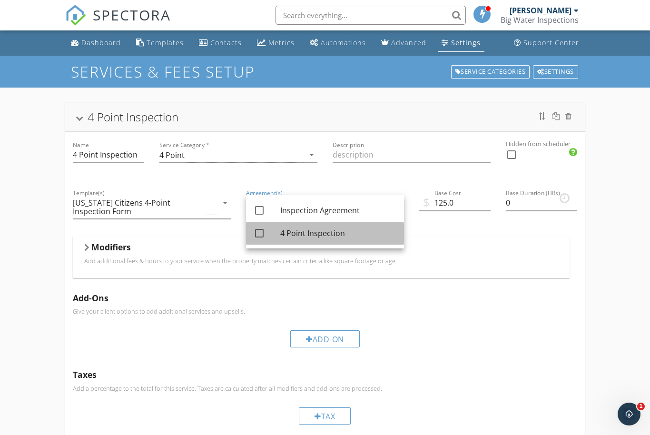
click at [321, 233] on div "4 Point Inspection" at bounding box center [338, 232] width 116 height 11
checkbox input "true"
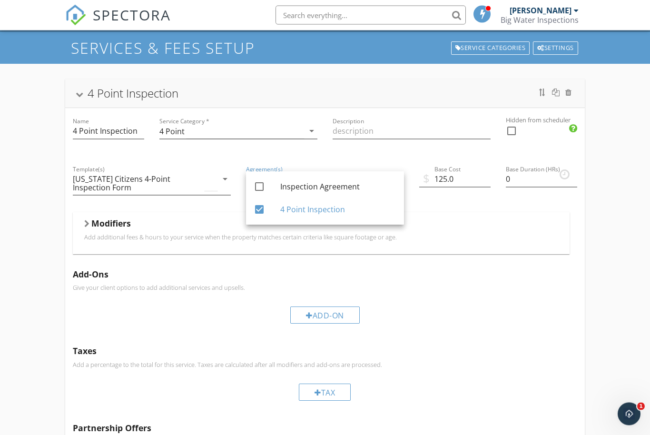
click at [600, 280] on div "4 Point Inspection Name 4 Point Inspection Service Category * 4 Point arrow_dro…" at bounding box center [325, 323] width 650 height 518
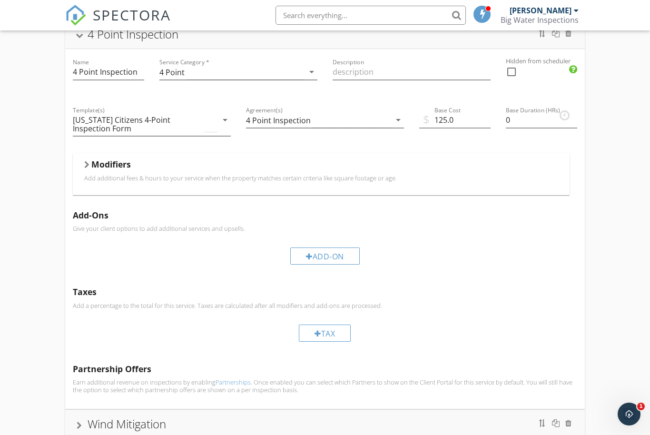
scroll to position [61, 0]
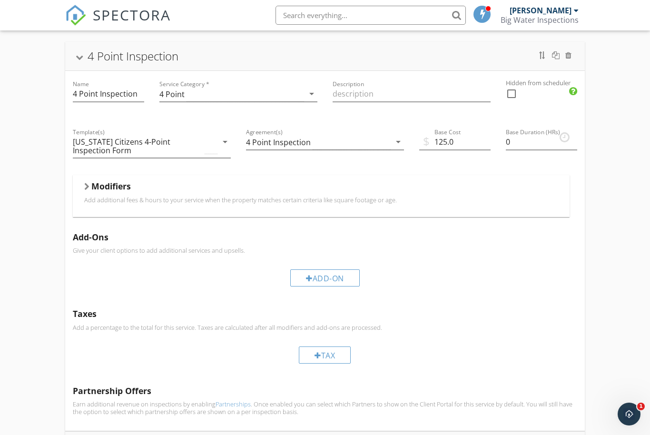
click at [268, 48] on div "4 Point Inspection" at bounding box center [325, 56] width 497 height 17
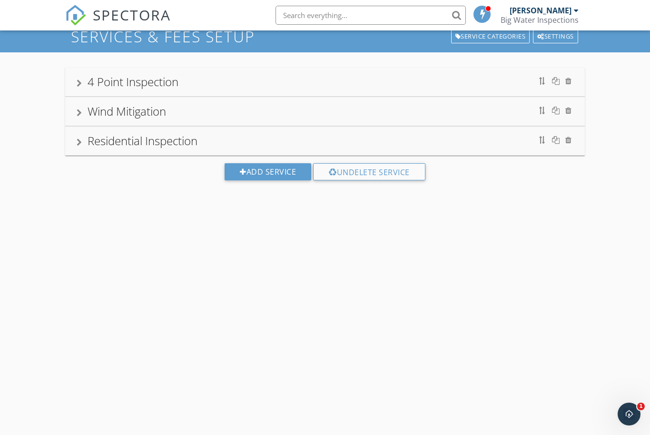
scroll to position [35, 0]
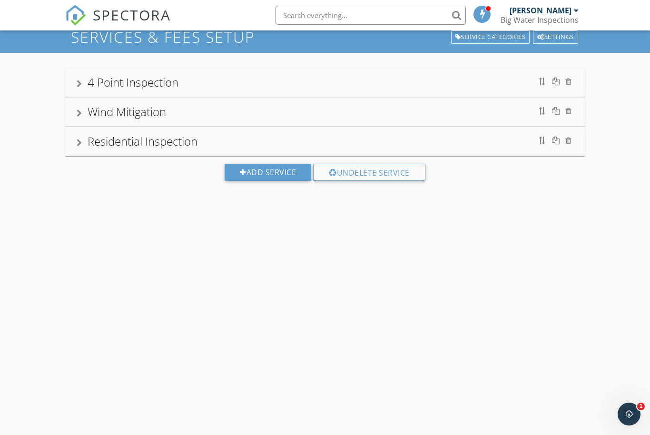
click at [132, 137] on div "Residential Inspection" at bounding box center [143, 141] width 110 height 16
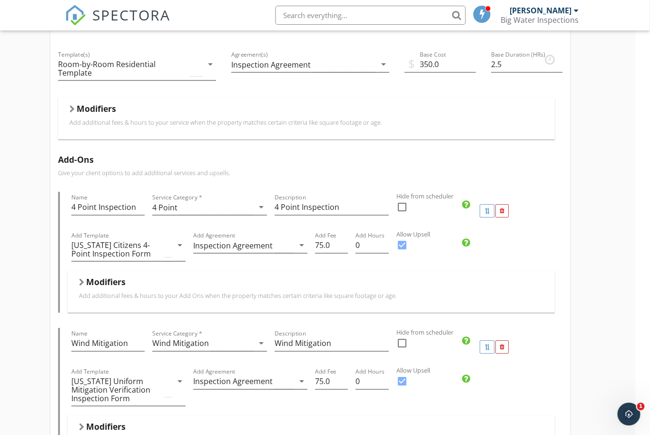
scroll to position [197, 15]
click at [295, 252] on div "Add Agreement Inspection Agreement arrow_drop_down" at bounding box center [250, 245] width 114 height 16
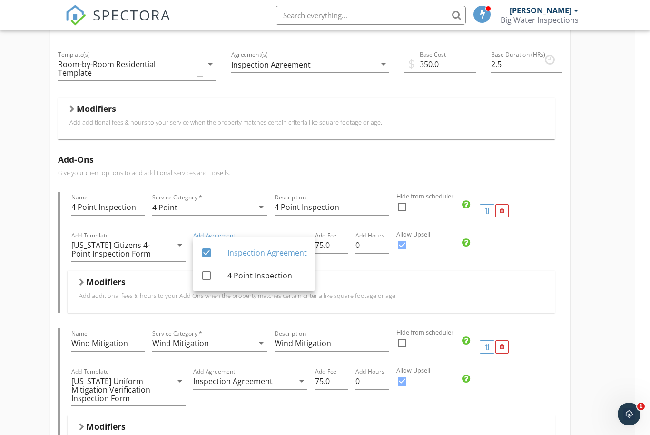
click at [367, 290] on div "Modifiers" at bounding box center [311, 283] width 465 height 15
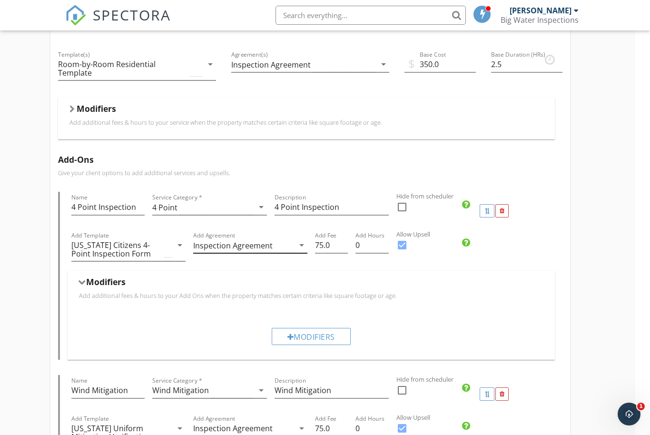
click at [296, 243] on icon "arrow_drop_down" at bounding box center [301, 244] width 11 height 11
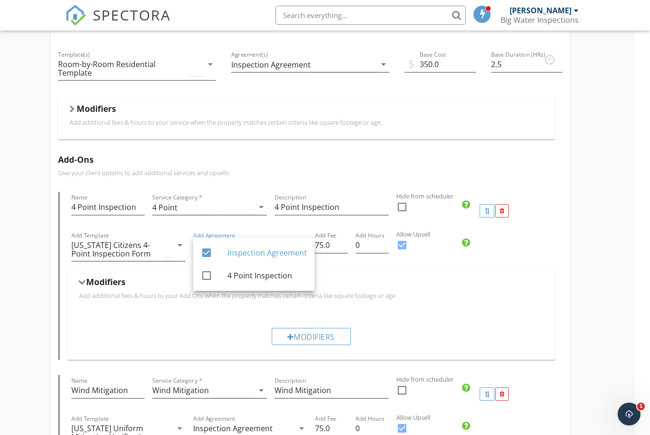
click at [404, 285] on div "Modifiers" at bounding box center [311, 283] width 465 height 15
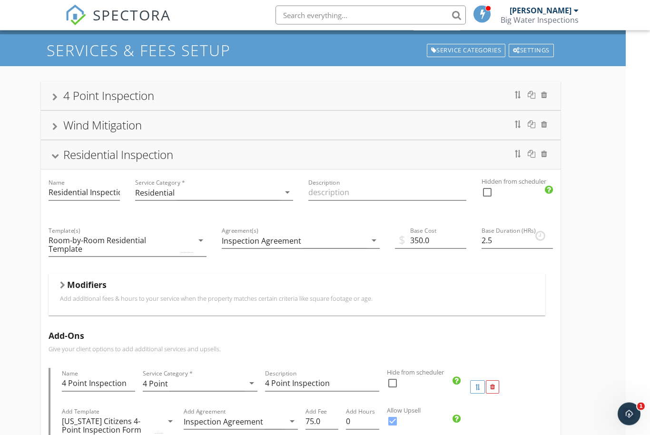
scroll to position [0, 24]
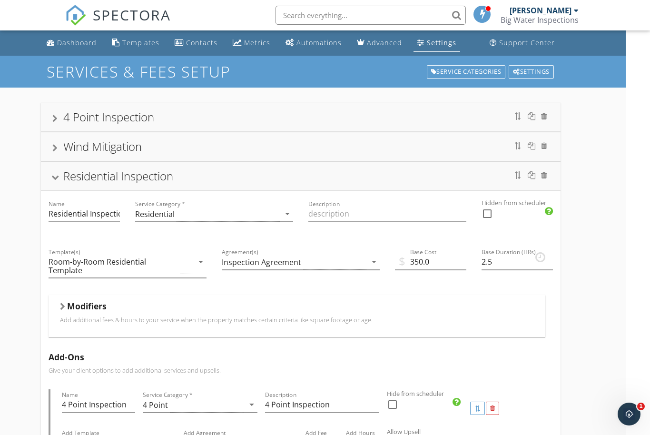
click at [163, 186] on div "Residential Inspection" at bounding box center [301, 176] width 520 height 29
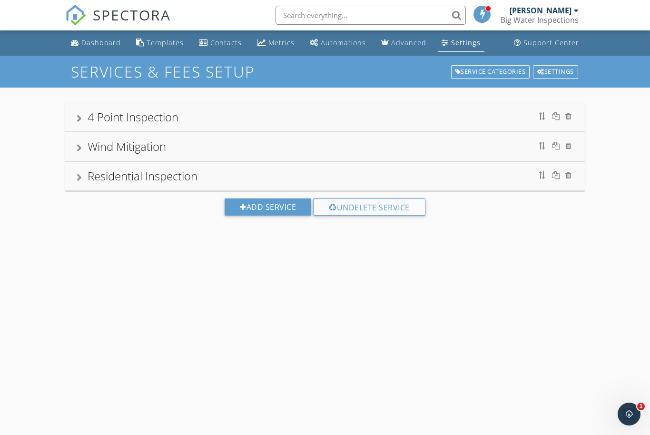
scroll to position [0, 0]
click at [472, 48] on link "Settings" at bounding box center [461, 43] width 47 height 18
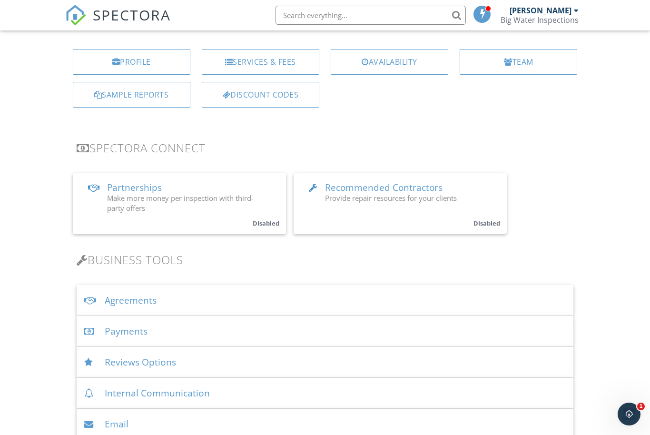
scroll to position [98, 0]
click at [531, 294] on div "Agreements" at bounding box center [325, 300] width 497 height 31
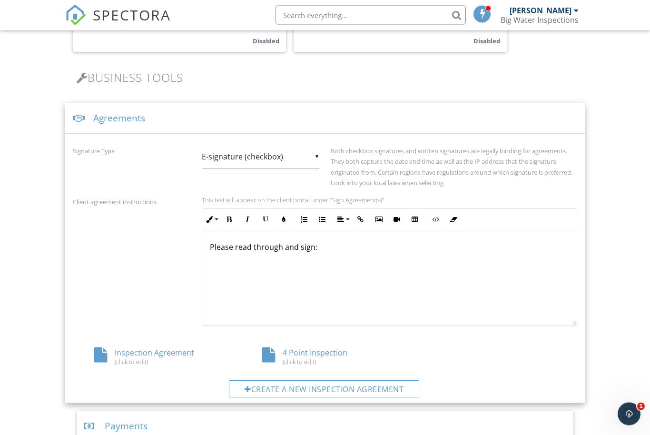
scroll to position [282, 0]
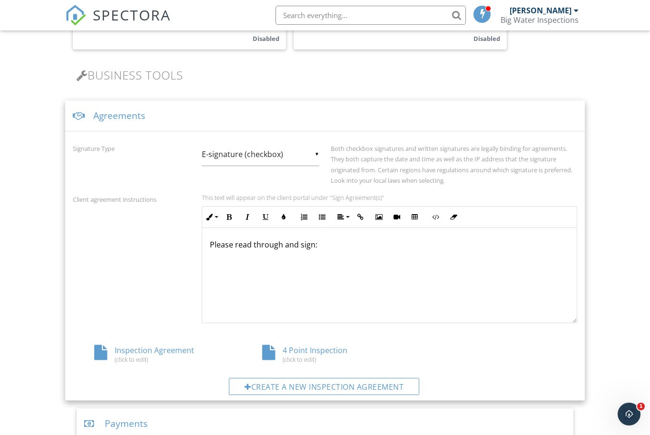
click at [331, 393] on div "Create a new inspection agreement" at bounding box center [325, 387] width 505 height 19
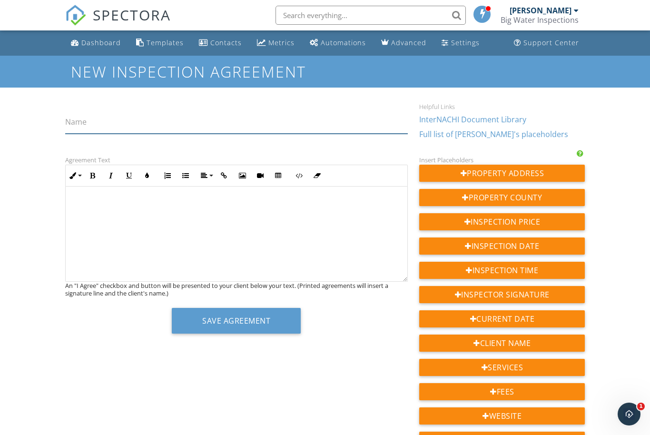
click at [230, 122] on input "Name" at bounding box center [236, 121] width 343 height 23
type input "Wind Mitigation Inspection"
click at [295, 256] on div at bounding box center [237, 234] width 342 height 95
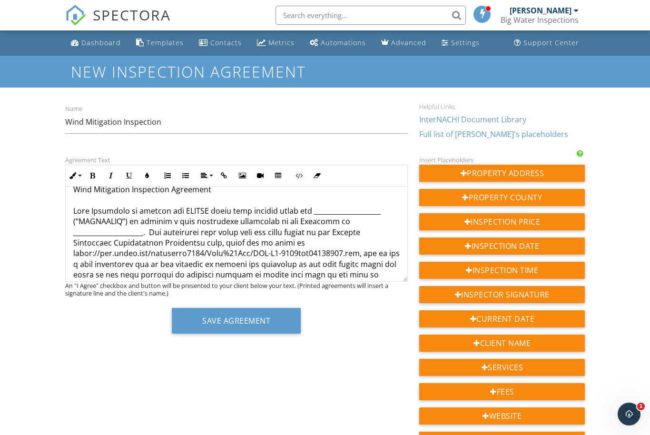
scroll to position [20, 0]
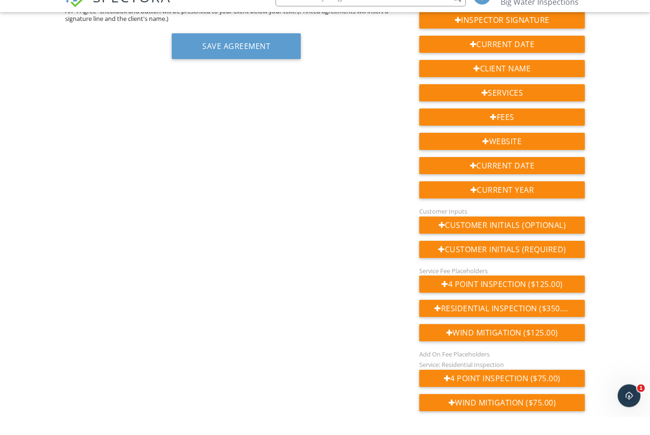
scroll to position [0, 0]
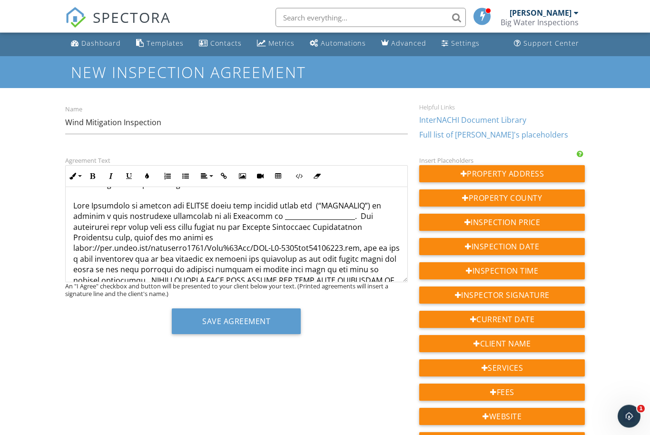
scroll to position [4, 0]
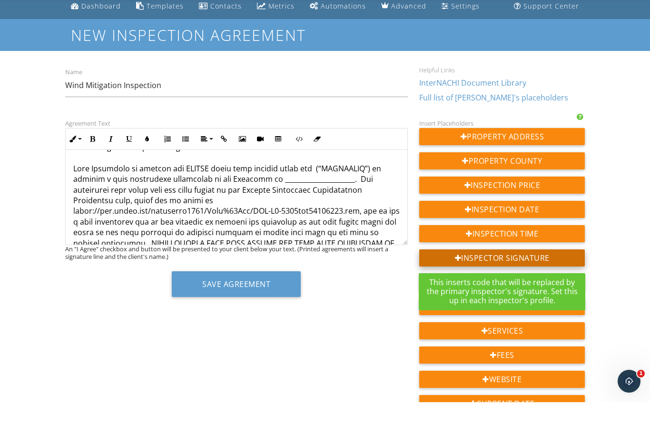
click at [514, 282] on div "Inspector Signature" at bounding box center [502, 290] width 166 height 17
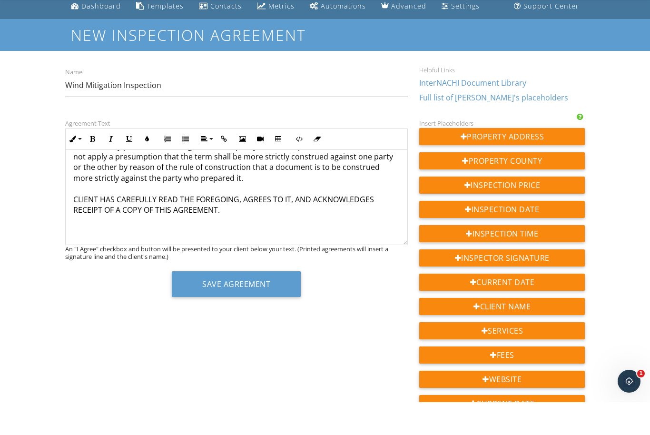
click at [128, 316] on p "{{INSPECTOR_SIGNATURE}}" at bounding box center [236, 321] width 327 height 10
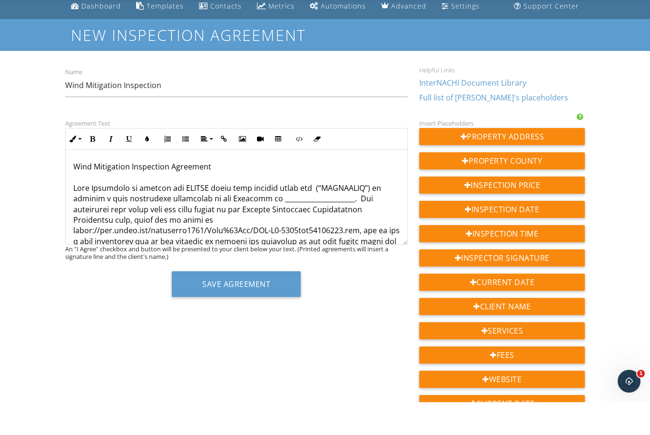
scroll to position [0, 0]
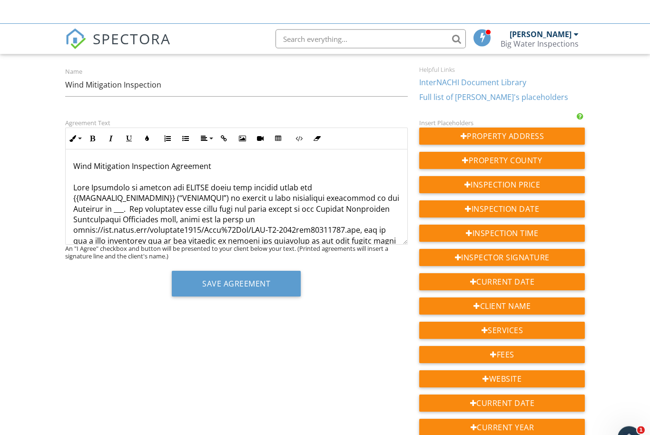
scroll to position [60, 0]
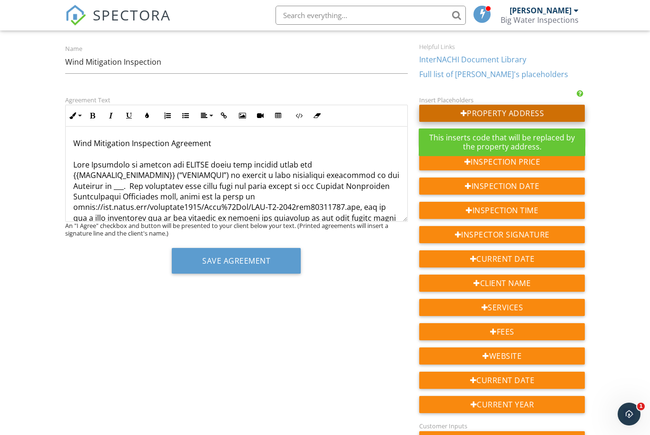
click at [493, 111] on div "Property Address" at bounding box center [502, 113] width 166 height 17
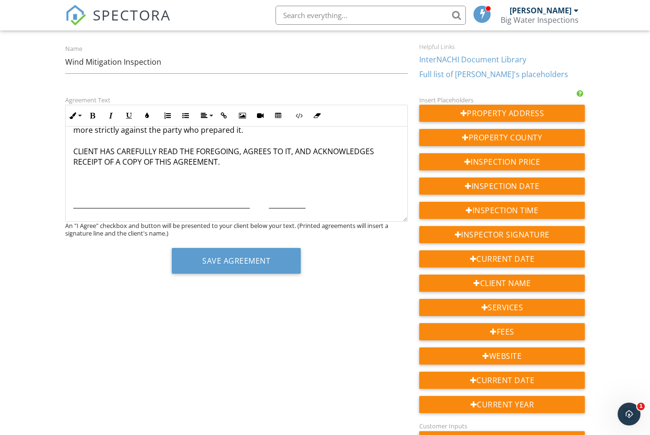
click at [100, 249] on p "{{ADDRESS}}" at bounding box center [236, 254] width 327 height 10
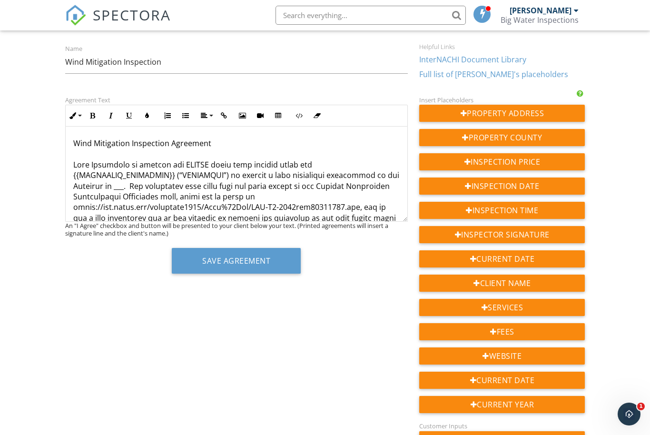
scroll to position [0, 0]
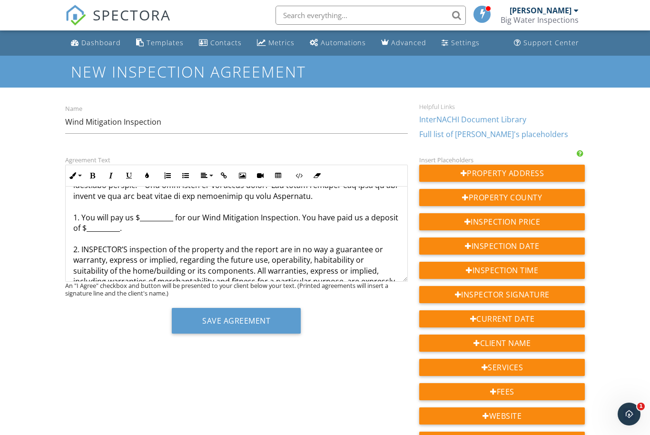
scroll to position [189, 0]
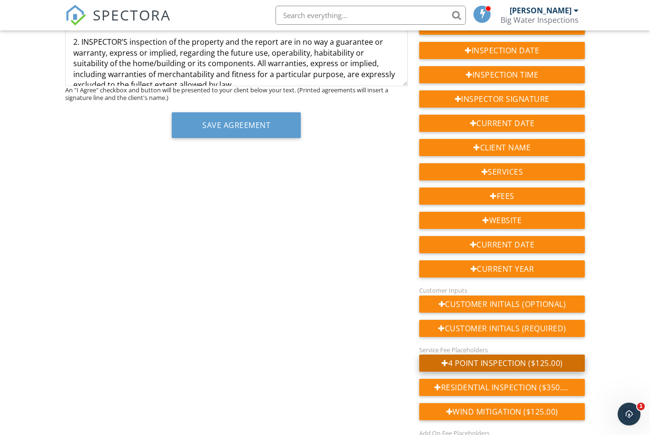
scroll to position [216, 0]
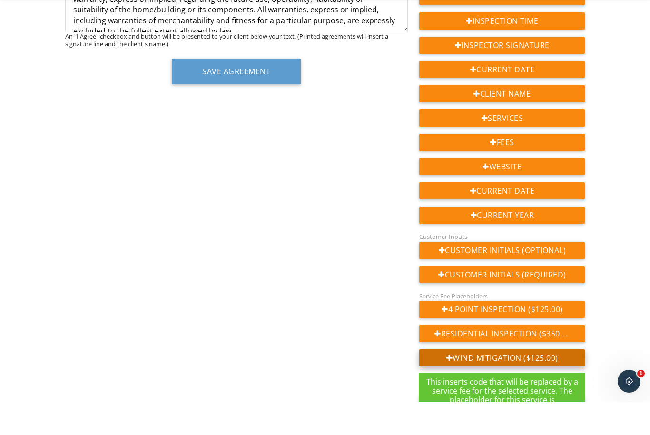
click at [543, 382] on div "Wind Mitigation ($125.00)" at bounding box center [502, 390] width 166 height 17
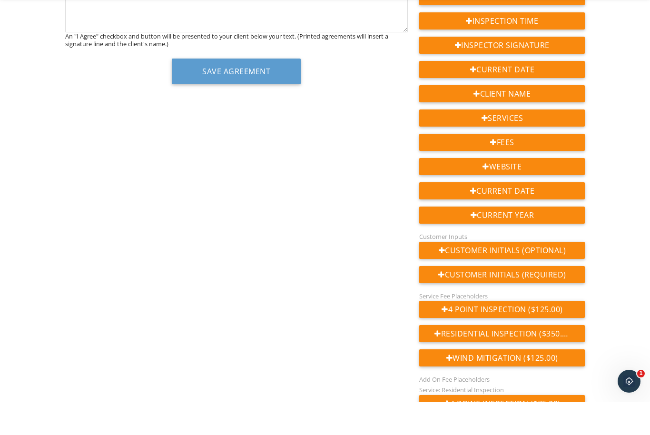
scroll to position [800, 0]
drag, startPoint x: 155, startPoint y: 27, endPoint x: 71, endPoint y: 28, distance: 83.7
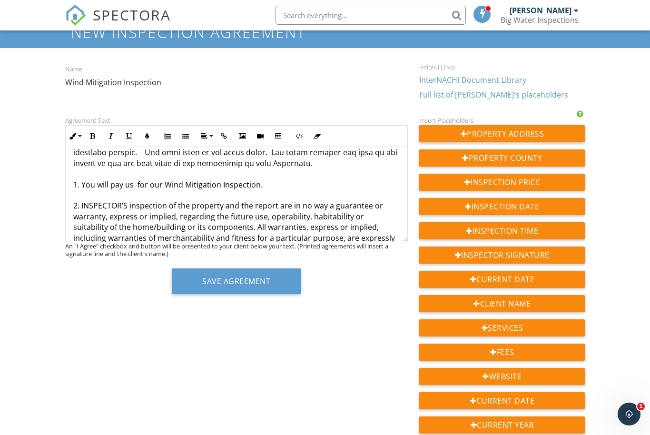
scroll to position [198, 0]
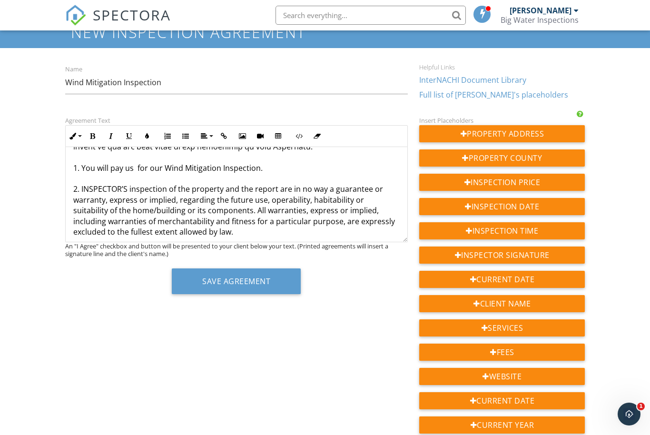
click at [136, 161] on p "Wind Mitigation Inspection Agreement 1. You will pay us for our Wind Mitigation…" at bounding box center [236, 412] width 327 height 905
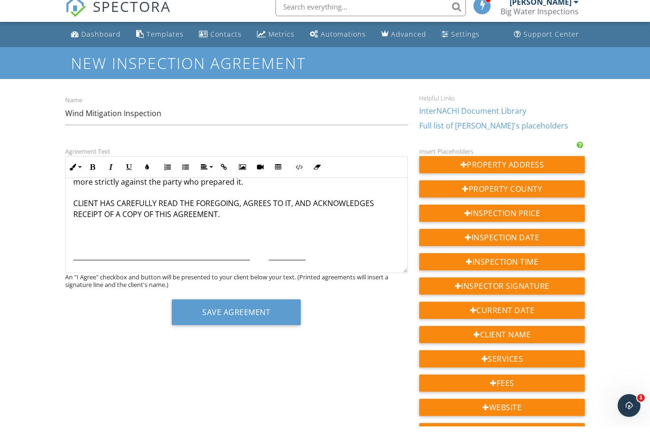
scroll to position [811, 0]
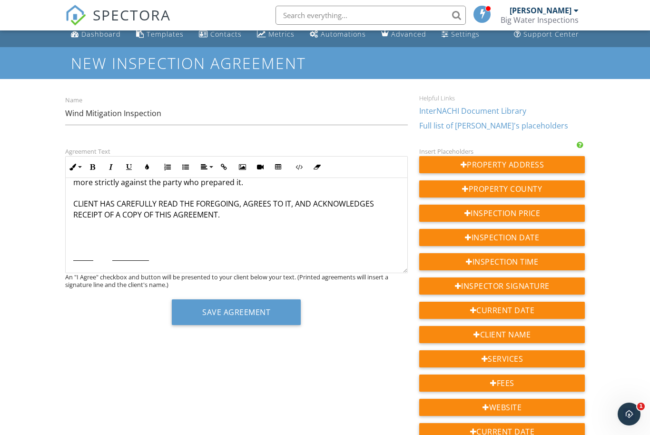
scroll to position [292, 0]
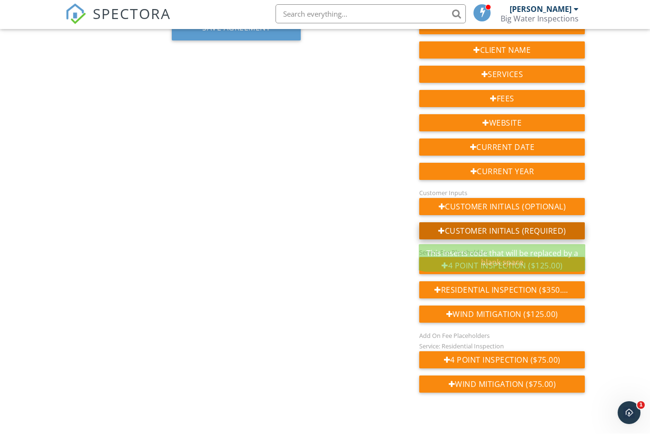
click at [559, 228] on div "Customer Initials (Required)" at bounding box center [502, 232] width 166 height 17
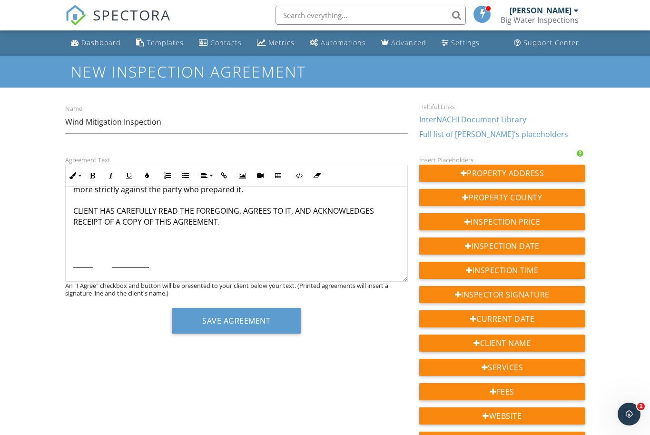
click at [169, 309] on p "{{REQUIRED_CUSTOMER_INITIALS}}" at bounding box center [236, 314] width 327 height 10
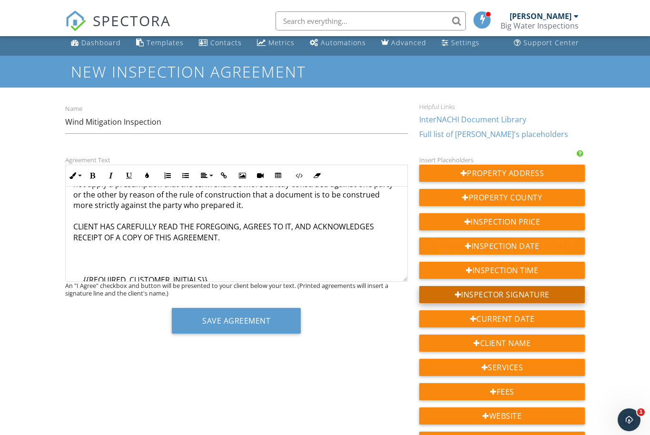
scroll to position [15, 0]
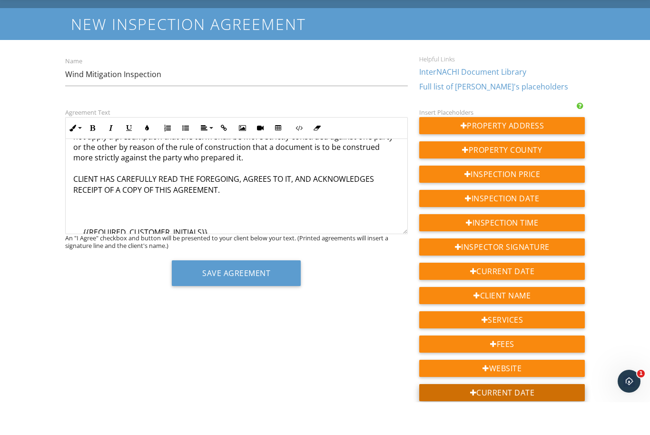
click at [501, 417] on div "Current Date" at bounding box center [502, 425] width 166 height 17
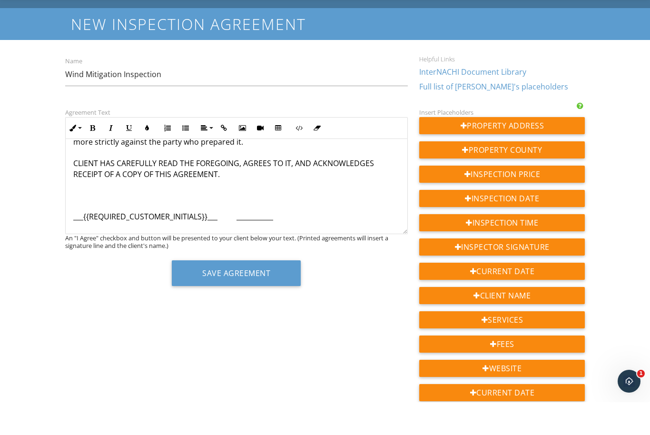
click at [73, 295] on p "{{CURRENT_YEAR}}" at bounding box center [236, 300] width 327 height 10
click at [107, 281] on p "{{CURRENT_DATE}}{{CURRENT_YEAR}}" at bounding box center [236, 286] width 327 height 10
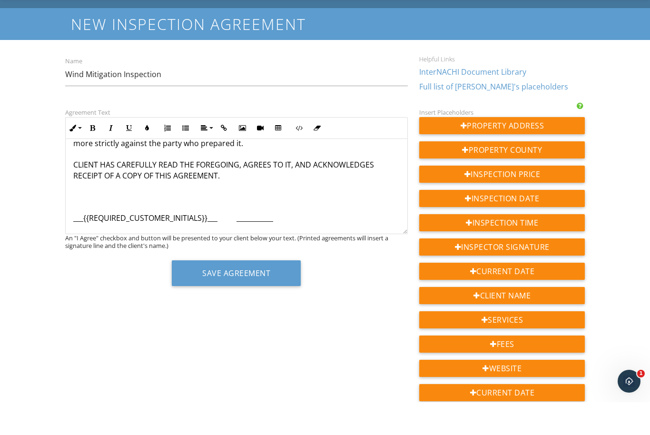
scroll to position [797, 0]
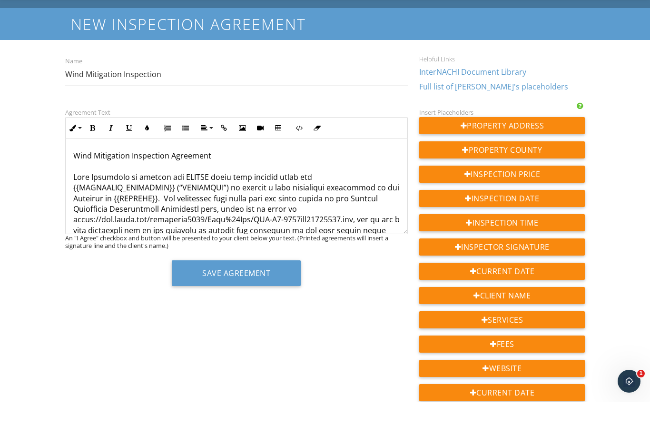
scroll to position [0, 0]
click at [250, 293] on button "Save Agreement" at bounding box center [236, 306] width 129 height 26
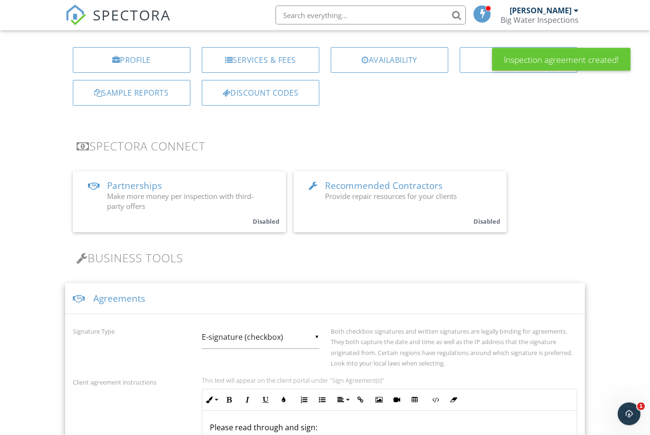
click at [120, 304] on div "Agreements" at bounding box center [325, 299] width 520 height 31
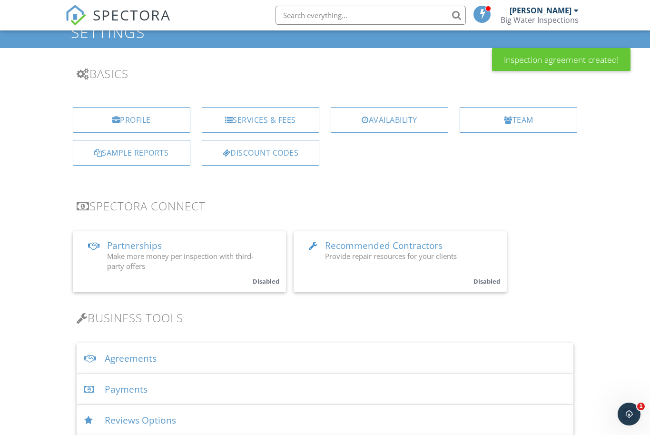
scroll to position [39, 0]
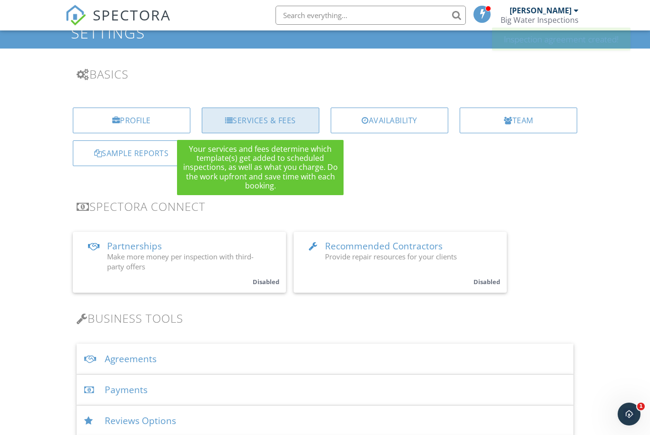
click at [262, 123] on div "Services & Fees" at bounding box center [261, 121] width 118 height 26
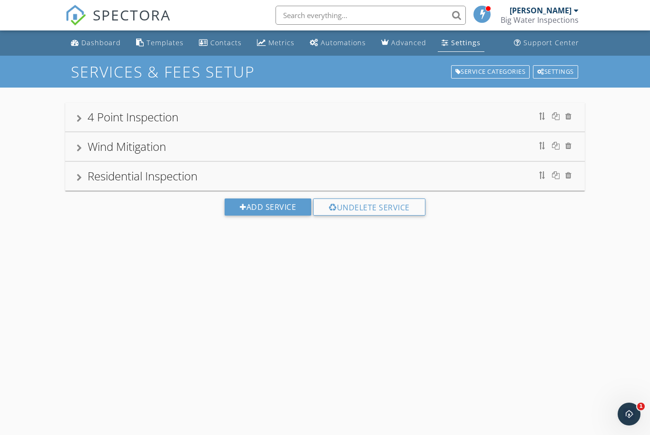
click at [217, 152] on div "Wind Mitigation" at bounding box center [325, 146] width 497 height 17
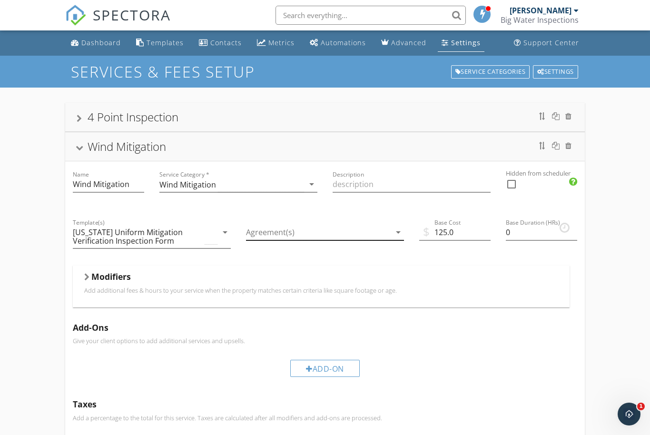
click at [310, 234] on div at bounding box center [318, 233] width 145 height 16
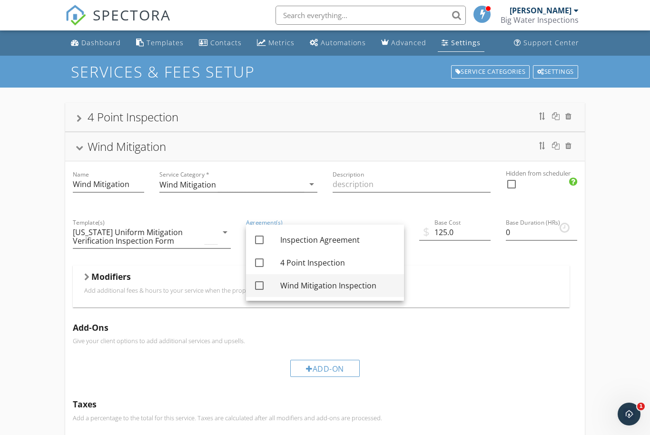
click at [305, 281] on div "Wind Mitigation Inspection" at bounding box center [338, 285] width 116 height 11
checkbox input "true"
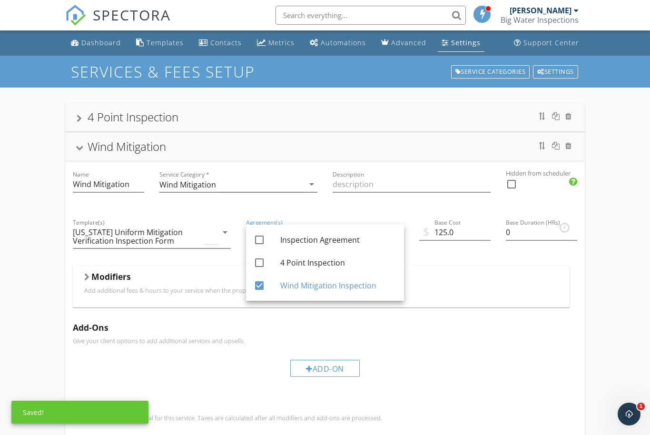
click at [19, 264] on div "4 Point Inspection Wind Mitigation Name Wind Mitigation Service Category * Wind…" at bounding box center [325, 347] width 650 height 518
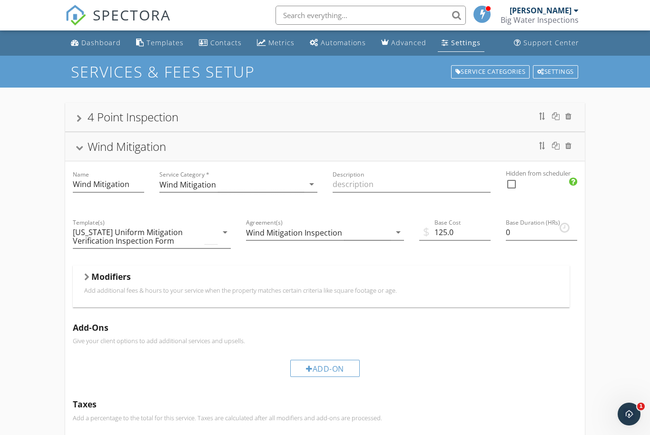
click at [104, 148] on div "Wind Mitigation" at bounding box center [127, 146] width 79 height 16
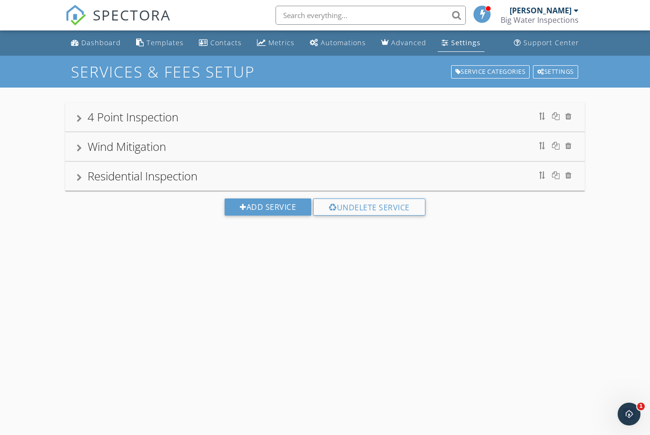
click at [156, 180] on div "Residential Inspection" at bounding box center [143, 176] width 110 height 16
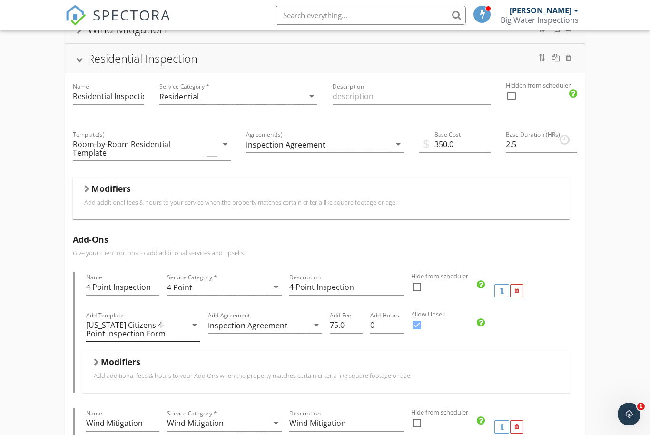
scroll to position [127, 0]
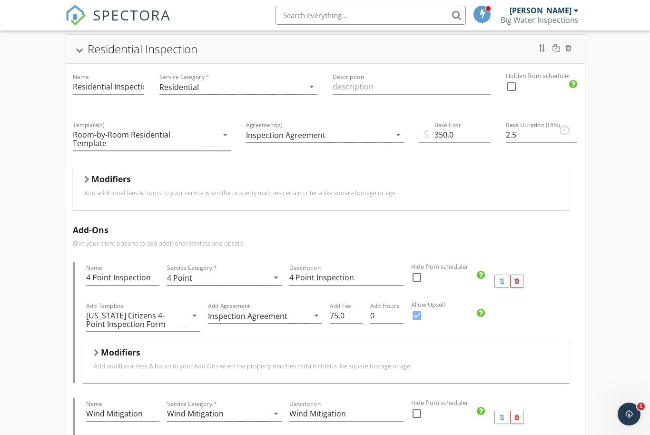
click at [257, 326] on div "Add Agreement Inspection Agreement arrow_drop_down" at bounding box center [265, 320] width 114 height 25
click at [259, 317] on div "Inspection Agreement" at bounding box center [247, 316] width 79 height 9
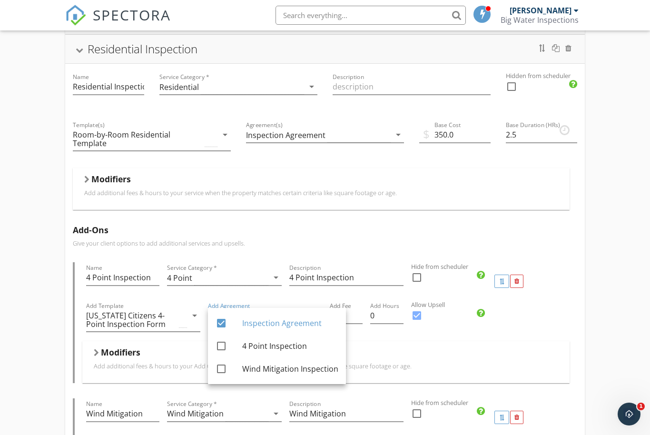
click at [31, 317] on div "4 Point Inspection Wind Mitigation Name Wind Mitigation Service Category * Wind…" at bounding box center [325, 364] width 650 height 806
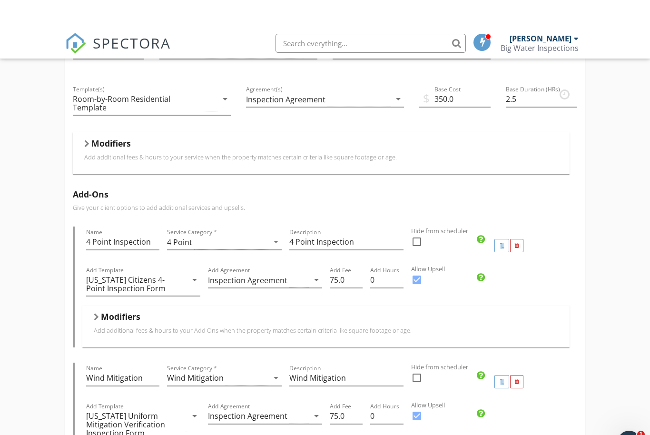
scroll to position [159, 0]
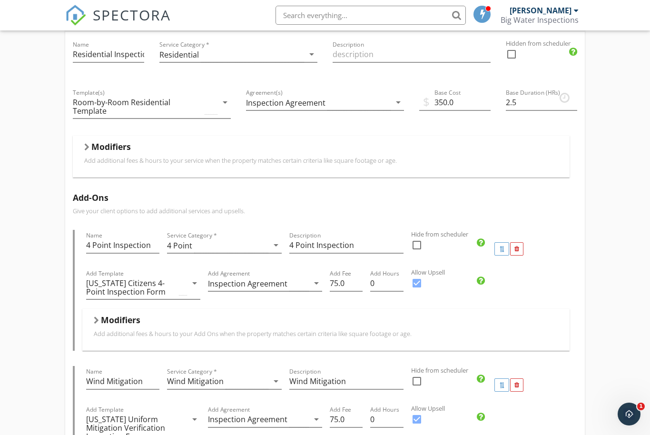
click at [600, 288] on div "4 Point Inspection Wind Mitigation Name Wind Mitigation Service Category * Wind…" at bounding box center [325, 331] width 650 height 806
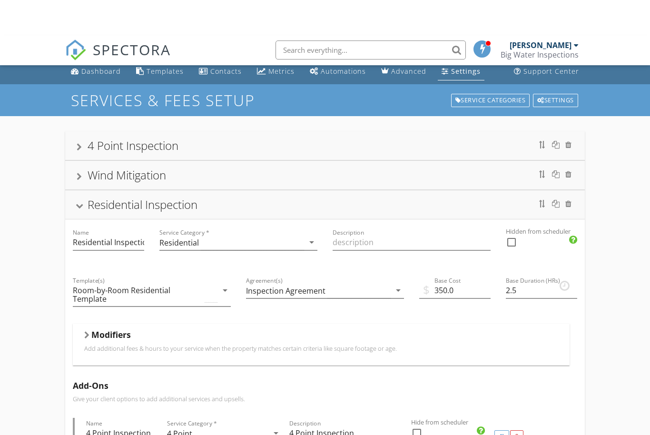
scroll to position [0, 0]
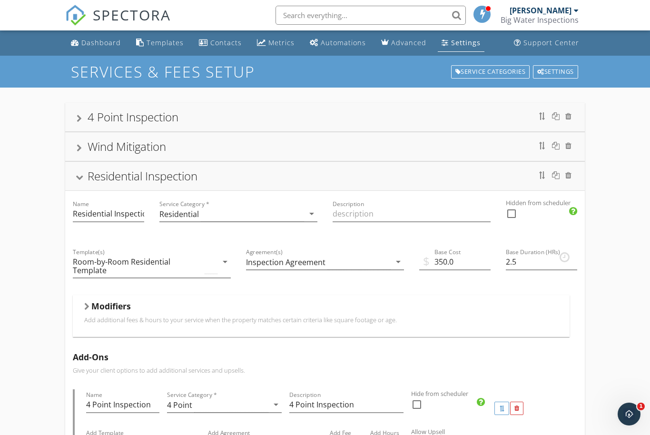
click at [451, 41] on div "Settings" at bounding box center [465, 42] width 29 height 9
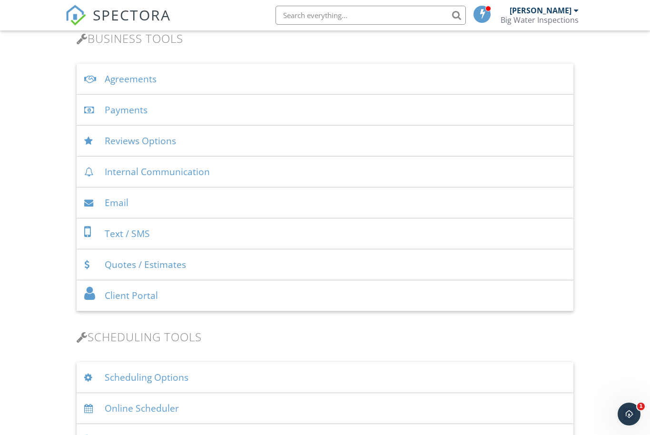
scroll to position [318, 0]
click at [204, 91] on div "Agreements" at bounding box center [325, 80] width 497 height 31
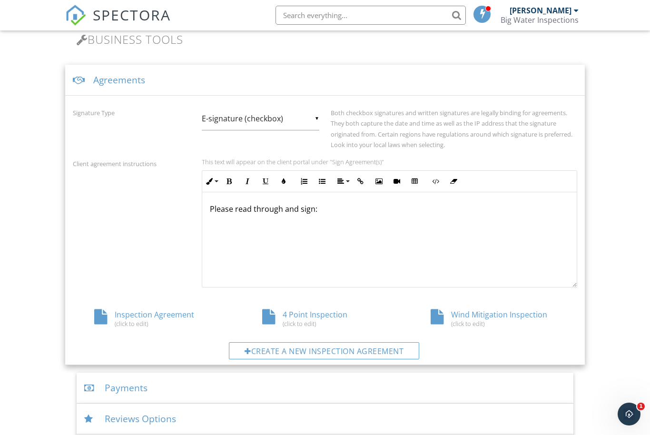
click at [309, 314] on div "4 Point Inspection (click to edit)" at bounding box center [325, 318] width 168 height 18
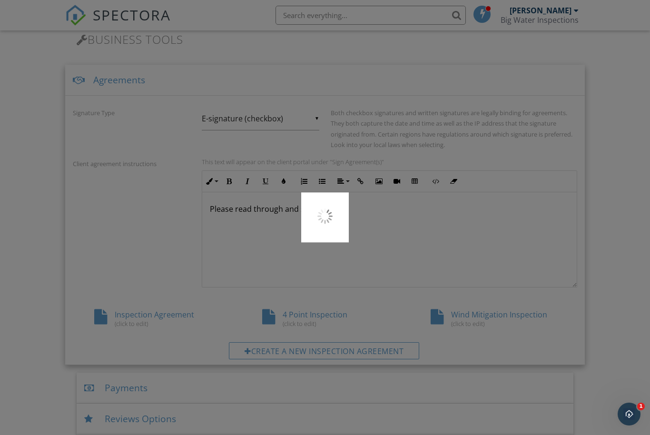
scroll to position [349, 0]
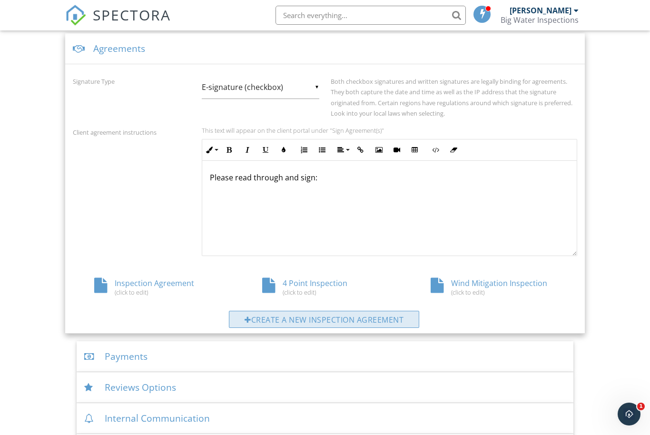
click at [328, 320] on div "Create a new inspection agreement" at bounding box center [324, 319] width 190 height 17
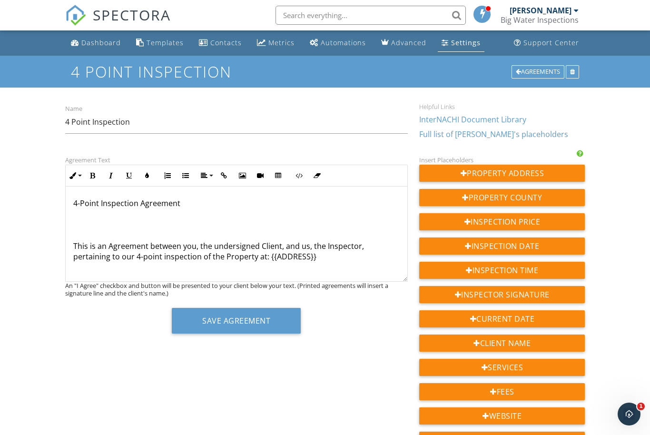
drag, startPoint x: 74, startPoint y: 202, endPoint x: 285, endPoint y: 376, distance: 273.4
click at [286, 377] on div "Agreement Text Inline Style XLarge Large Normal Small Light Small/Light Bold It…" at bounding box center [324, 423] width 531 height 539
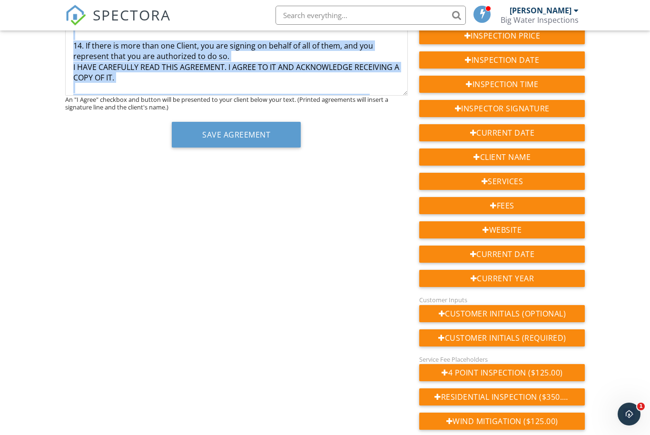
scroll to position [871, 0]
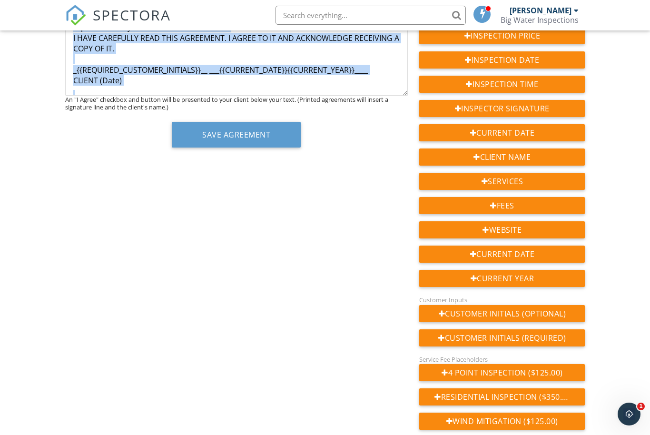
drag, startPoint x: 75, startPoint y: 202, endPoint x: 194, endPoint y: 78, distance: 172.0
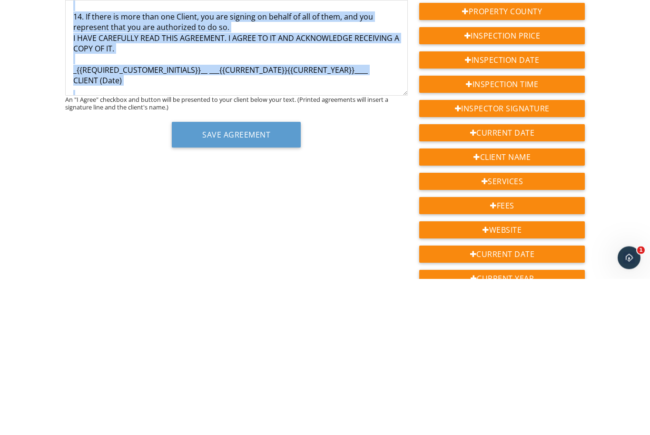
scroll to position [27, 0]
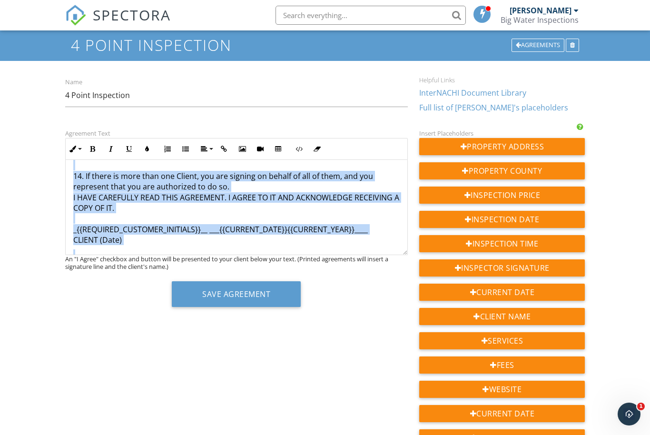
copy div "4-Point Inspection Agreement This is an Agreement between you, the undersigned …"
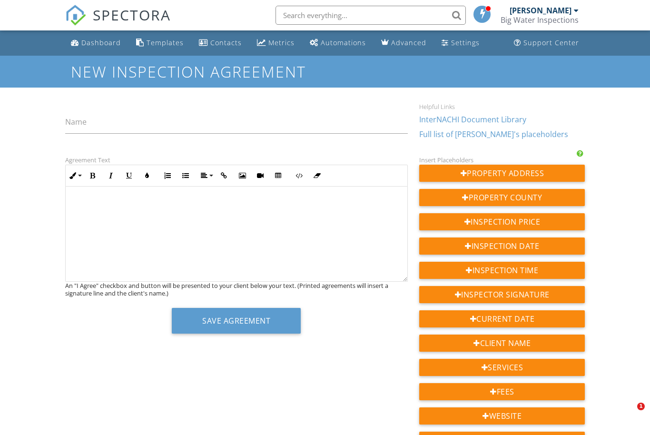
click at [299, 234] on div at bounding box center [237, 234] width 342 height 95
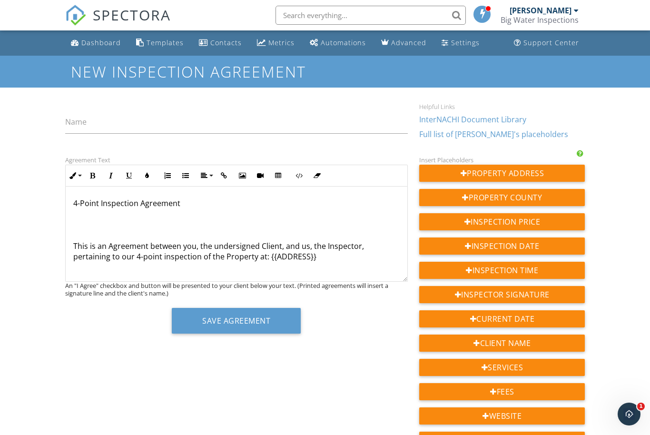
click at [184, 202] on p "4-Point Inspection Agreement This is an Agreement between you, the undersigned …" at bounding box center [236, 230] width 327 height 64
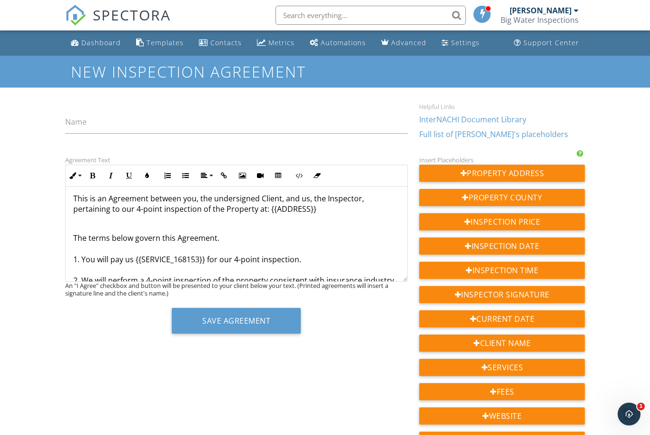
scroll to position [55, 0]
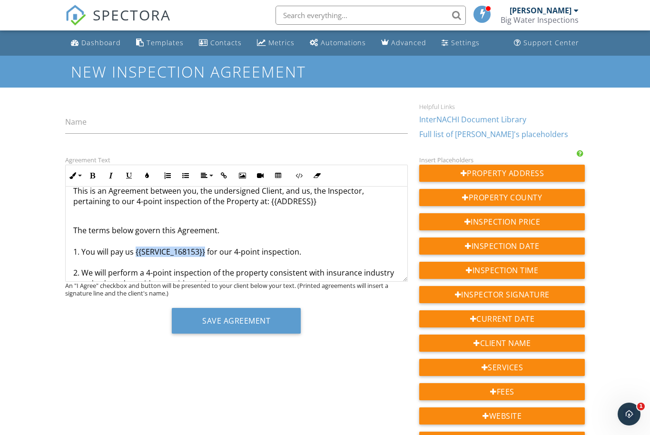
drag, startPoint x: 135, startPoint y: 249, endPoint x: 206, endPoint y: 252, distance: 70.9
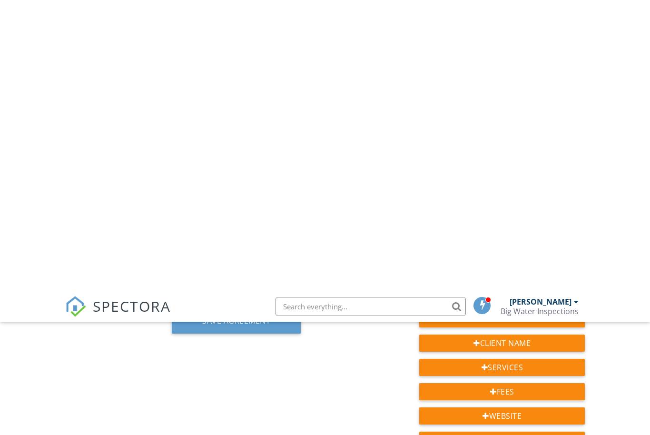
scroll to position [0, 0]
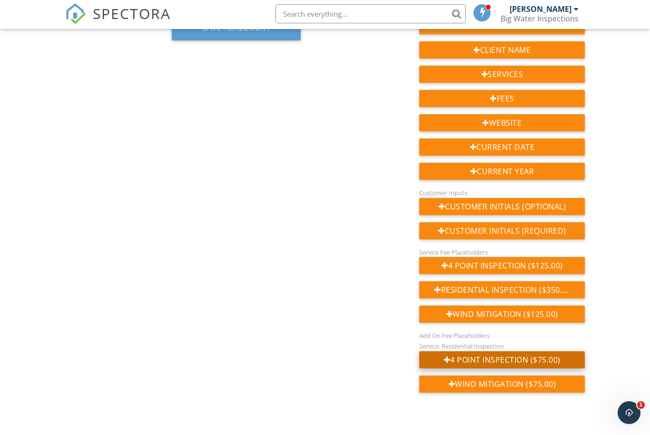
click at [510, 365] on div "4 Point Inspection ($75.00)" at bounding box center [502, 361] width 166 height 17
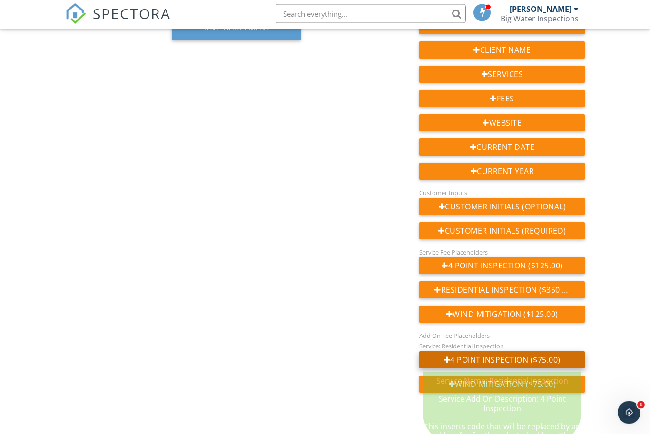
scroll to position [131, 0]
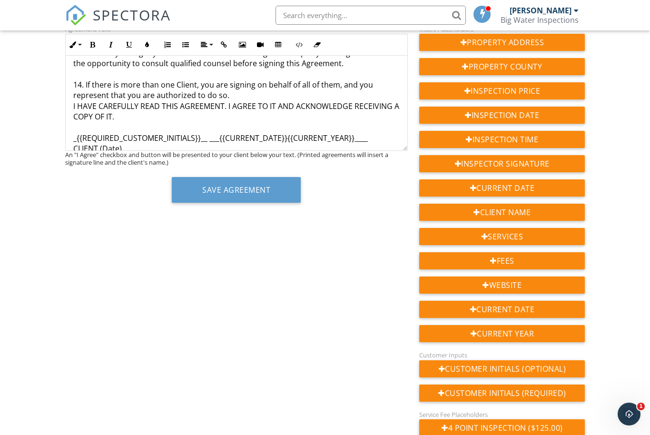
click at [128, 158] on p "{{ADD_ON_215214}}" at bounding box center [236, 163] width 327 height 10
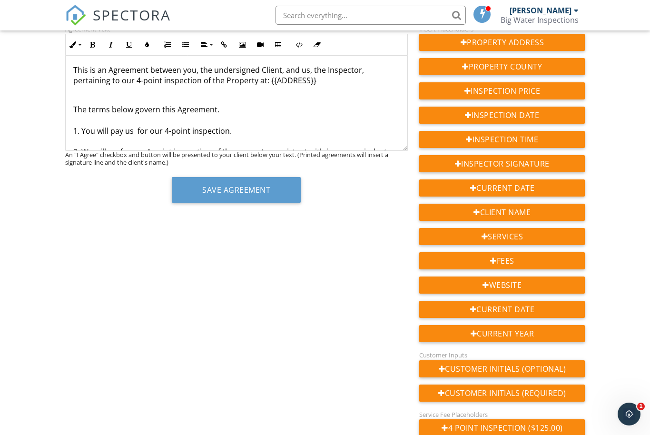
scroll to position [50, 0]
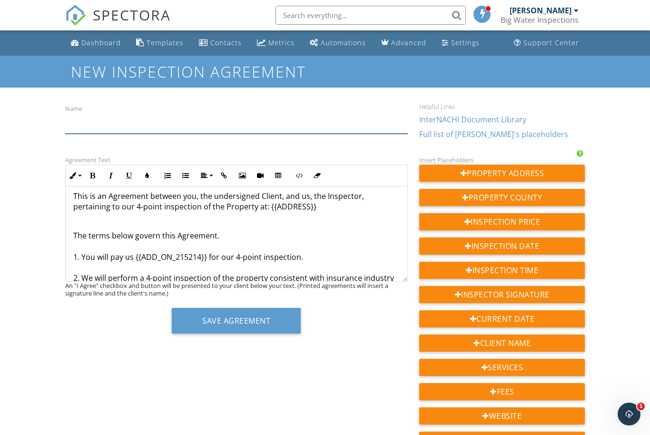
click at [171, 133] on input "Name" at bounding box center [236, 121] width 343 height 23
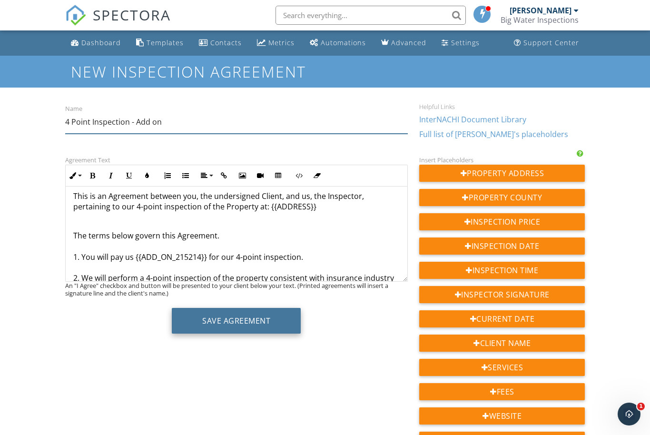
type input "4 Point Inspection - Add on"
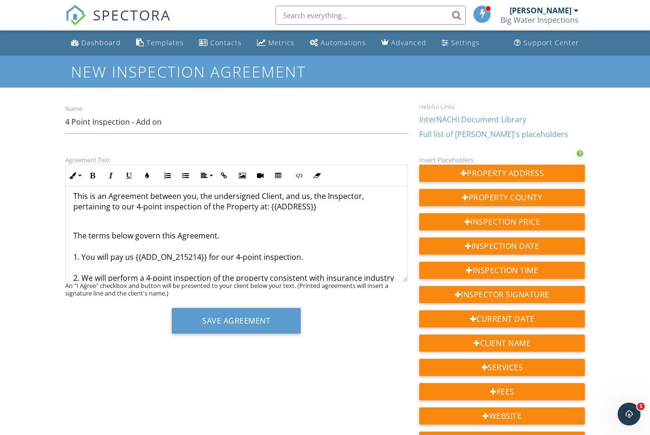
click at [236, 324] on button "Save Agreement" at bounding box center [236, 321] width 129 height 26
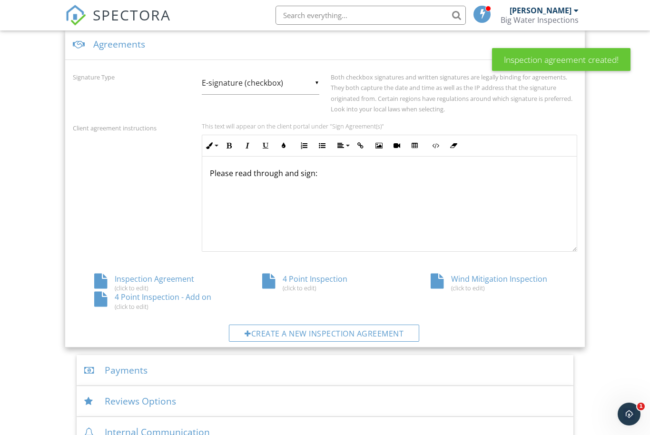
click at [476, 277] on div "Wind Mitigation Inspection (click to edit)" at bounding box center [493, 283] width 168 height 18
click at [332, 336] on div "Create a new inspection agreement" at bounding box center [324, 332] width 190 height 17
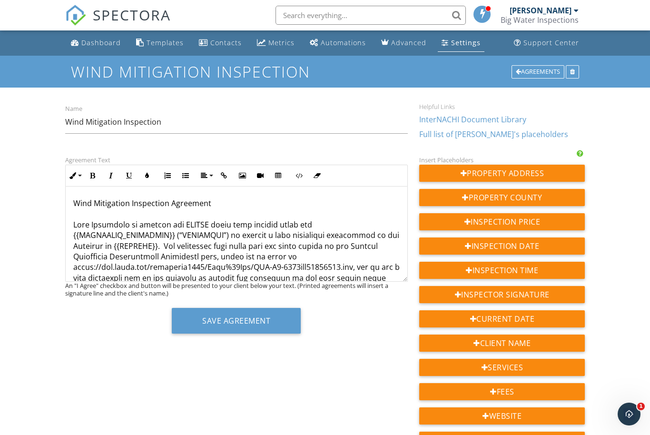
drag, startPoint x: 74, startPoint y: 202, endPoint x: 284, endPoint y: 277, distance: 222.9
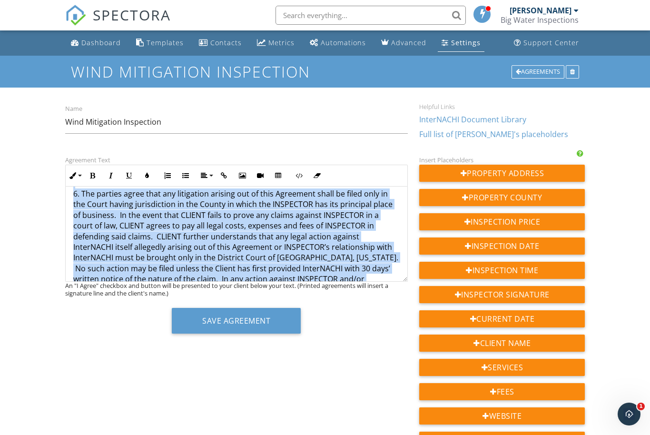
scroll to position [811, 0]
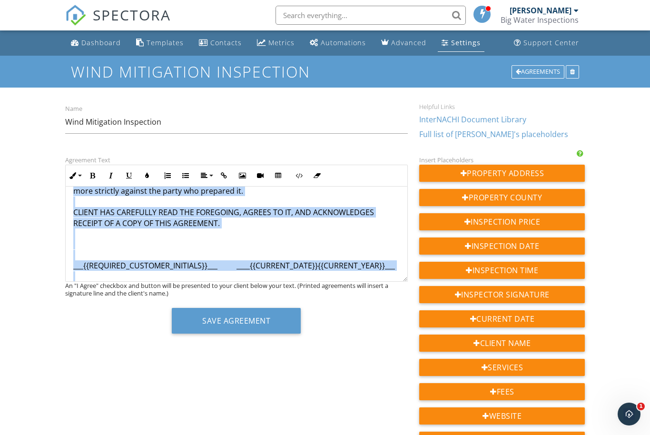
drag, startPoint x: 72, startPoint y: 202, endPoint x: 261, endPoint y: 297, distance: 211.7
click at [261, 297] on div "Agreement Text Inline Style XLarge Large Normal Small Light Small/Light Bold It…" at bounding box center [236, 247] width 354 height 187
copy p "Lore Ipsumdolor Sitametcon Adipiscin Elit Seddoeius te incidid utl ETDOLO magna…"
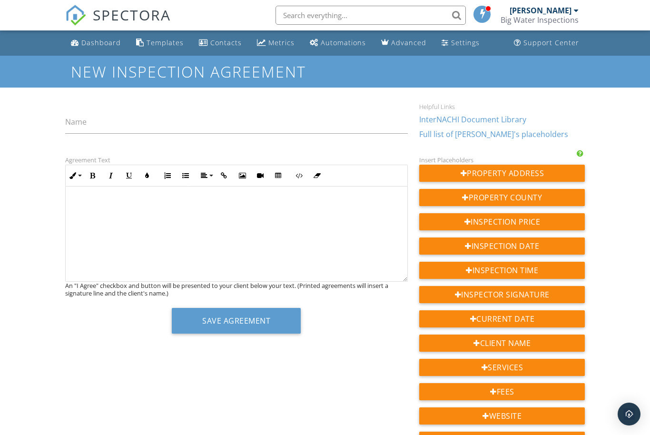
click at [275, 228] on div at bounding box center [237, 234] width 342 height 95
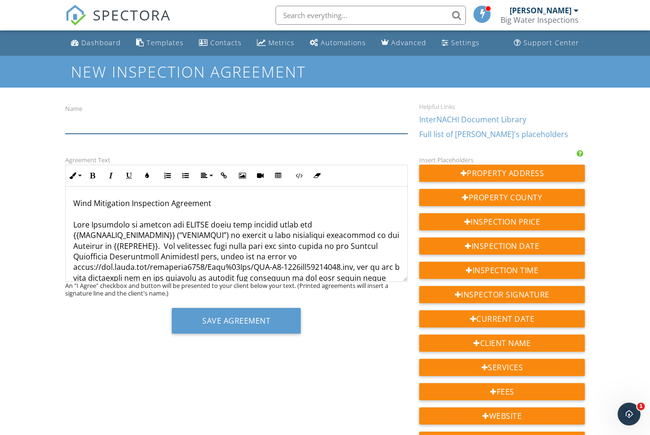
click at [120, 121] on input "Name" at bounding box center [236, 121] width 343 height 23
type input "S"
type input "E"
type input "Wind Mitigation -"
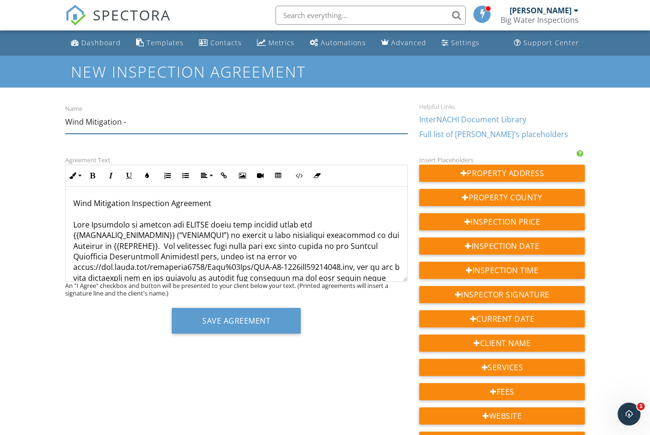
click at [236, 320] on button "Save Agreement" at bounding box center [236, 321] width 129 height 26
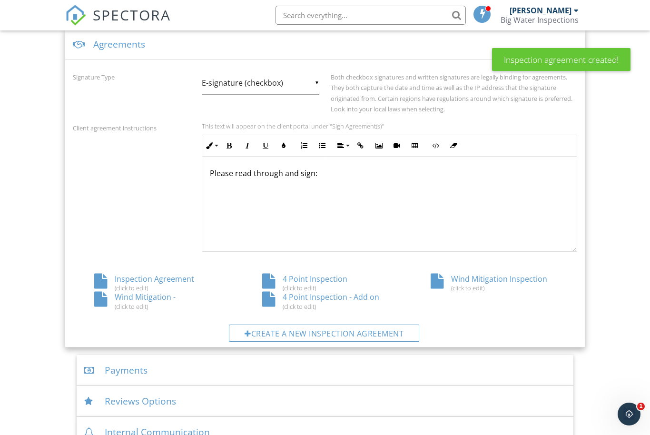
click at [146, 297] on div "Wind Mitigation - (click to edit)" at bounding box center [157, 301] width 168 height 18
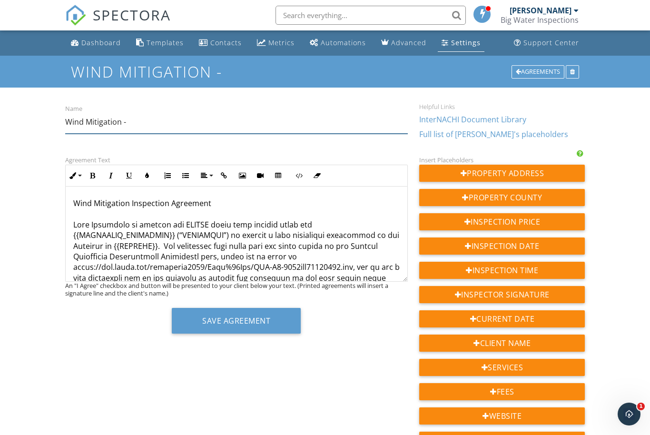
click at [190, 119] on input "Wind Mitigation -" at bounding box center [236, 121] width 343 height 23
type input "Wind Mitigation Inspection -"
click at [236, 320] on button "Save Agreement" at bounding box center [236, 321] width 129 height 26
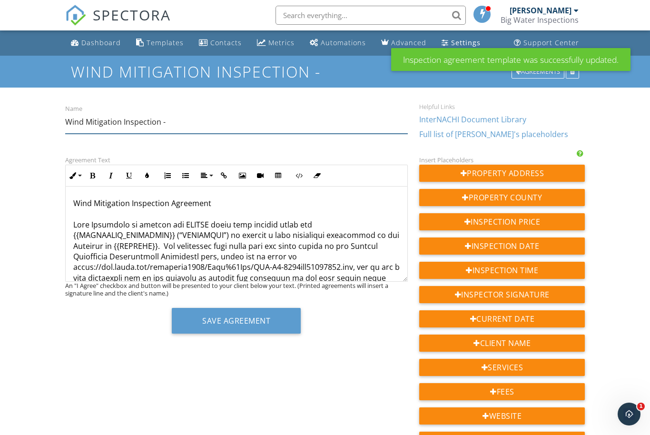
click at [233, 112] on input "Wind Mitigation Inspection -" at bounding box center [236, 121] width 343 height 23
click at [217, 132] on input "Wind Mitigation Inspection -" at bounding box center [236, 121] width 343 height 23
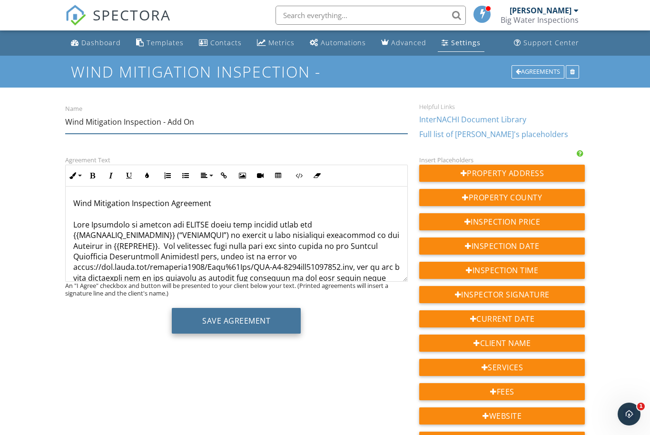
type input "Wind Mitigation Inspection - Add On"
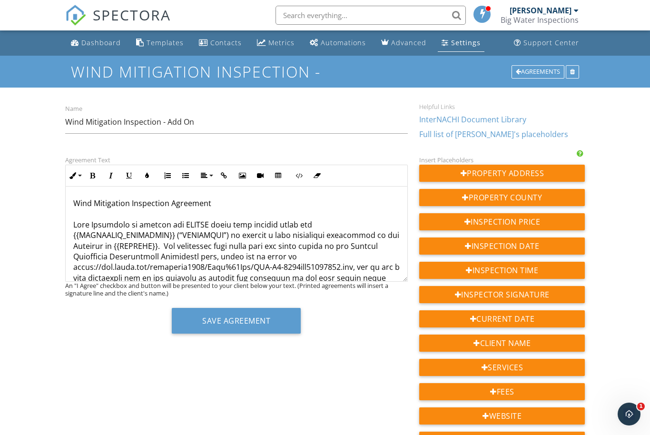
click at [204, 319] on button "Save Agreement" at bounding box center [236, 321] width 129 height 26
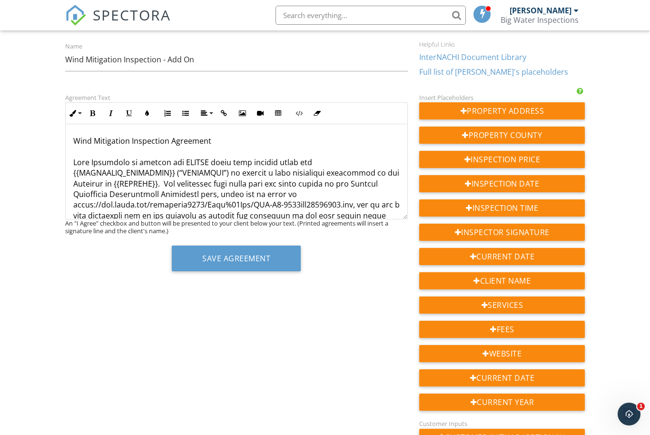
scroll to position [62, 0]
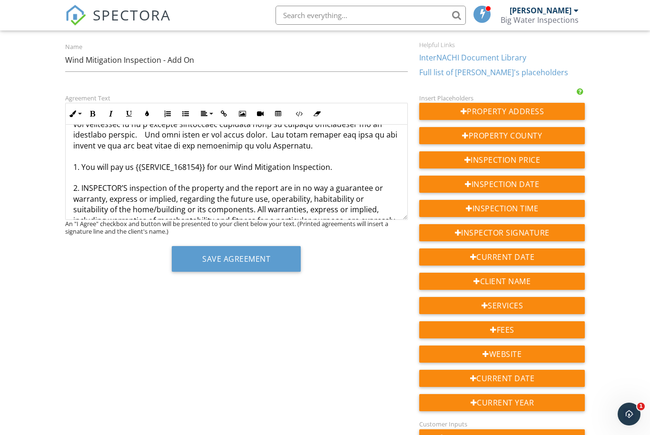
scroll to position [184, 0]
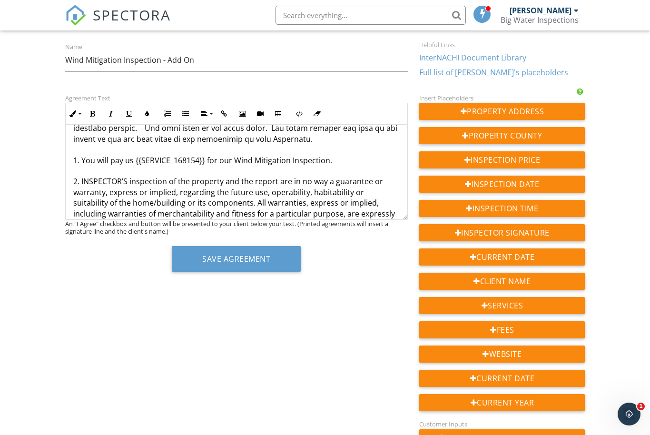
click at [180, 156] on p "Wind Mitigation Inspection Agreement 1. You will pay us {{SERVICE_168154}} for …" at bounding box center [236, 404] width 327 height 905
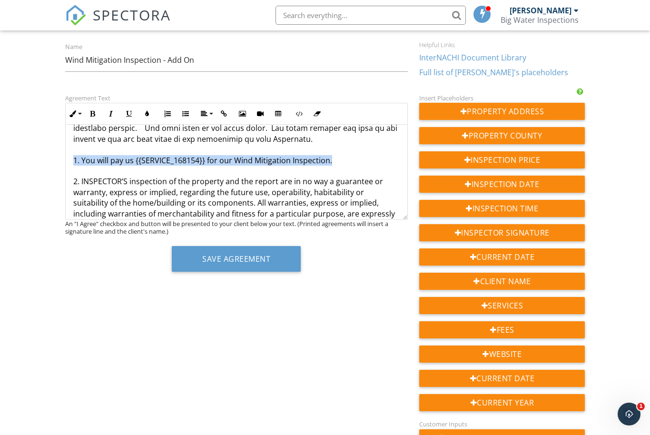
click at [208, 157] on p "Wind Mitigation Inspection Agreement 1. You will pay us {{SERVICE_168154}} for …" at bounding box center [236, 404] width 327 height 905
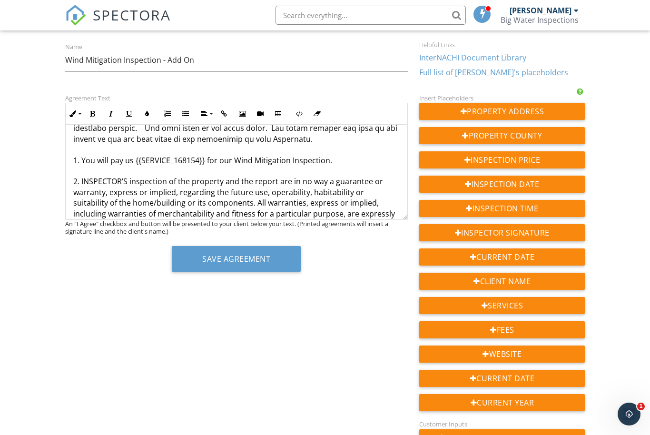
click at [205, 156] on p "Wind Mitigation Inspection Agreement 1. You will pay us {{SERVICE_168154}} for …" at bounding box center [236, 404] width 327 height 905
drag, startPoint x: 205, startPoint y: 155, endPoint x: 137, endPoint y: 157, distance: 68.6
click at [137, 157] on p "Wind Mitigation Inspection Agreement 1. You will pay us {{SERVICE_168154}} for …" at bounding box center [236, 404] width 327 height 905
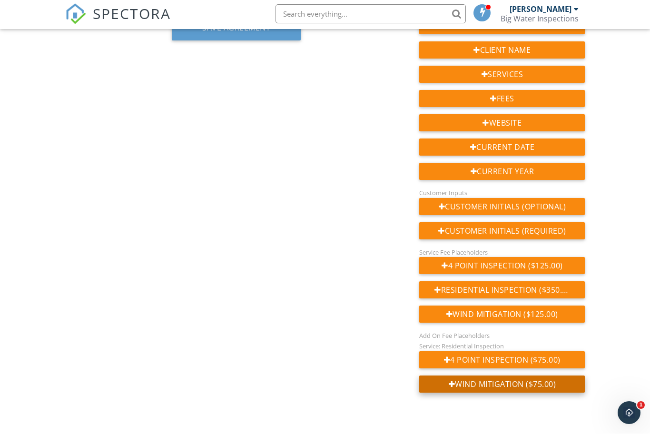
scroll to position [291, 0]
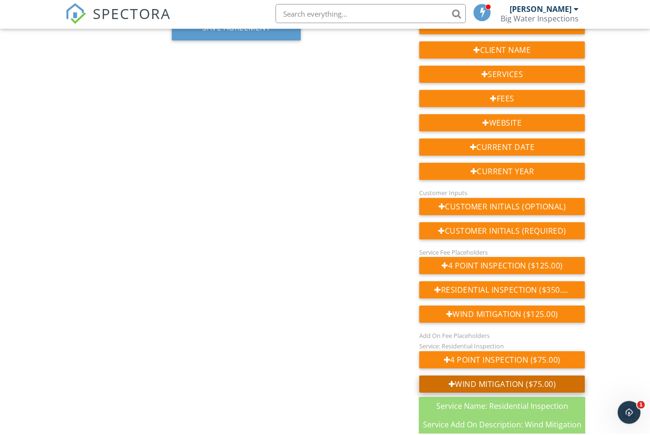
click at [521, 387] on div "Wind Mitigation ($75.00)" at bounding box center [502, 385] width 166 height 17
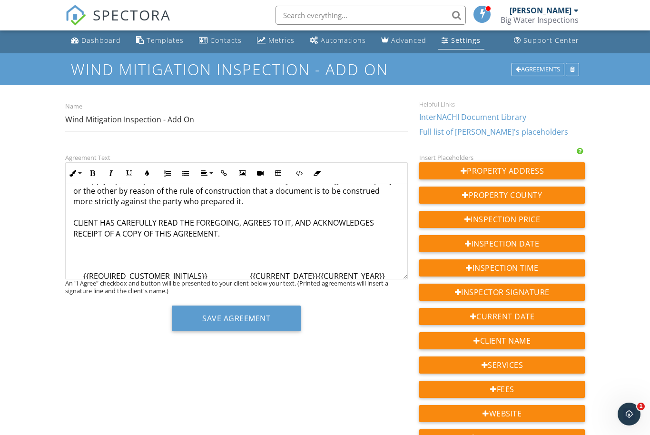
drag, startPoint x: 153, startPoint y: 274, endPoint x: 73, endPoint y: 276, distance: 80.4
click at [73, 306] on p "{{ADD_ON_215215}}" at bounding box center [236, 311] width 327 height 10
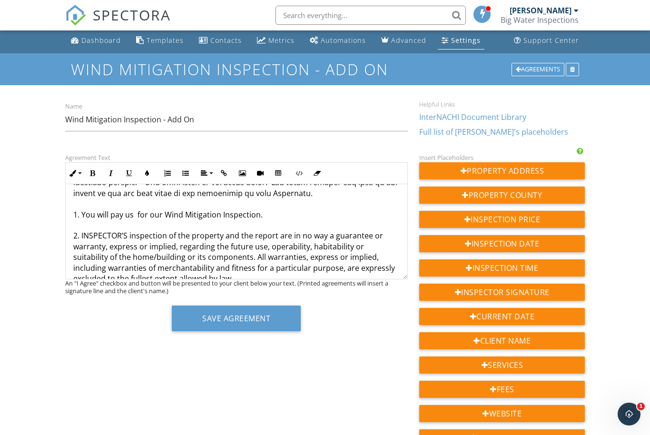
scroll to position [191, 0]
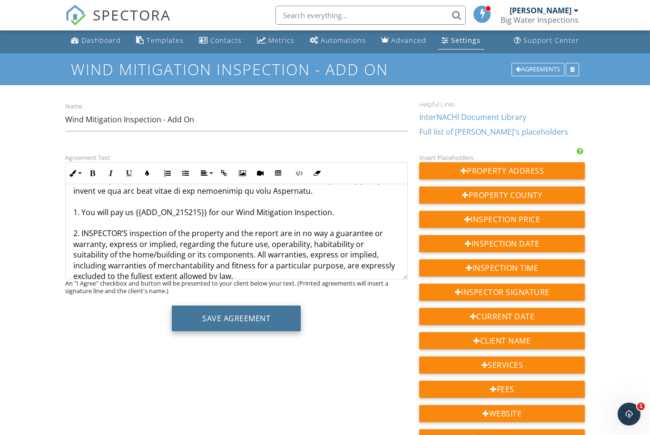
click at [239, 327] on button "Save Agreement" at bounding box center [236, 318] width 129 height 26
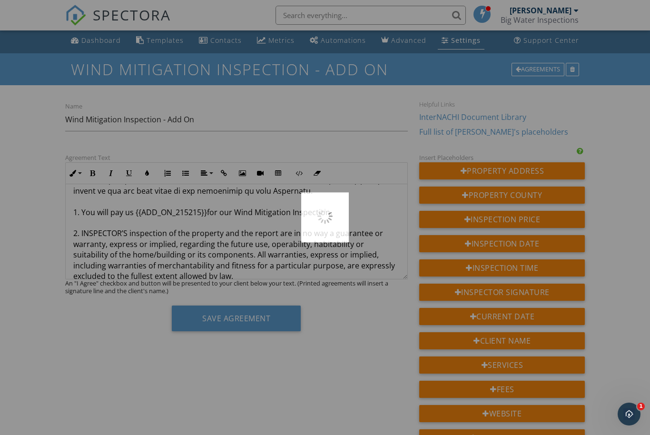
scroll to position [34, 0]
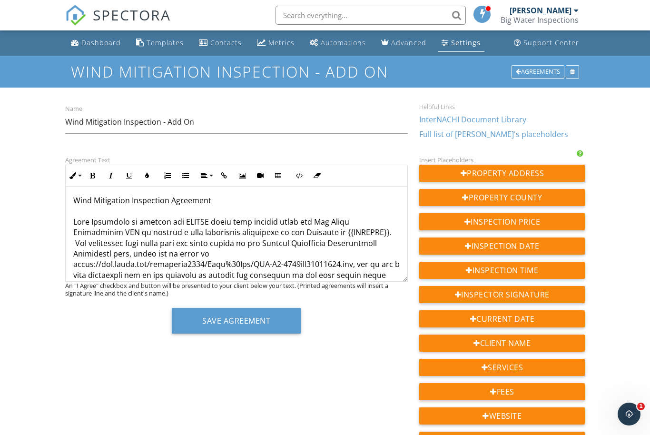
scroll to position [2, 0]
click at [451, 42] on div "Settings" at bounding box center [465, 42] width 29 height 9
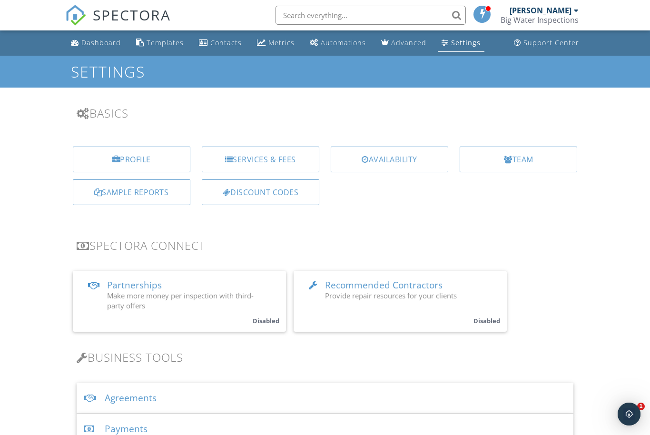
click at [142, 390] on div "Agreements" at bounding box center [325, 398] width 497 height 31
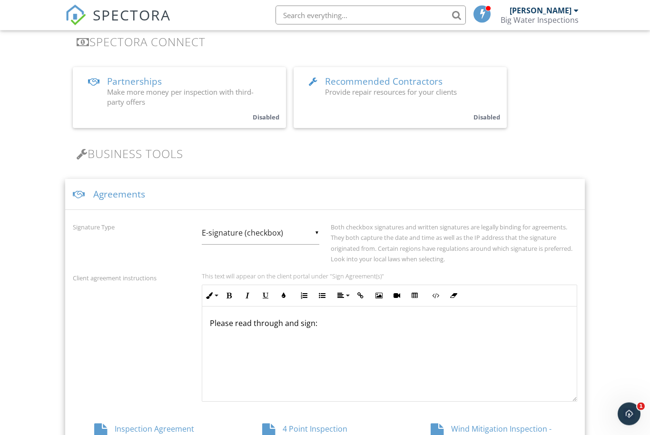
scroll to position [240, 0]
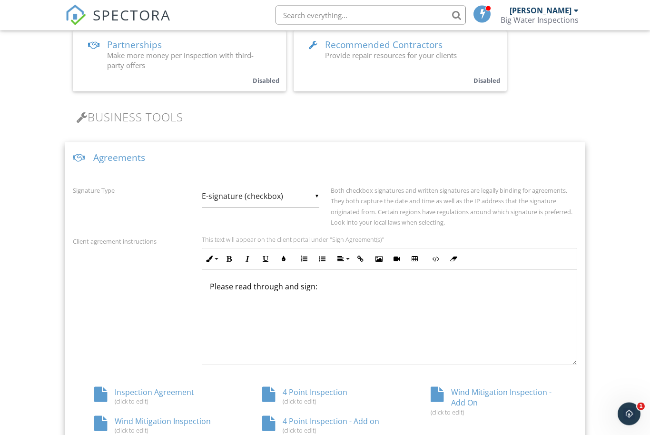
click at [184, 427] on div "(click to edit)" at bounding box center [157, 431] width 126 height 8
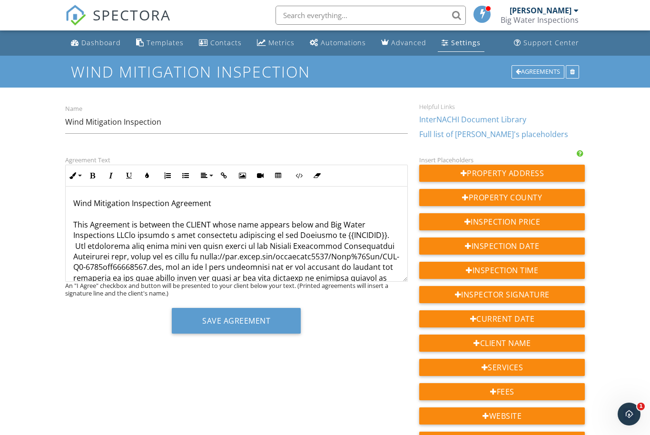
click at [239, 329] on button "Save Agreement" at bounding box center [236, 321] width 129 height 26
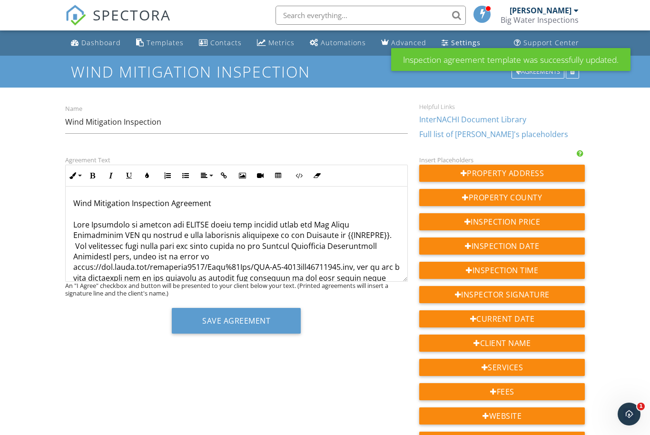
click at [444, 41] on link "Settings" at bounding box center [461, 43] width 47 height 18
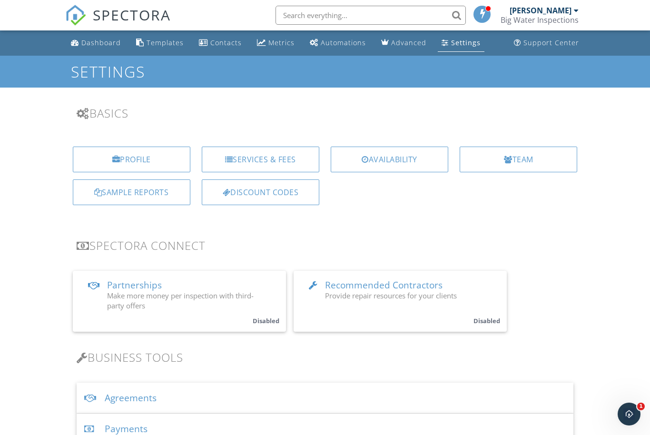
click at [268, 161] on div "Services & Fees" at bounding box center [261, 160] width 118 height 26
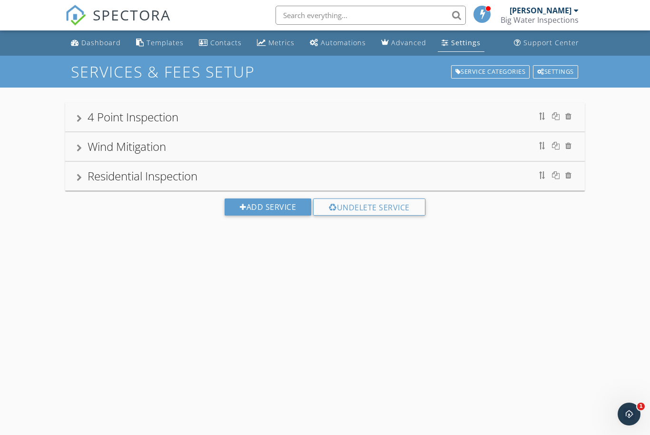
click at [165, 182] on div "Residential Inspection" at bounding box center [143, 176] width 110 height 16
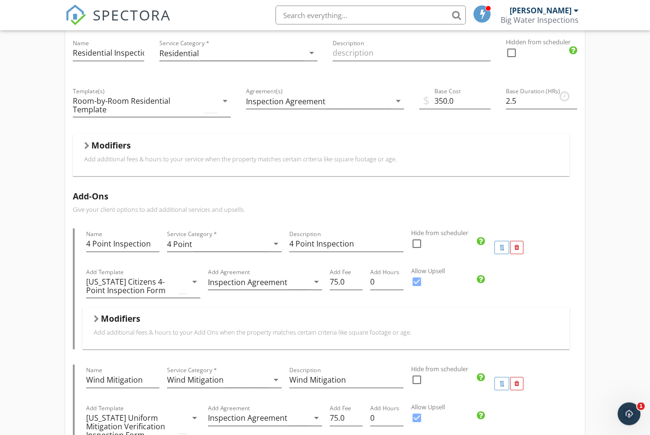
scroll to position [192, 0]
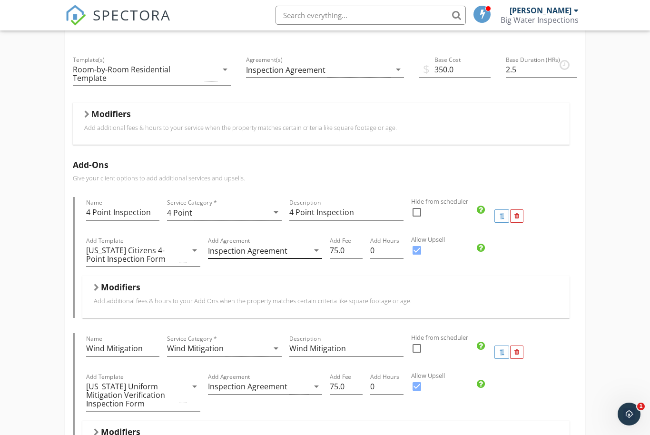
click at [275, 255] on div "Inspection Agreement" at bounding box center [247, 250] width 79 height 9
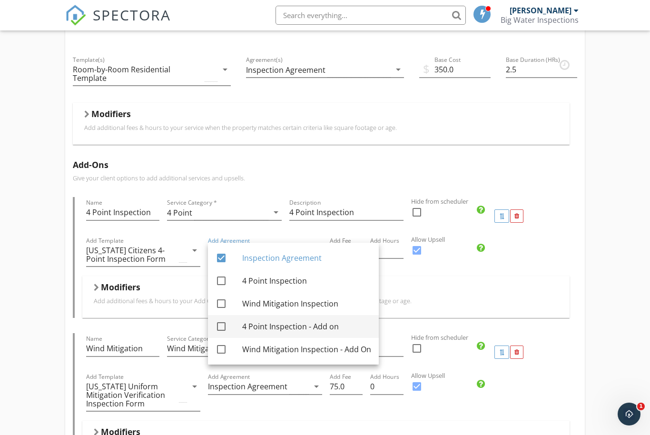
click at [293, 324] on div "4 Point Inspection - Add on" at bounding box center [306, 326] width 129 height 11
checkbox input "true"
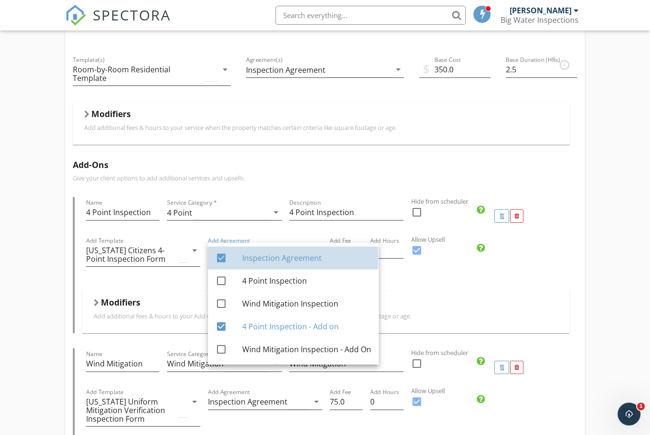
click at [270, 257] on div "Inspection Agreement" at bounding box center [306, 257] width 129 height 11
checkbox input "false"
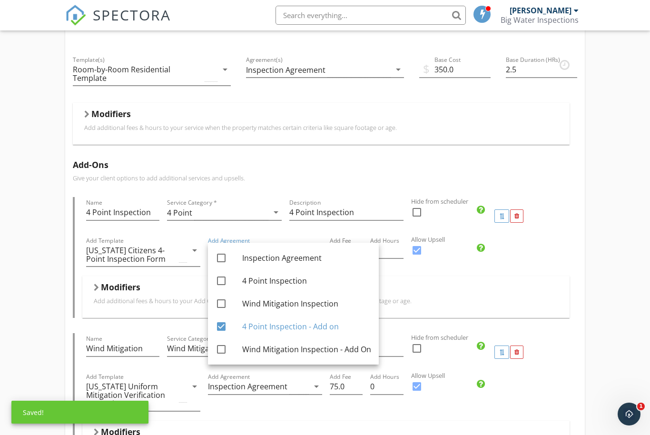
click at [43, 320] on div "4 Point Inspection Wind Mitigation Residential Inspection Name Residential Insp…" at bounding box center [325, 298] width 650 height 806
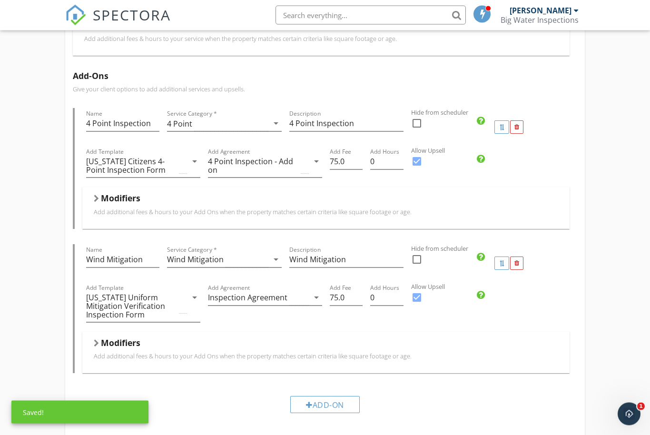
scroll to position [283, 0]
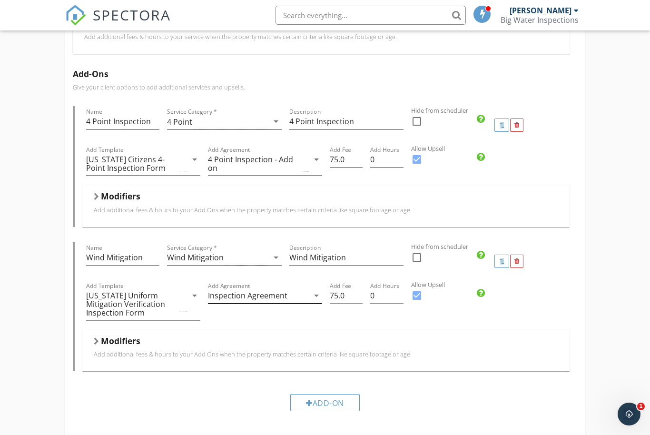
click at [275, 295] on div "Inspection Agreement" at bounding box center [247, 295] width 79 height 9
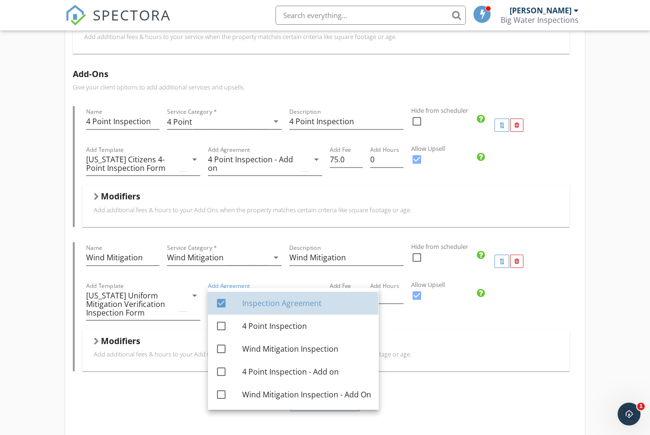
click at [274, 309] on div "Inspection Agreement" at bounding box center [306, 303] width 129 height 23
checkbox input "false"
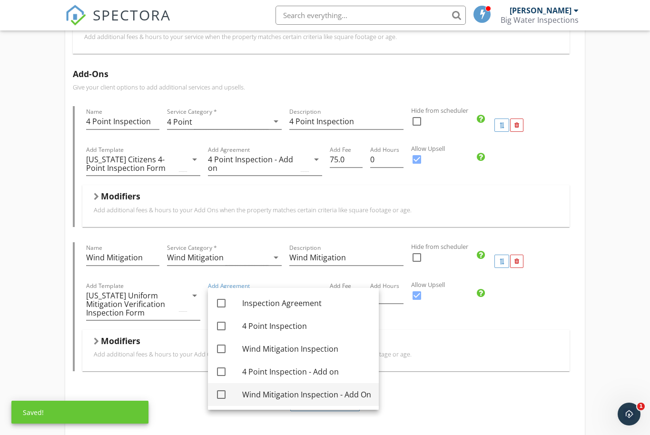
click at [284, 391] on div "Wind Mitigation Inspection - Add On" at bounding box center [306, 394] width 129 height 11
checkbox input "true"
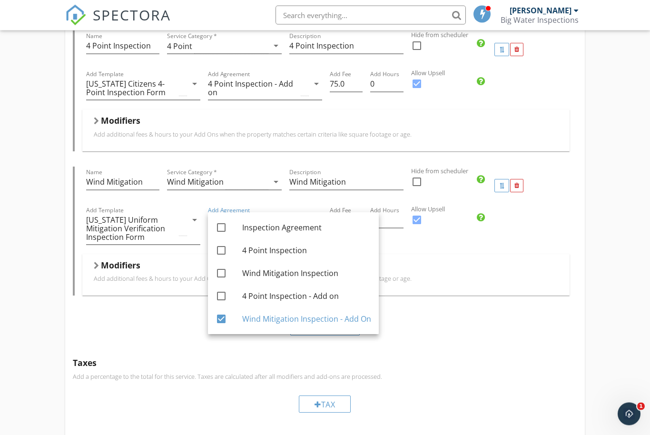
scroll to position [390, 0]
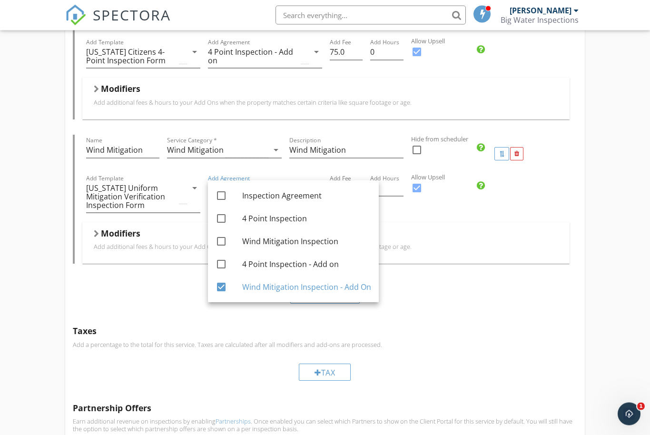
click at [37, 320] on div "4 Point Inspection Wind Mitigation Residential Inspection Name Residential Insp…" at bounding box center [325, 100] width 650 height 806
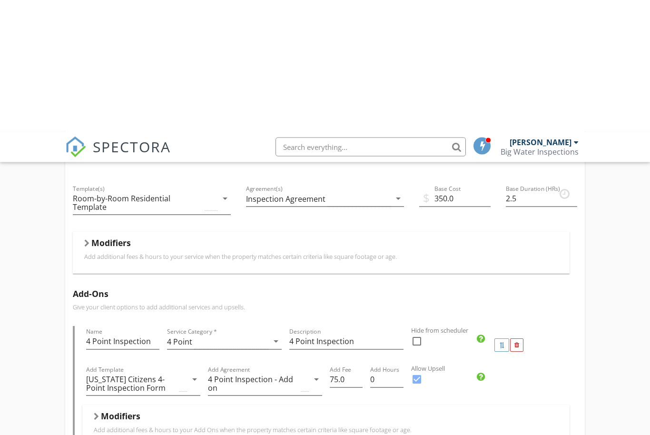
scroll to position [0, 0]
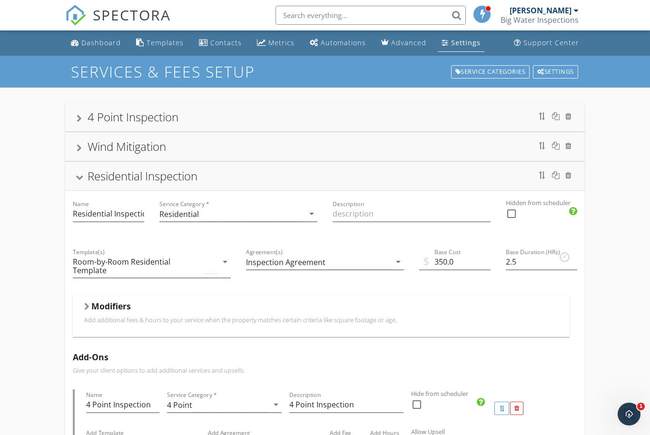
click at [158, 178] on div "Residential Inspection" at bounding box center [143, 176] width 110 height 16
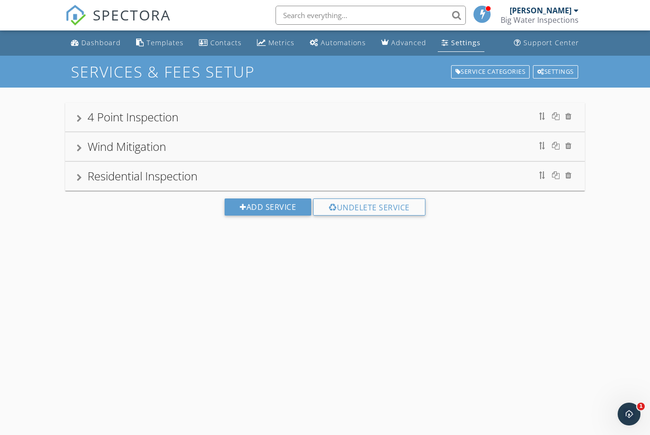
click at [473, 42] on div "Settings" at bounding box center [465, 42] width 29 height 9
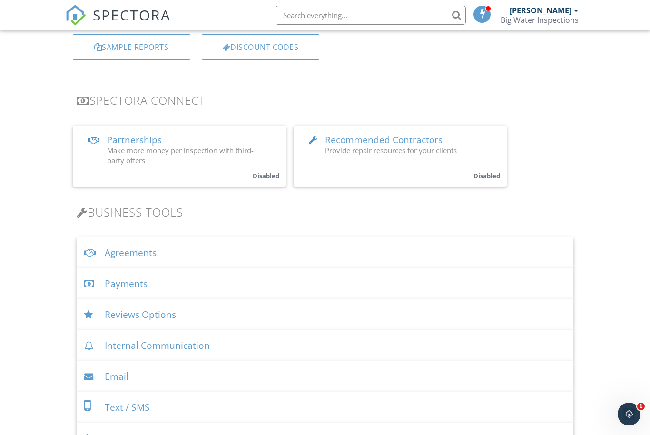
scroll to position [146, 0]
click at [141, 281] on div "Payments" at bounding box center [325, 282] width 497 height 31
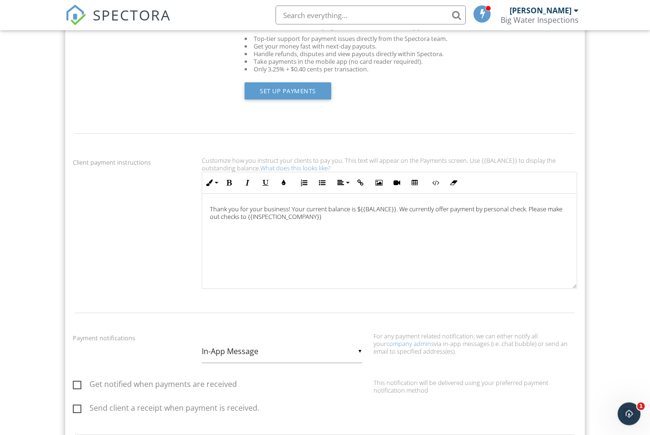
scroll to position [443, 0]
